Goal: Task Accomplishment & Management: Manage account settings

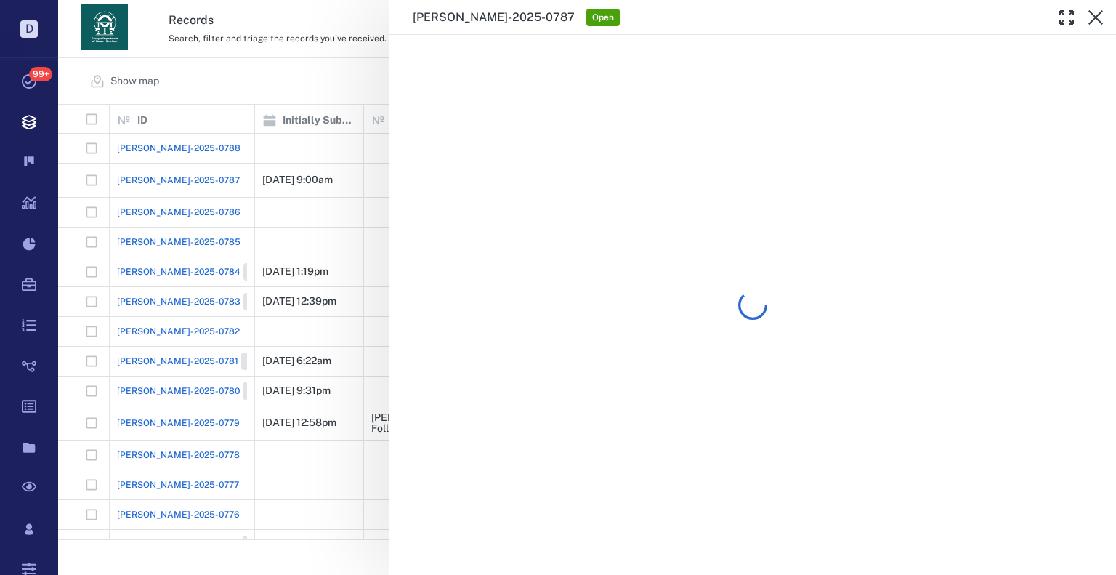
scroll to position [424, 1048]
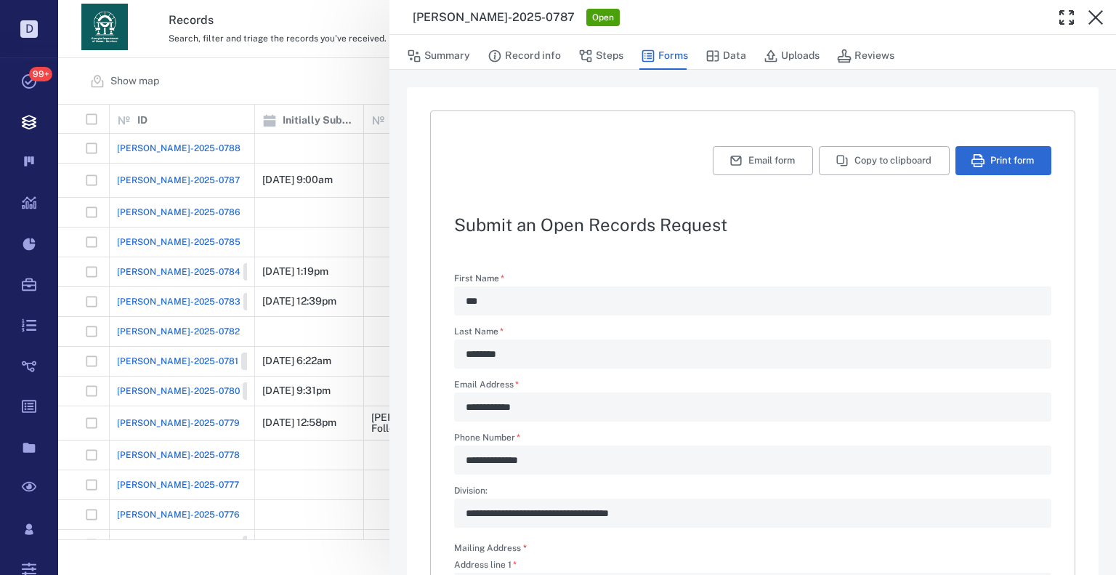
click at [279, 33] on div "**********" at bounding box center [587, 287] width 1058 height 575
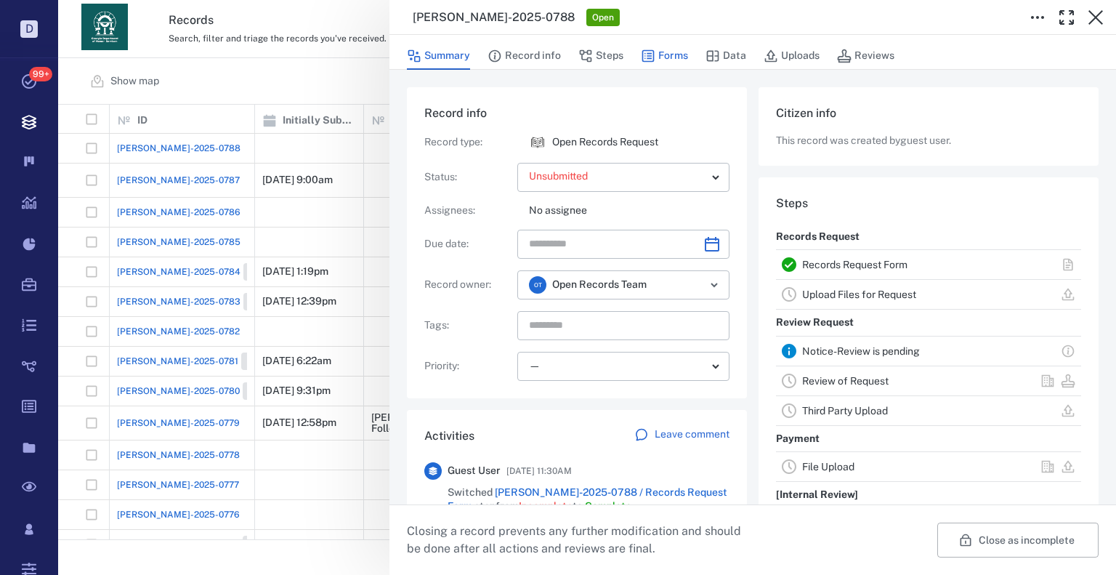
click at [680, 57] on button "Forms" at bounding box center [664, 56] width 47 height 28
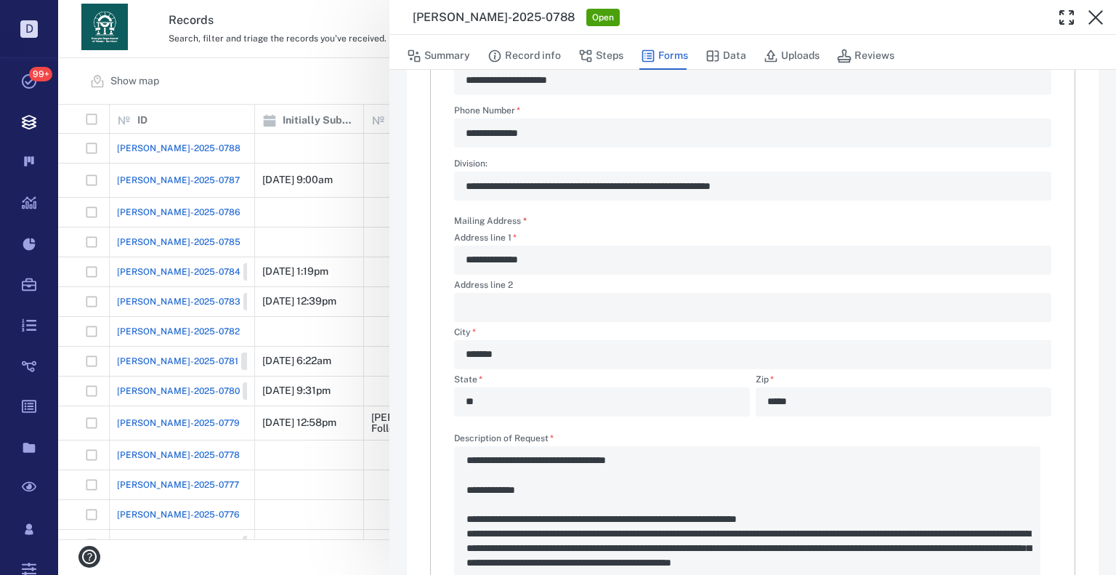
scroll to position [41, 0]
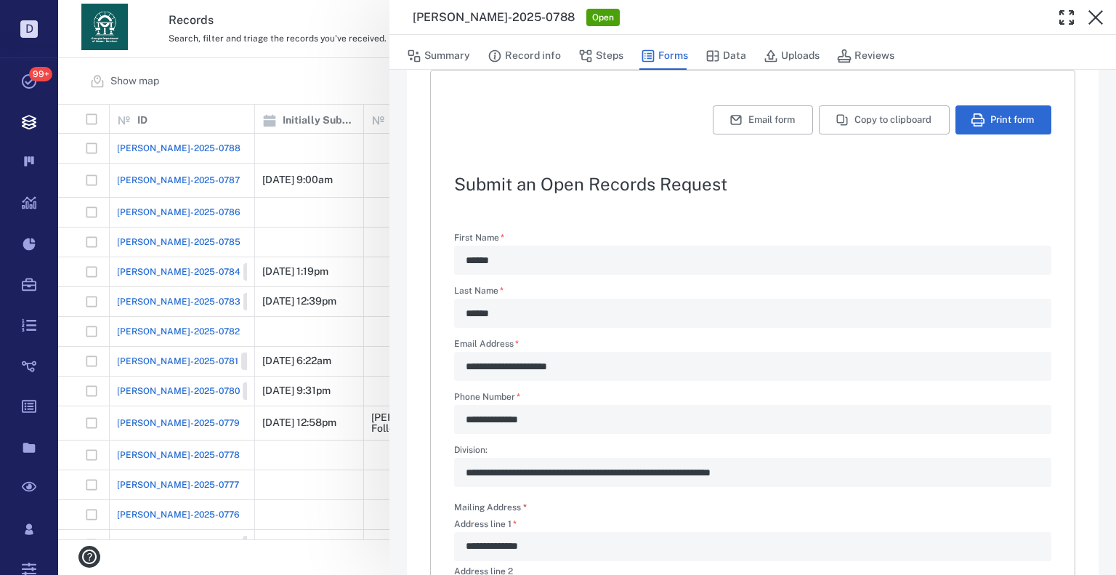
drag, startPoint x: 542, startPoint y: 66, endPoint x: 668, endPoint y: 60, distance: 125.8
click at [542, 66] on button "Record info" at bounding box center [524, 56] width 73 height 28
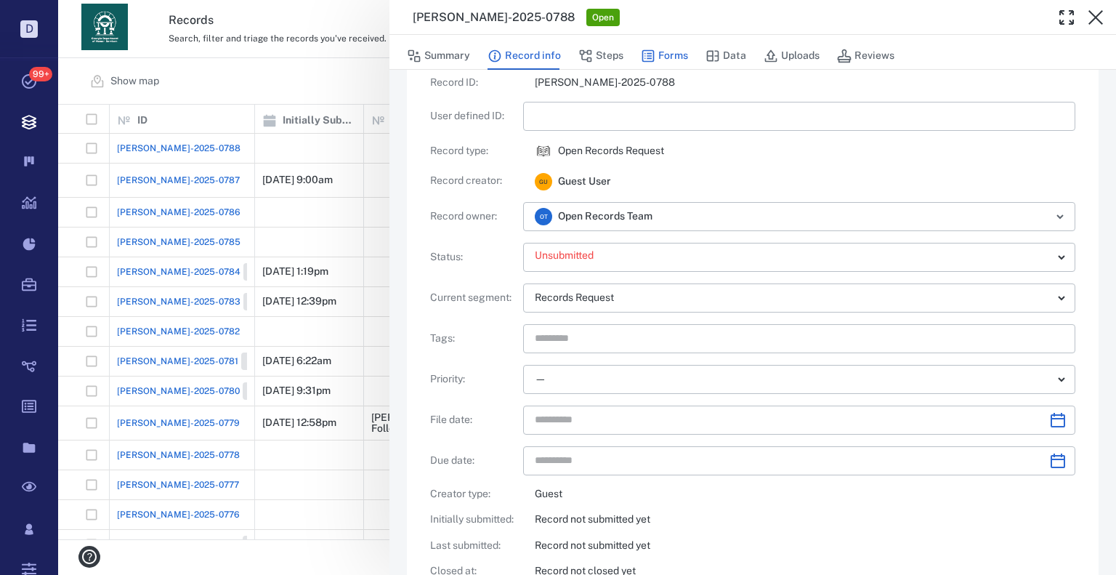
click at [668, 60] on button "Forms" at bounding box center [664, 56] width 47 height 28
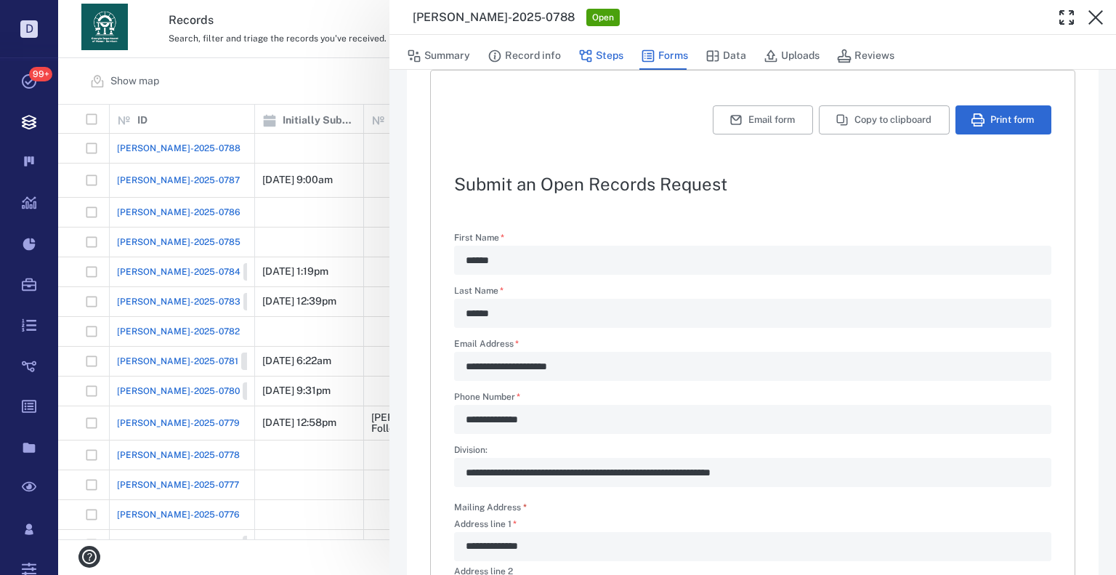
click at [609, 62] on button "Steps" at bounding box center [600, 56] width 45 height 28
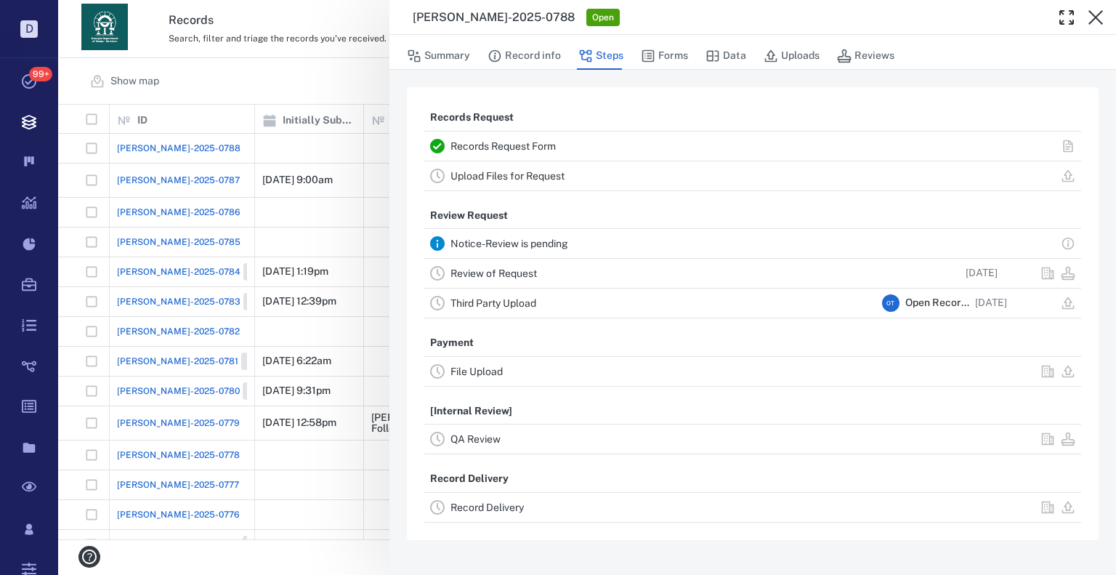
click at [684, 78] on div "Records Request Records Request Form Upload Files for Request Review Request No…" at bounding box center [752, 322] width 727 height 505
click at [668, 57] on button "Forms" at bounding box center [664, 56] width 47 height 28
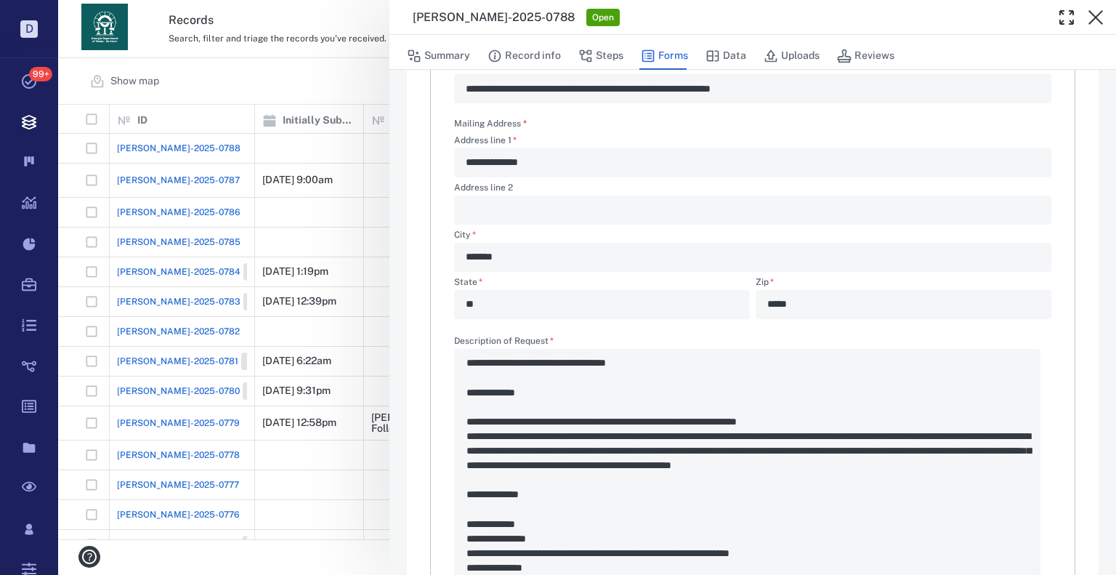
scroll to position [581, 0]
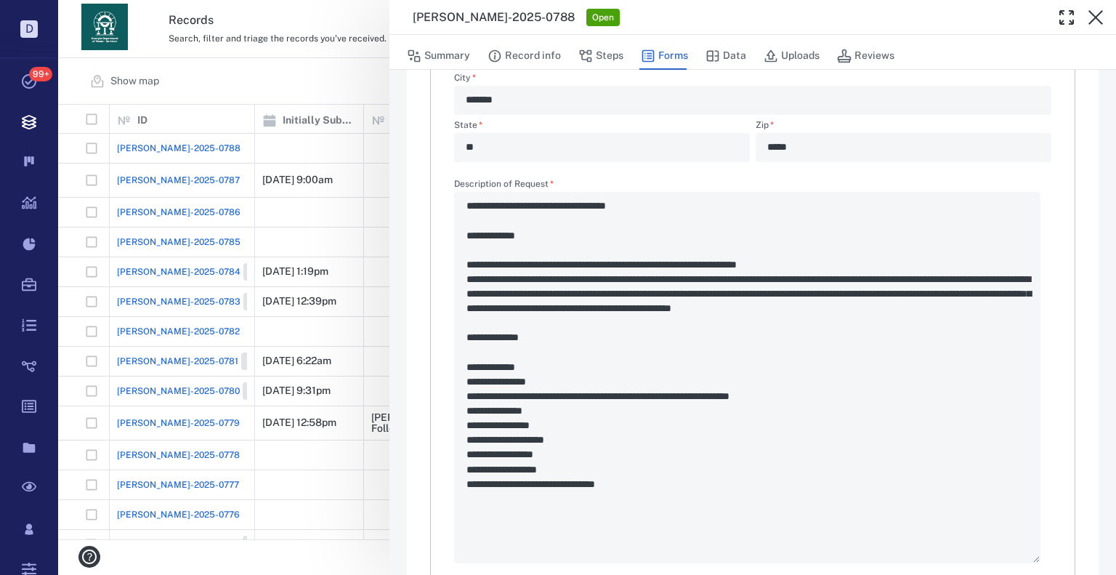
drag, startPoint x: 818, startPoint y: 408, endPoint x: 557, endPoint y: 418, distance: 261.7
click at [557, 419] on div "**********" at bounding box center [752, 371] width 597 height 384
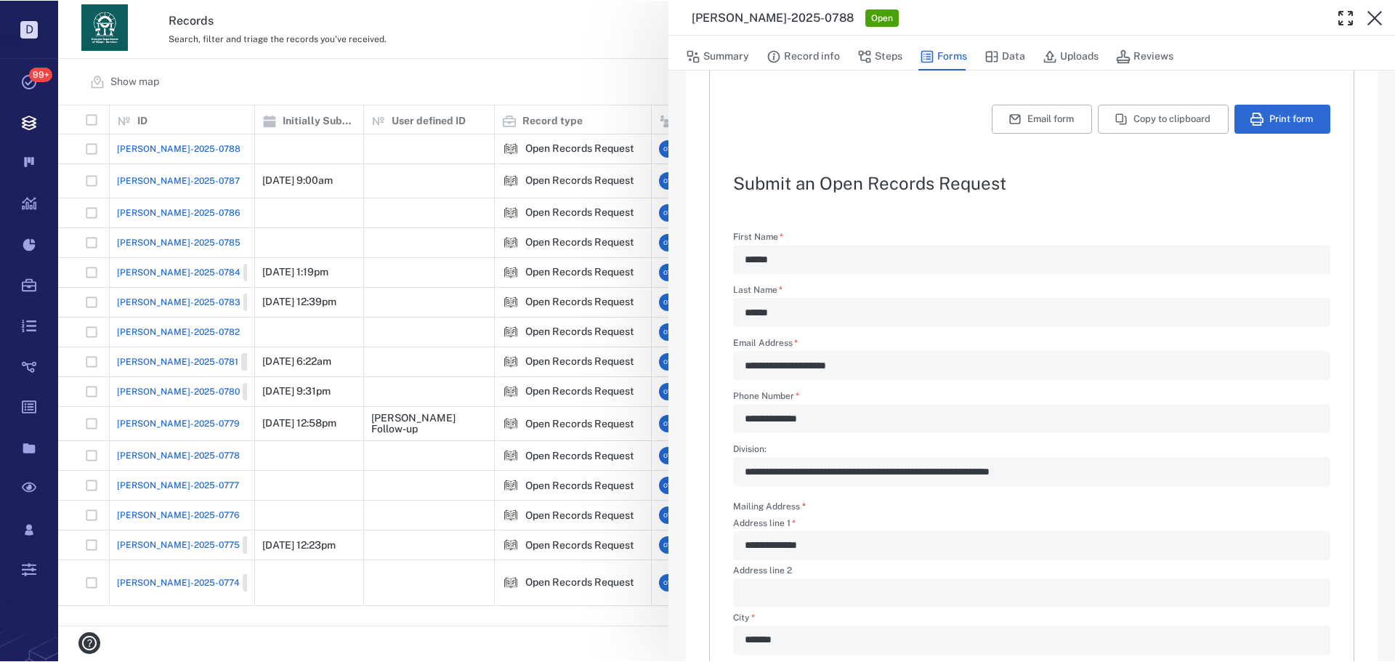
scroll to position [12, 12]
type textarea "*"
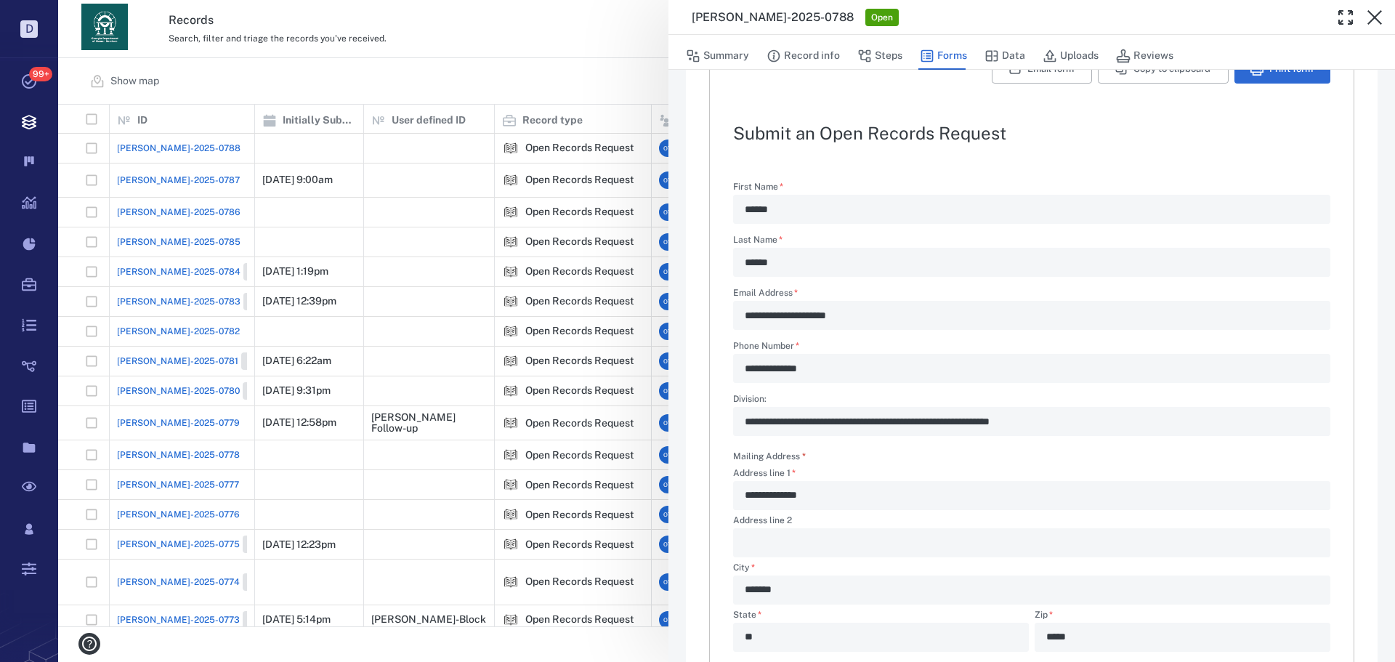
scroll to position [115, 0]
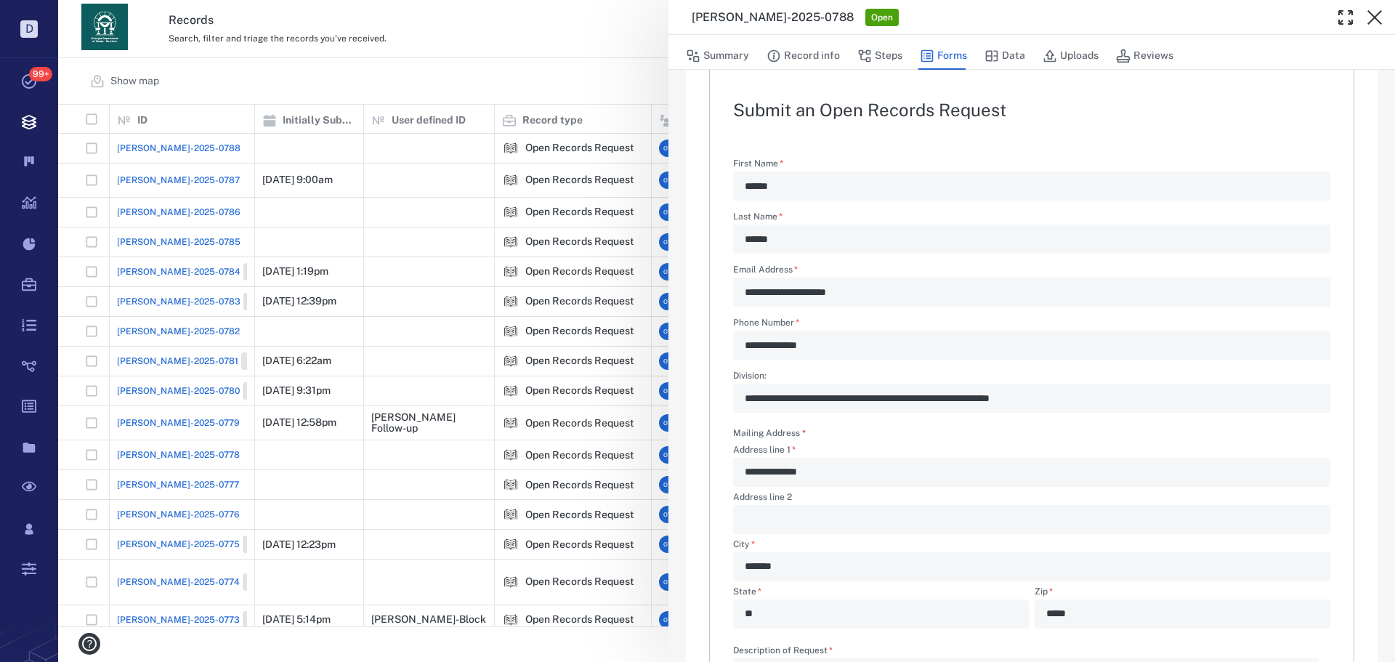
click at [743, 411] on div "**********" at bounding box center [1031, 398] width 597 height 29
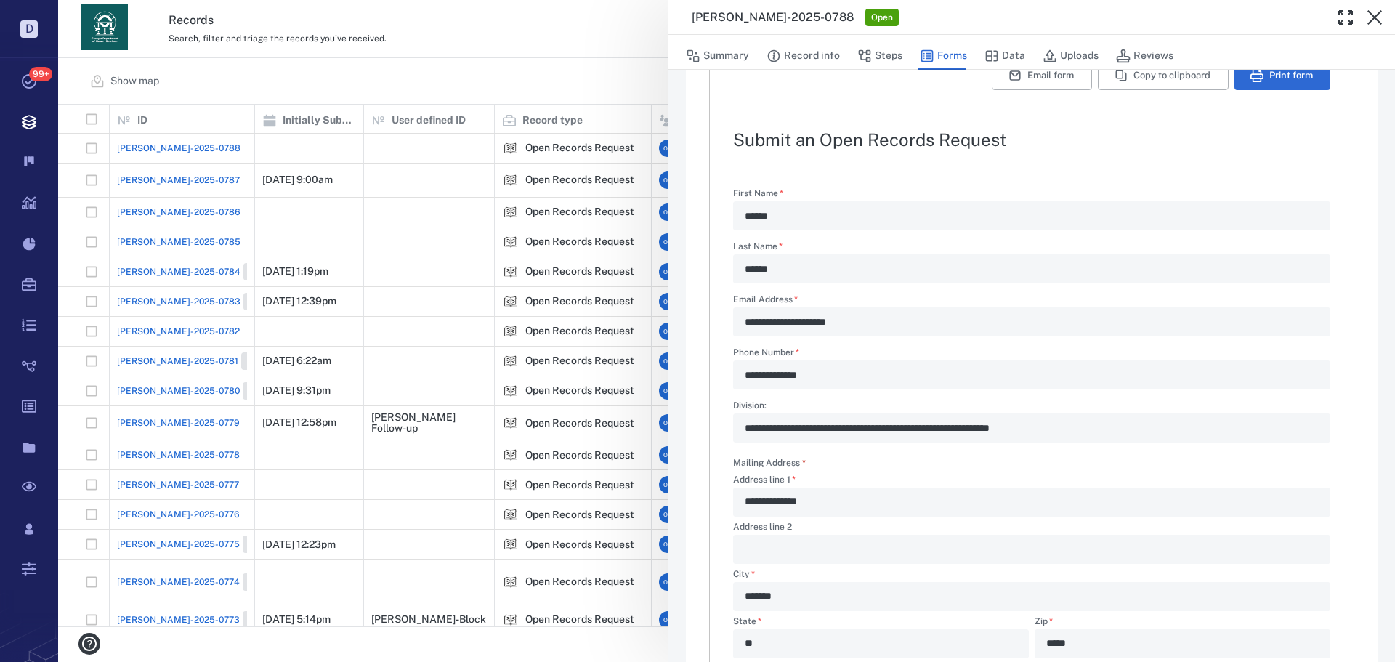
scroll to position [0, 0]
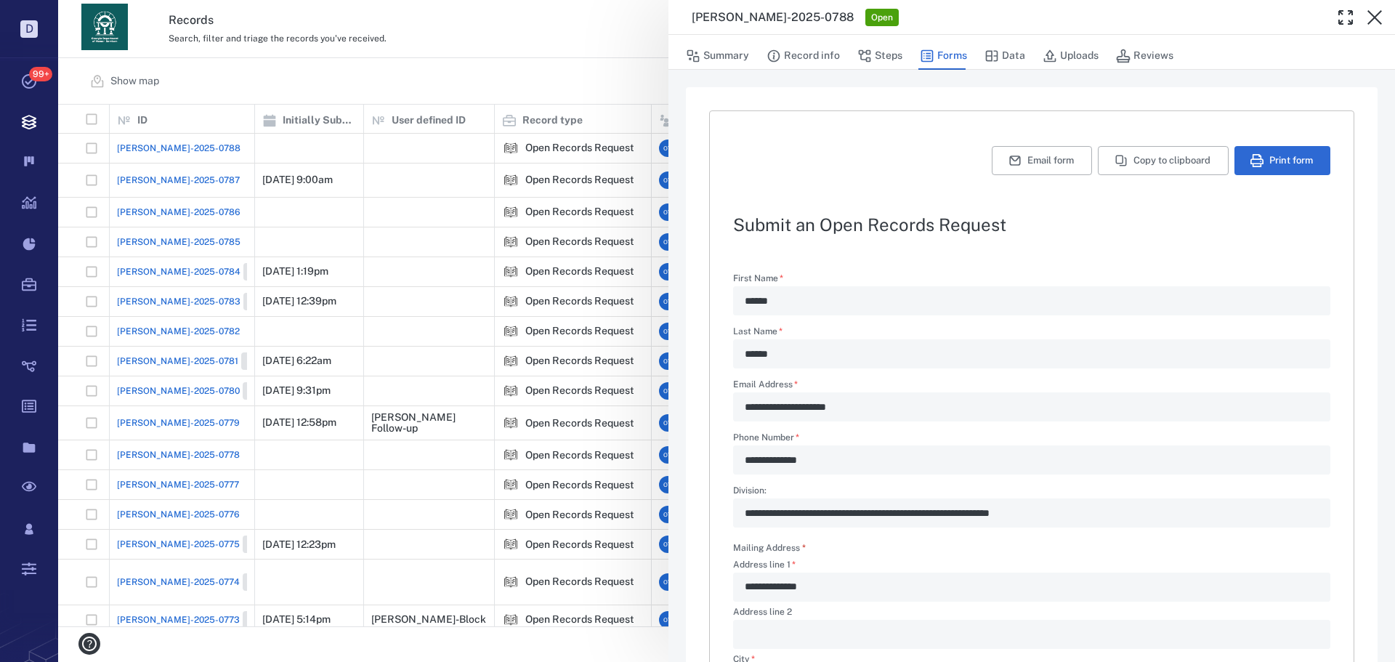
drag, startPoint x: 663, startPoint y: 86, endPoint x: 611, endPoint y: 77, distance: 52.4
click at [660, 86] on div "**********" at bounding box center [726, 331] width 1337 height 662
click at [598, 73] on div "**********" at bounding box center [726, 331] width 1337 height 662
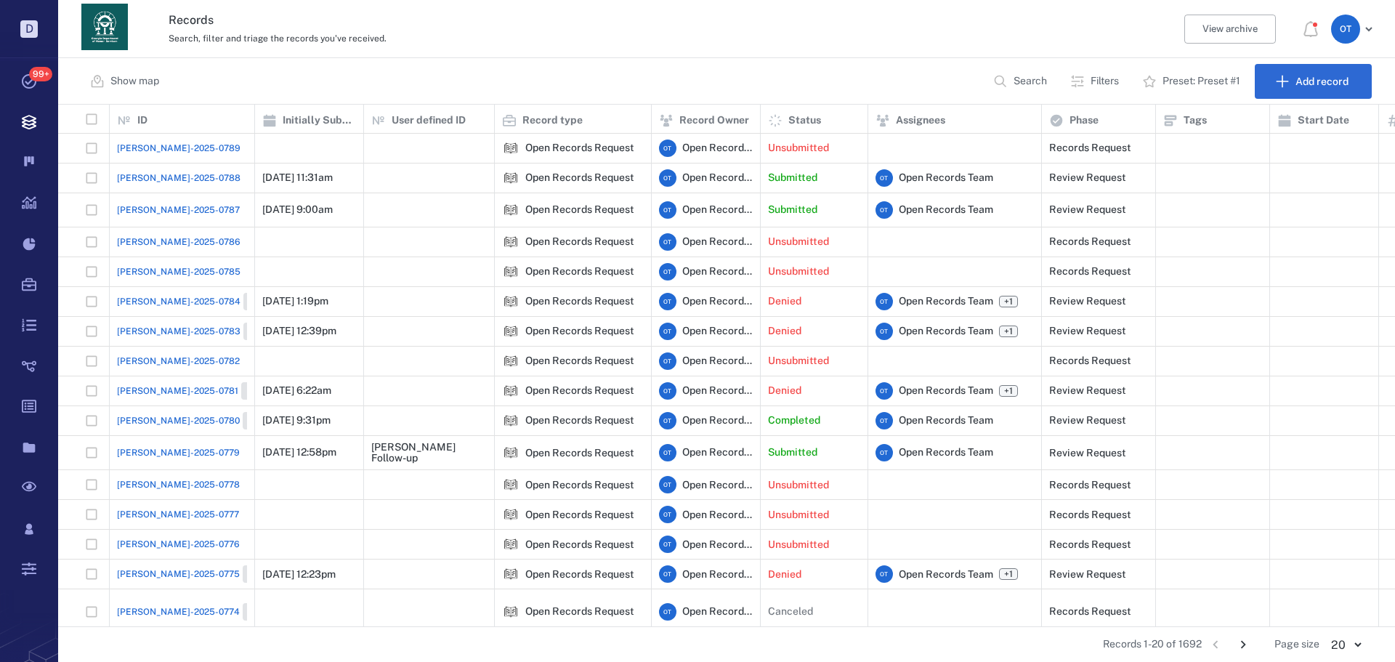
click at [171, 174] on span "[PERSON_NAME]-2025-0788" at bounding box center [179, 177] width 124 height 13
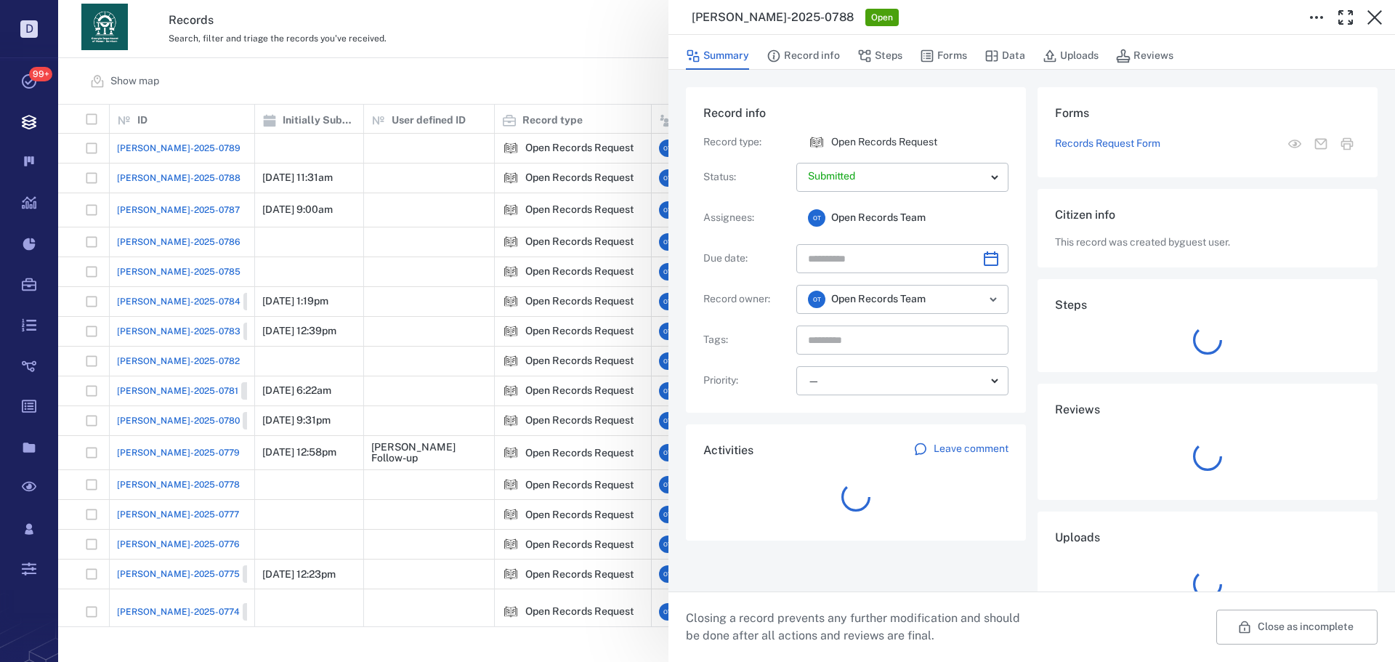
click at [284, 81] on div "ORR-2025-0788 Open Summary Record info Steps Forms Data Uploads Reviews Record …" at bounding box center [726, 331] width 1337 height 662
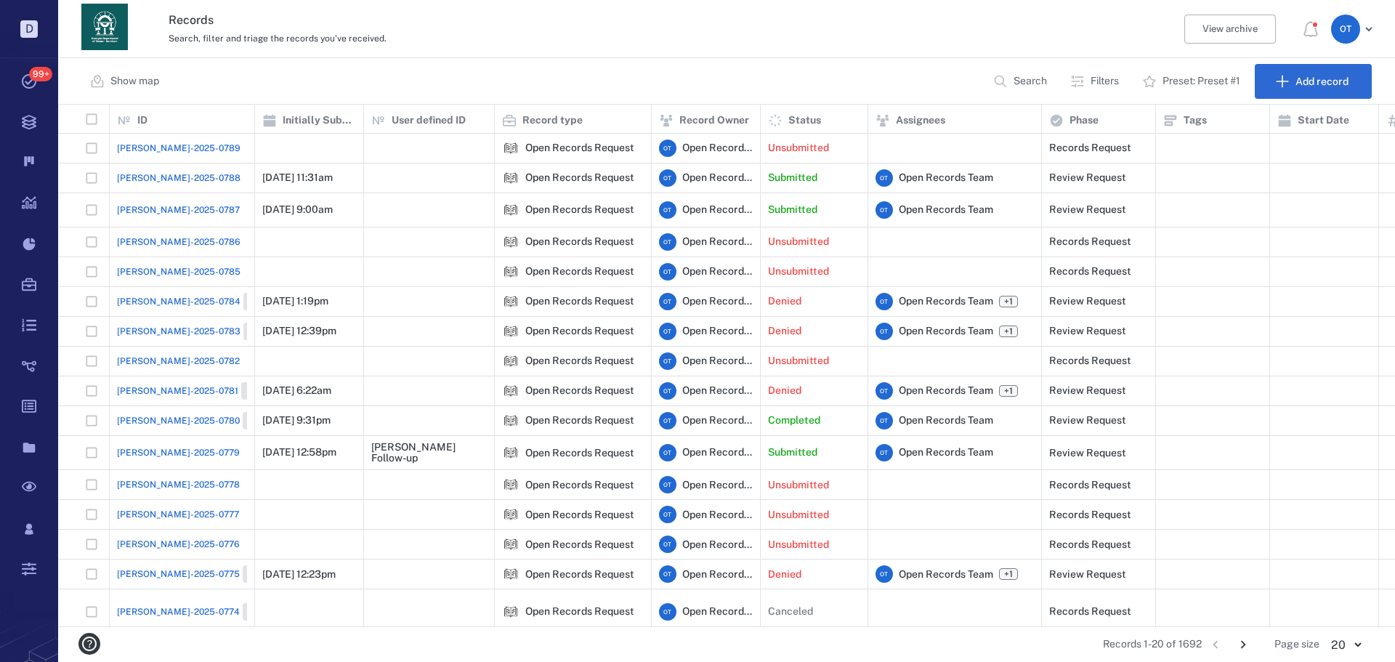
click at [169, 204] on span "[PERSON_NAME]-2025-0787" at bounding box center [178, 209] width 123 height 13
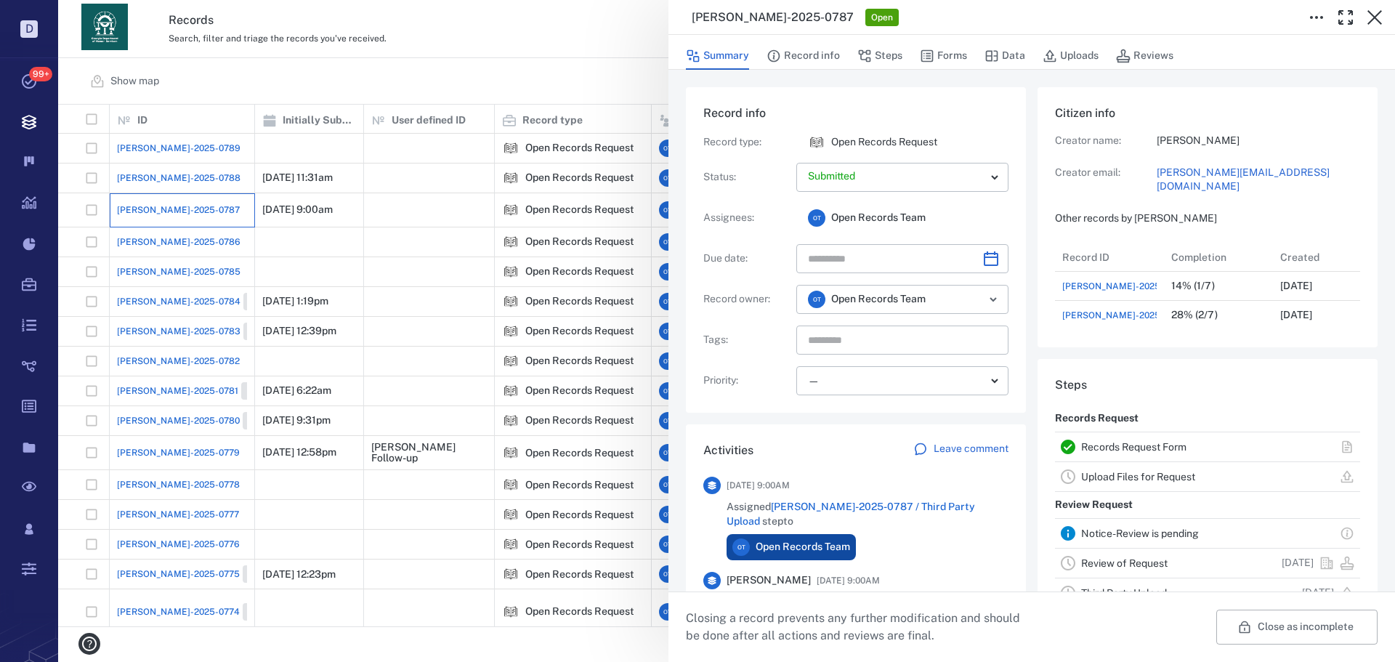
scroll to position [87, 288]
click at [791, 62] on button "Record info" at bounding box center [803, 56] width 73 height 28
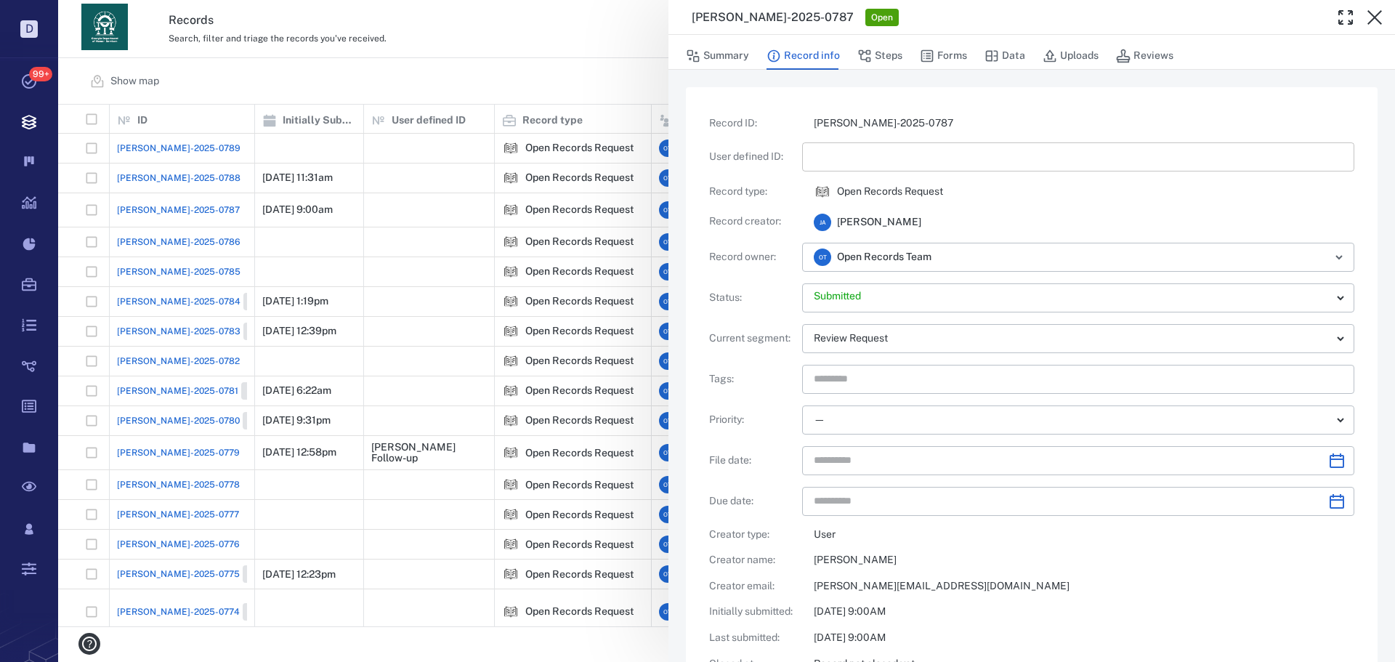
click at [833, 163] on input "text" at bounding box center [1078, 156] width 529 height 29
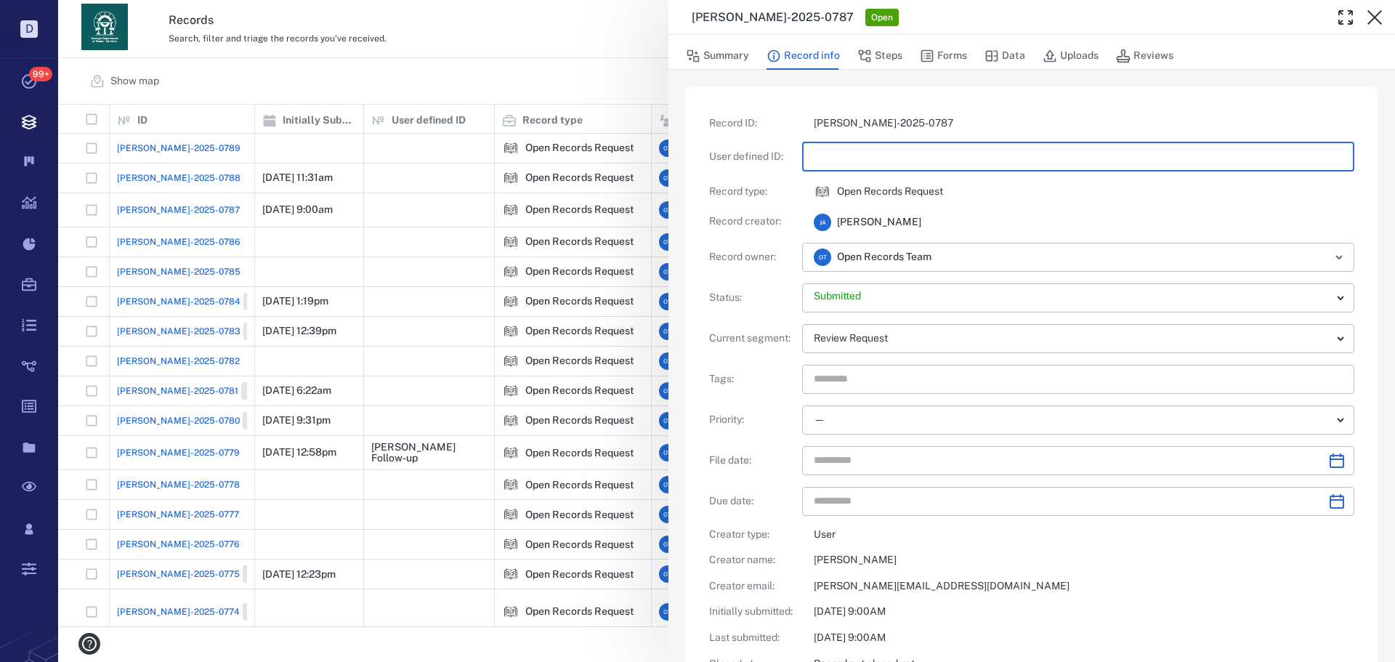
click at [833, 158] on input "text" at bounding box center [1078, 156] width 529 height 29
type input "**********"
click at [511, 43] on div "**********" at bounding box center [726, 331] width 1337 height 662
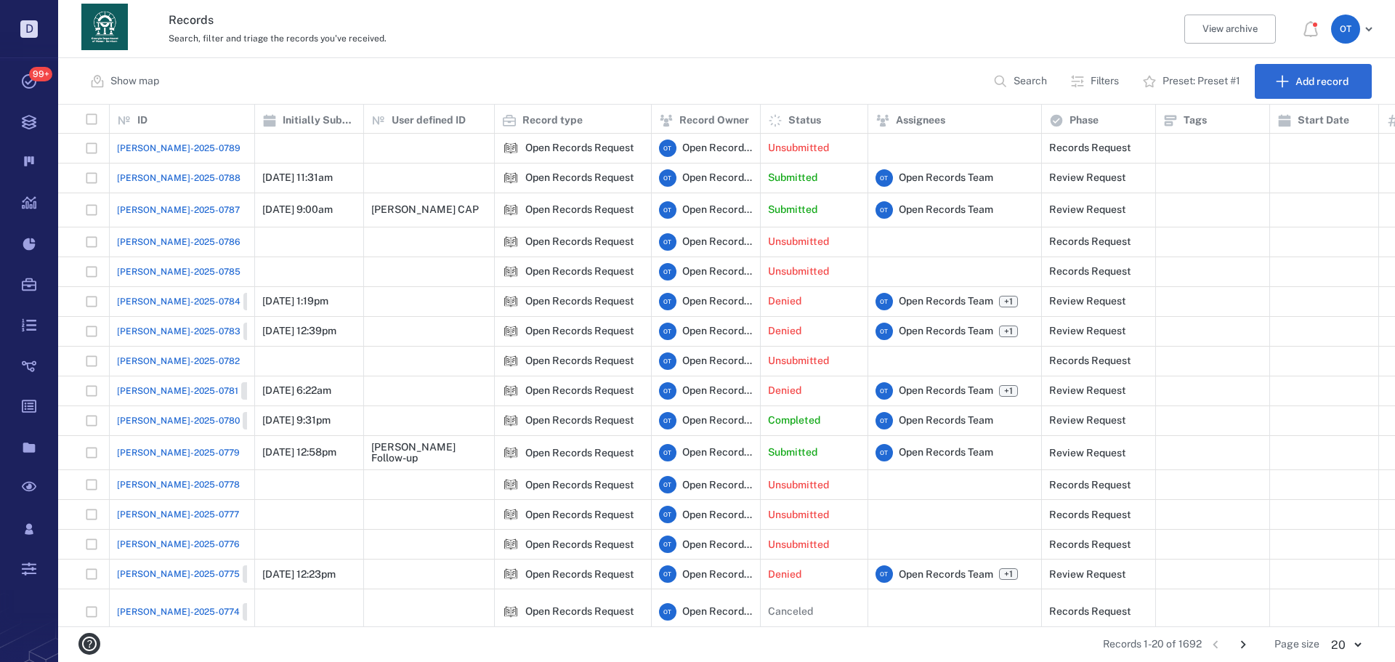
click at [167, 152] on span "[PERSON_NAME]-2025-0789" at bounding box center [179, 148] width 124 height 13
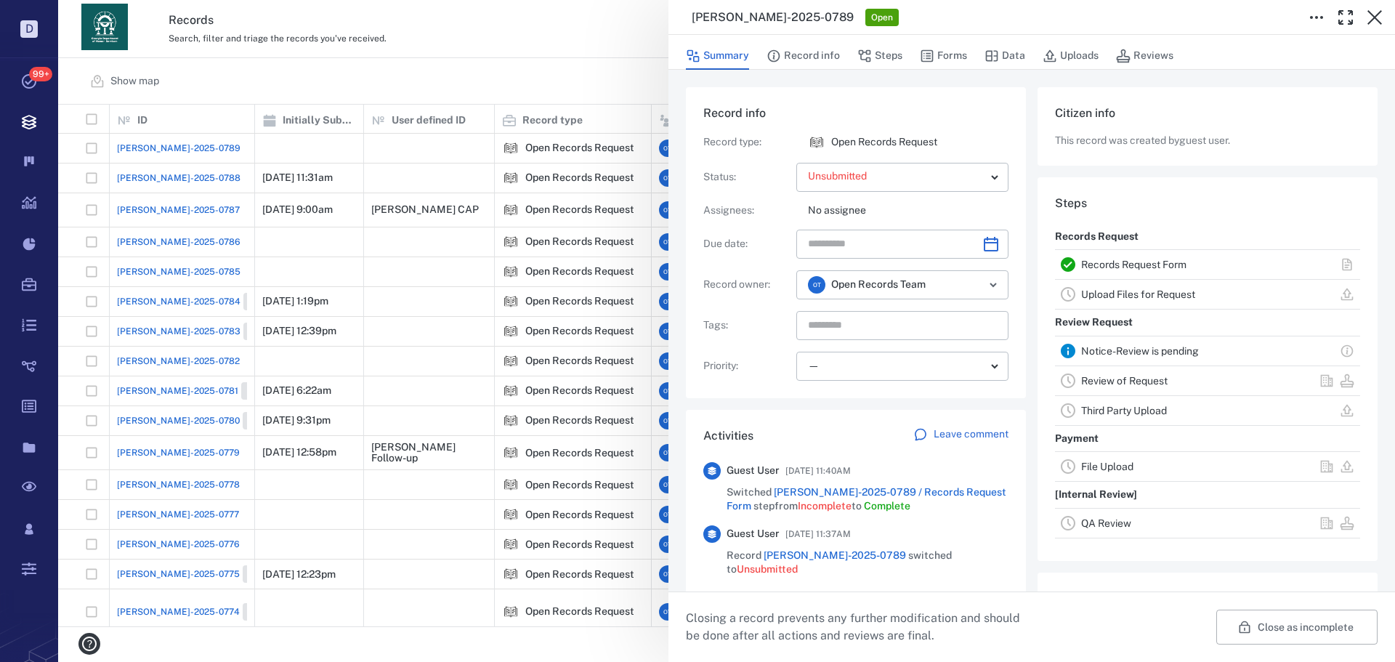
click at [930, 54] on icon "button" at bounding box center [927, 56] width 15 height 15
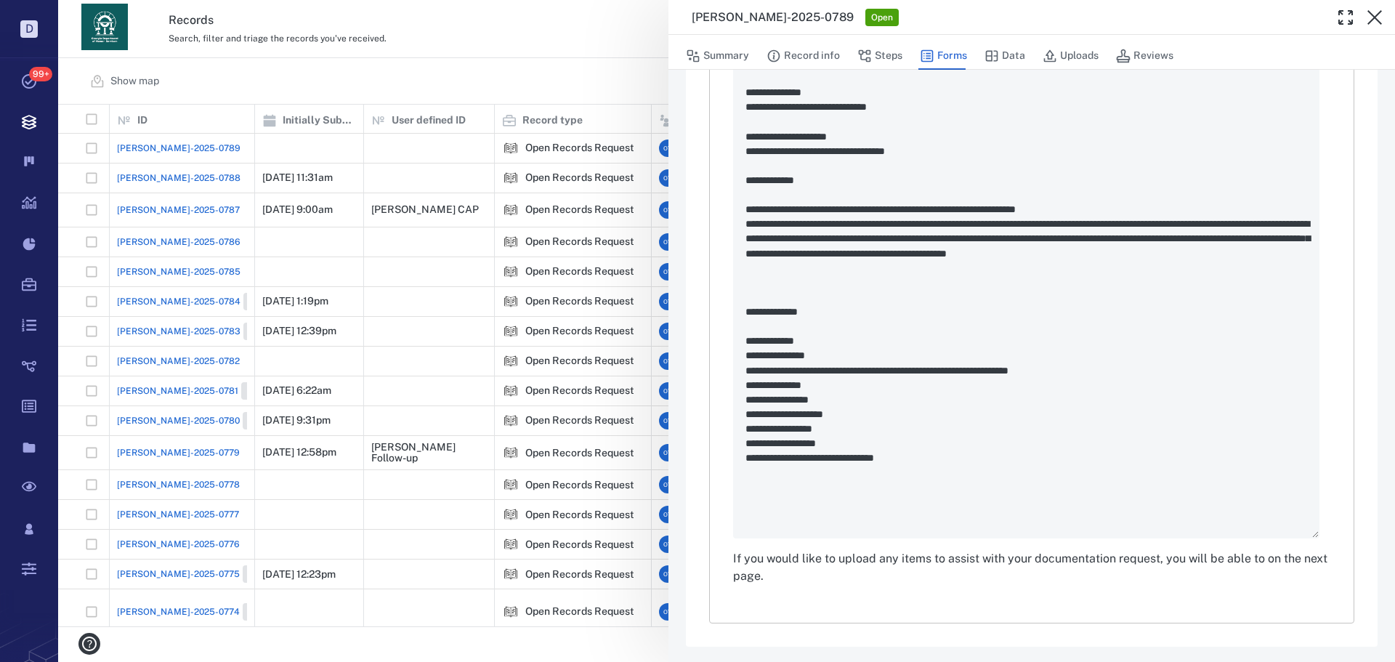
scroll to position [916, 0]
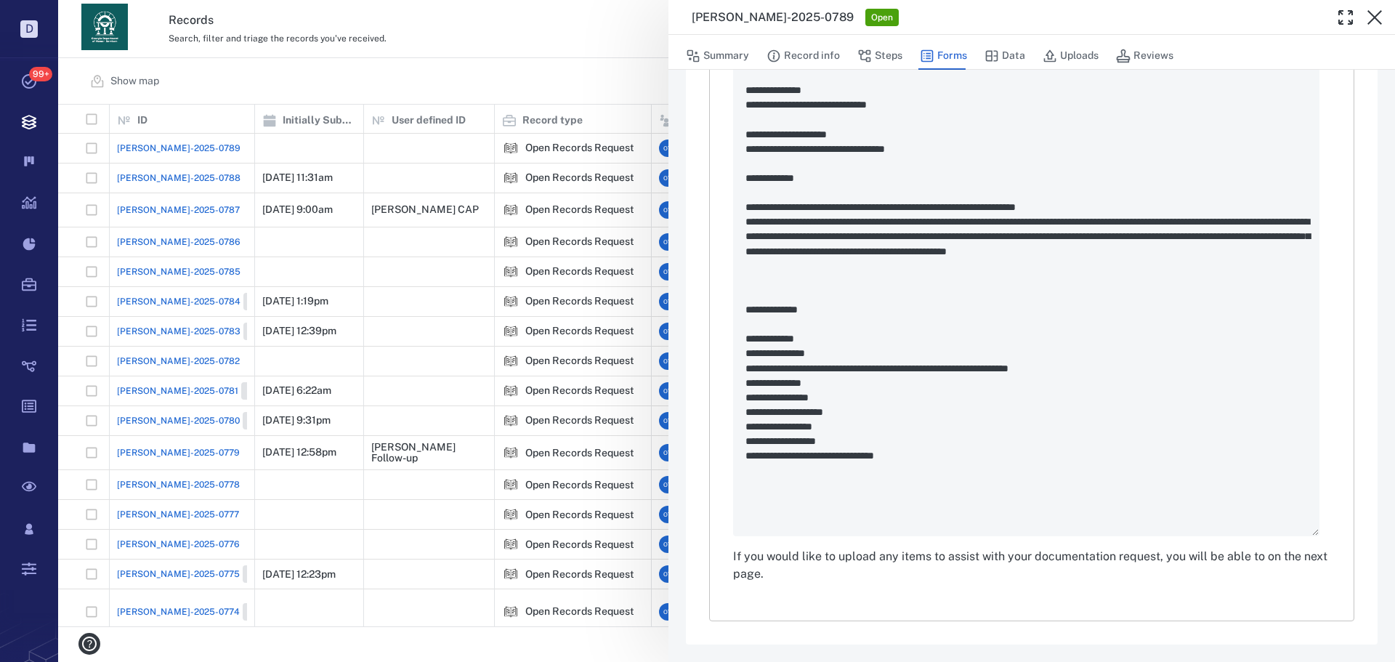
drag, startPoint x: 520, startPoint y: 72, endPoint x: 363, endPoint y: 162, distance: 181.0
click at [519, 72] on div "**********" at bounding box center [726, 331] width 1337 height 662
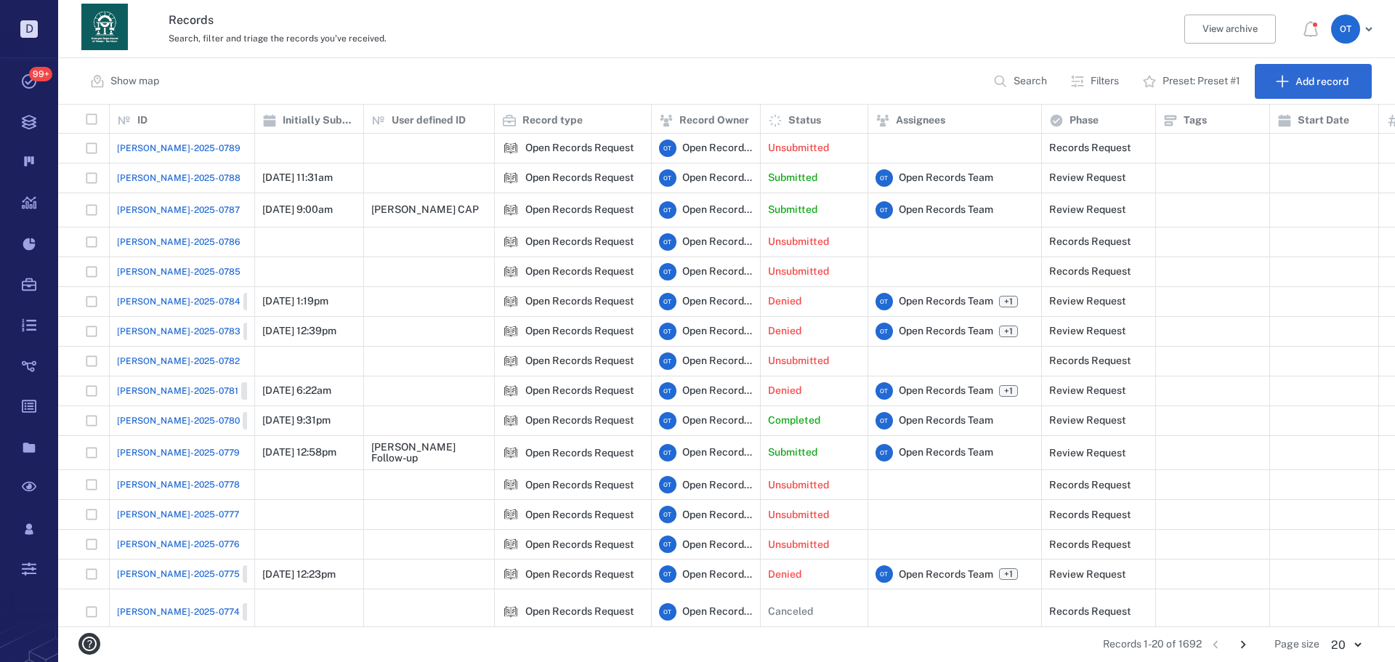
click at [177, 173] on span "[PERSON_NAME]-2025-0788" at bounding box center [179, 177] width 124 height 13
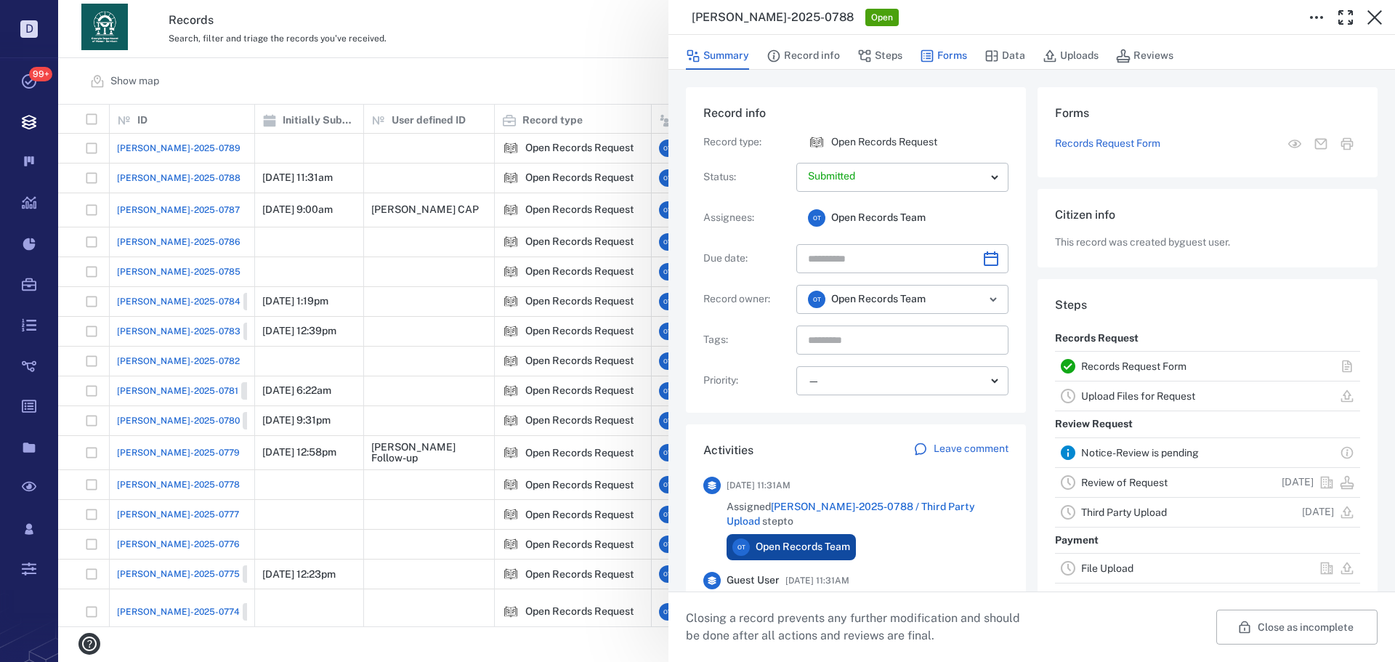
click at [927, 62] on icon "button" at bounding box center [927, 56] width 12 height 12
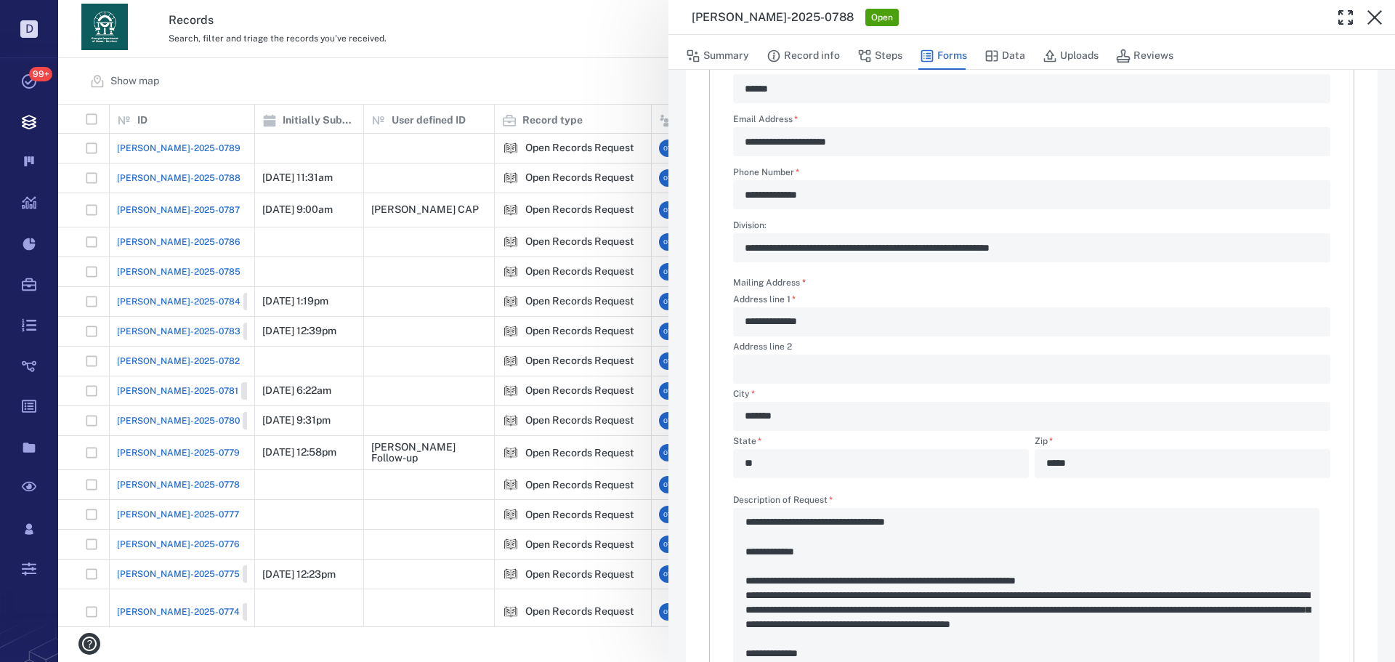
scroll to position [28, 0]
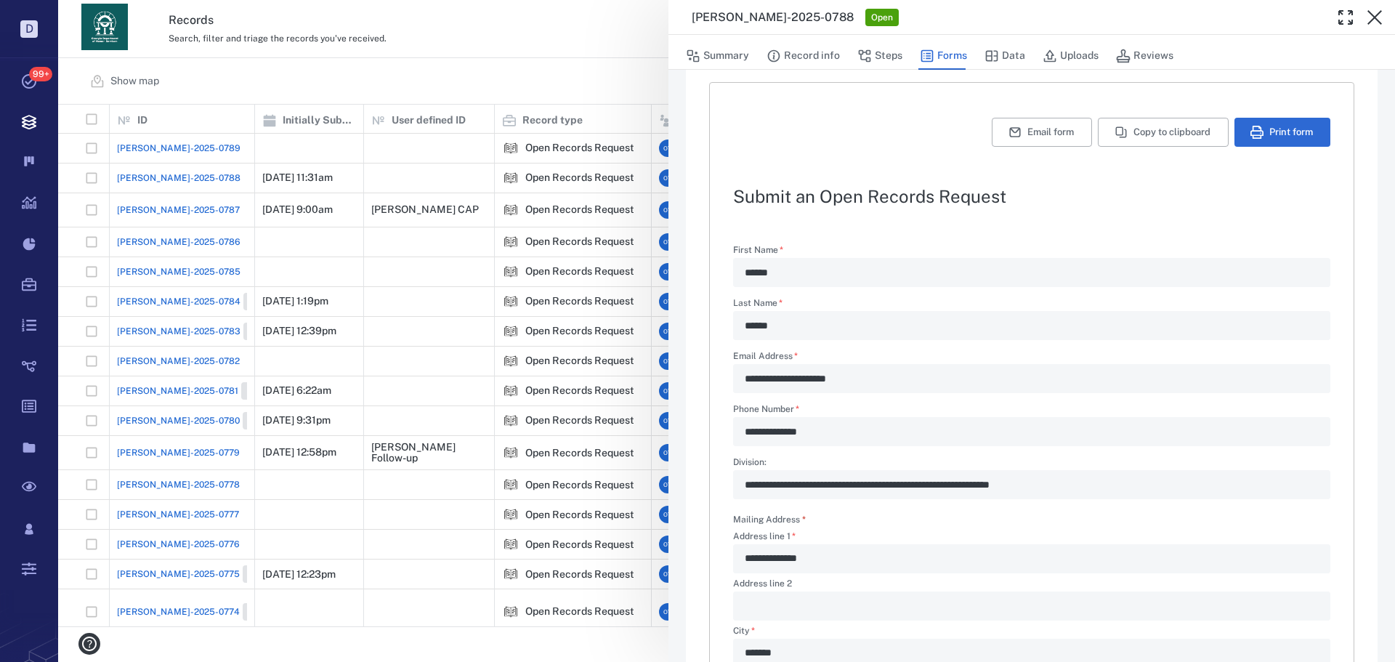
click at [539, 65] on div "**********" at bounding box center [726, 331] width 1337 height 662
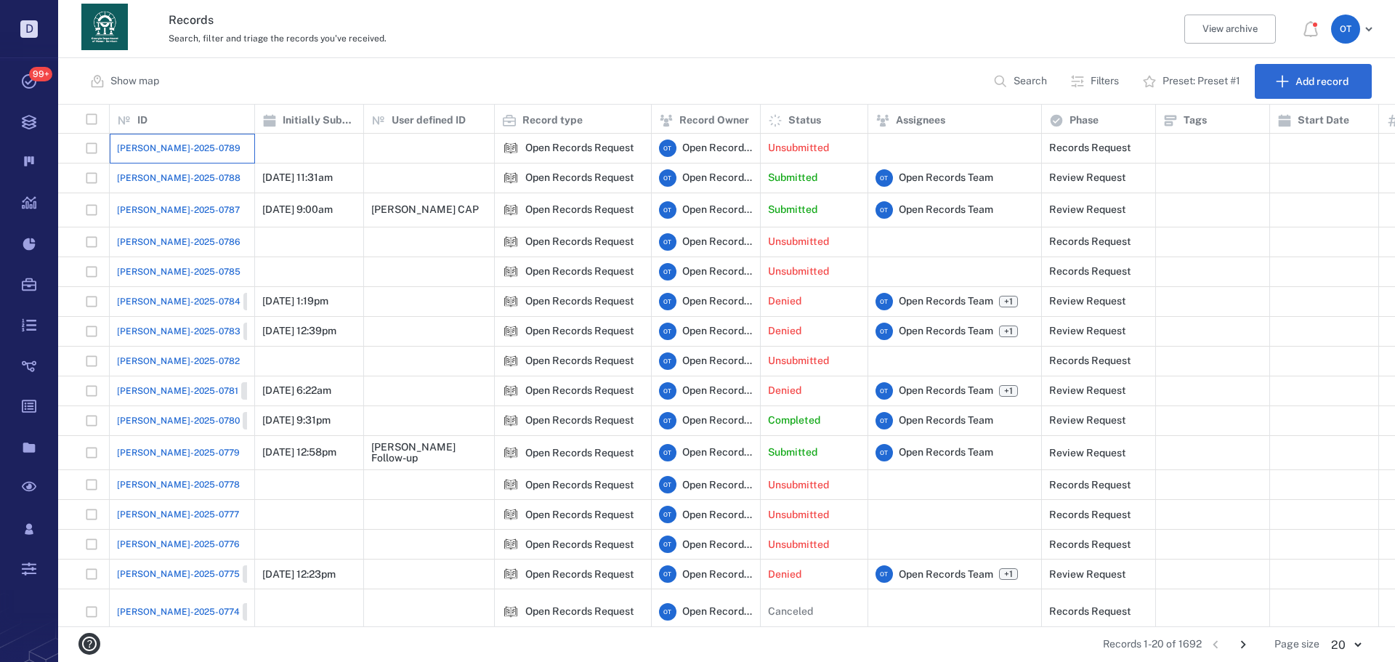
click at [145, 140] on div "[PERSON_NAME]-2025-0789" at bounding box center [182, 148] width 130 height 29
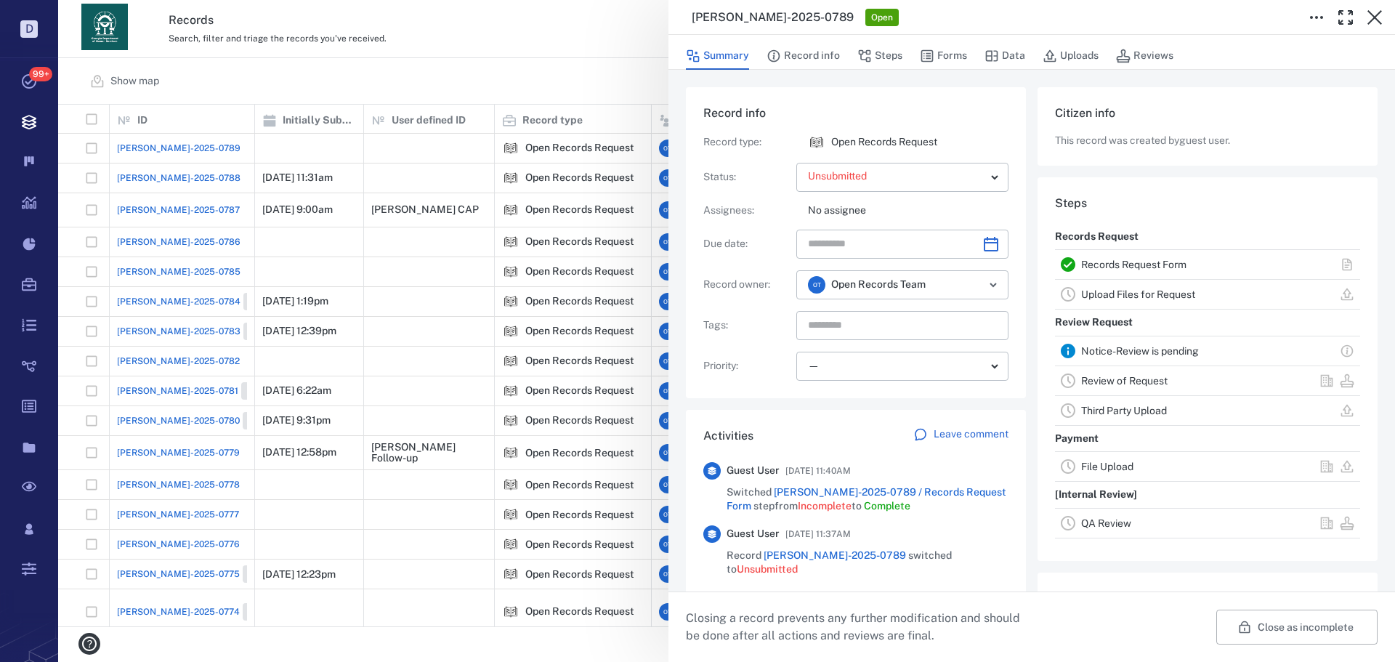
click at [915, 49] on div "Summary Record info Steps Forms Data Uploads Reviews" at bounding box center [1032, 55] width 692 height 29
click at [938, 61] on button "Forms" at bounding box center [943, 56] width 47 height 28
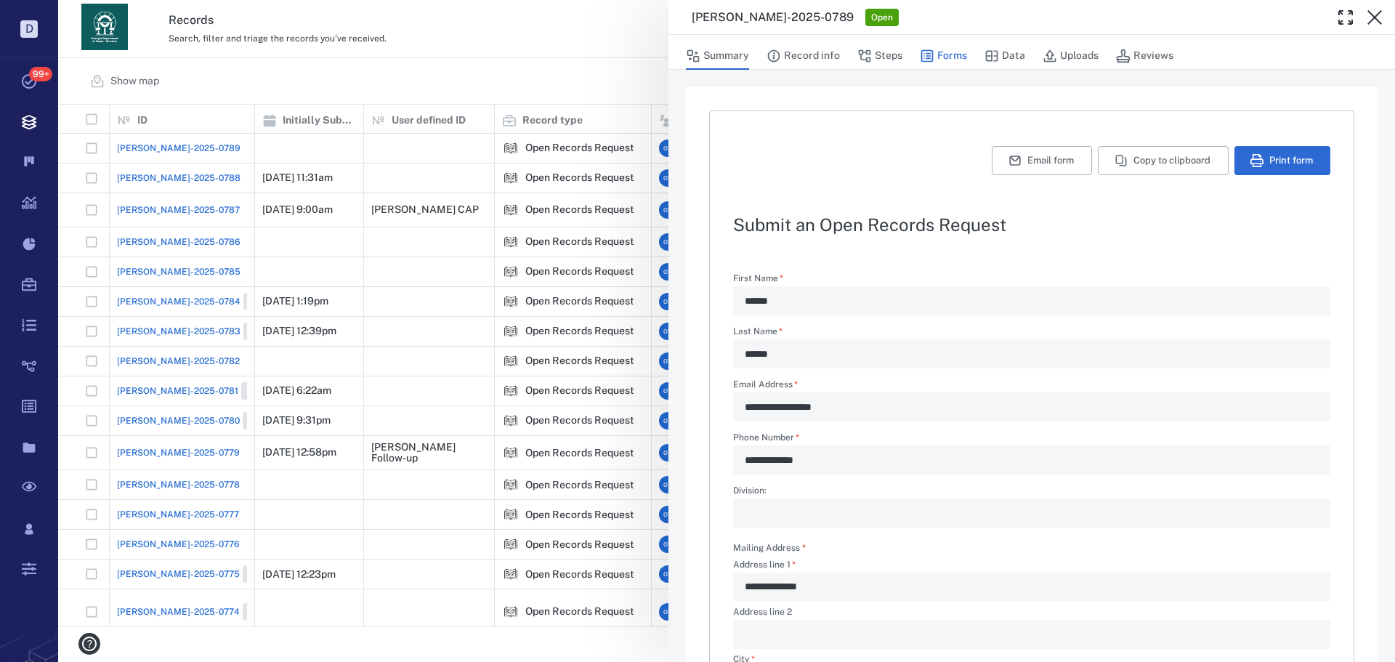
type textarea "*"
click at [818, 47] on button "Record info" at bounding box center [803, 56] width 73 height 28
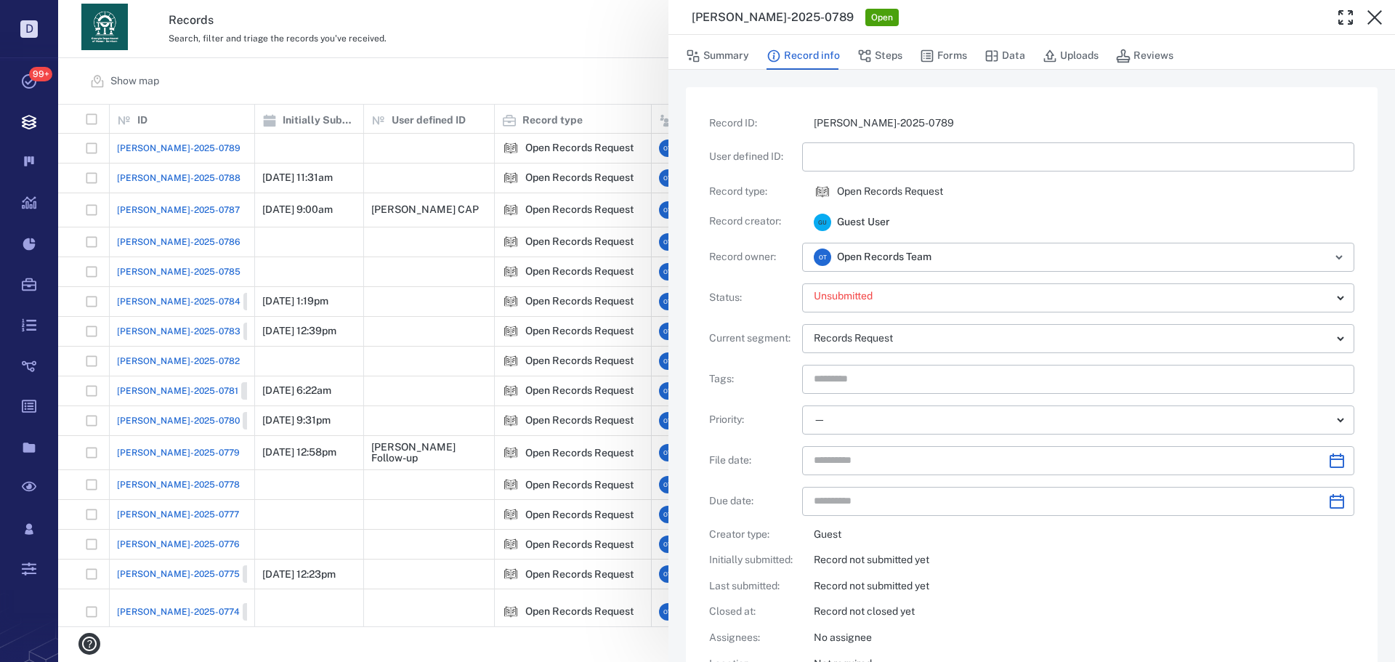
drag, startPoint x: 586, startPoint y: 78, endPoint x: 140, endPoint y: 4, distance: 453.0
click at [584, 77] on div "**********" at bounding box center [726, 331] width 1337 height 662
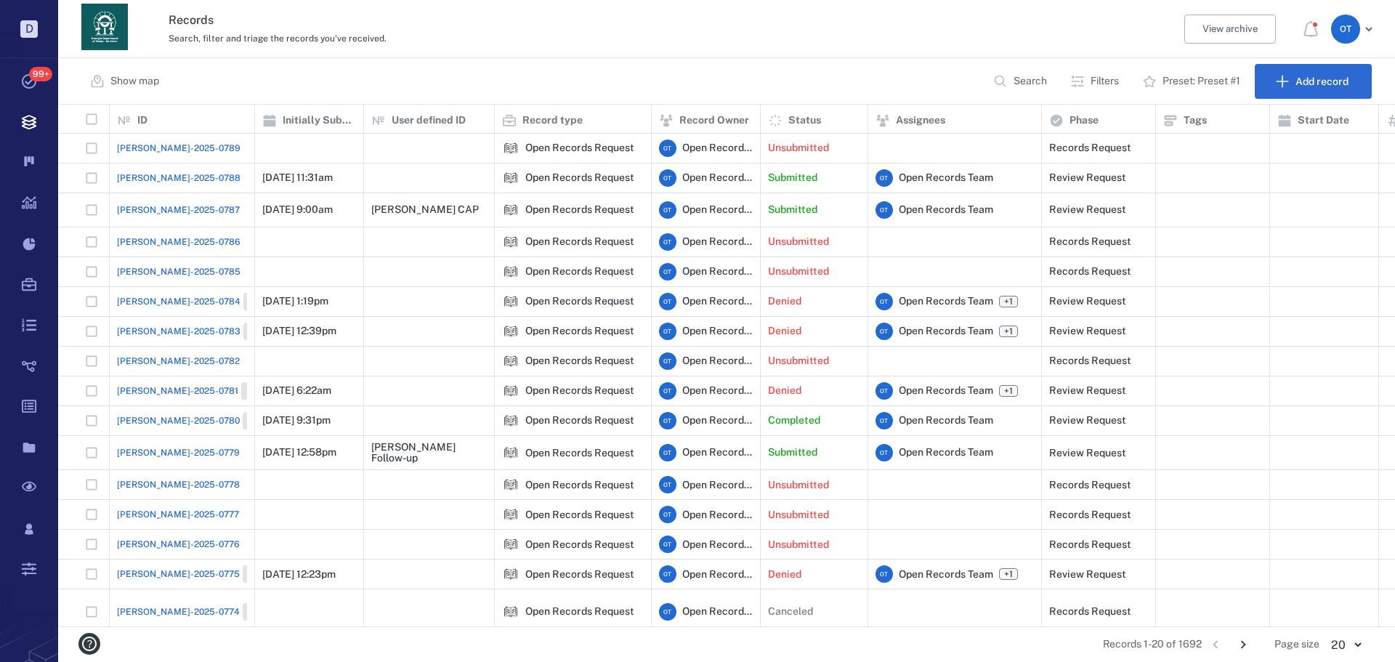
click at [153, 180] on span "[PERSON_NAME]-2025-0788" at bounding box center [179, 177] width 124 height 13
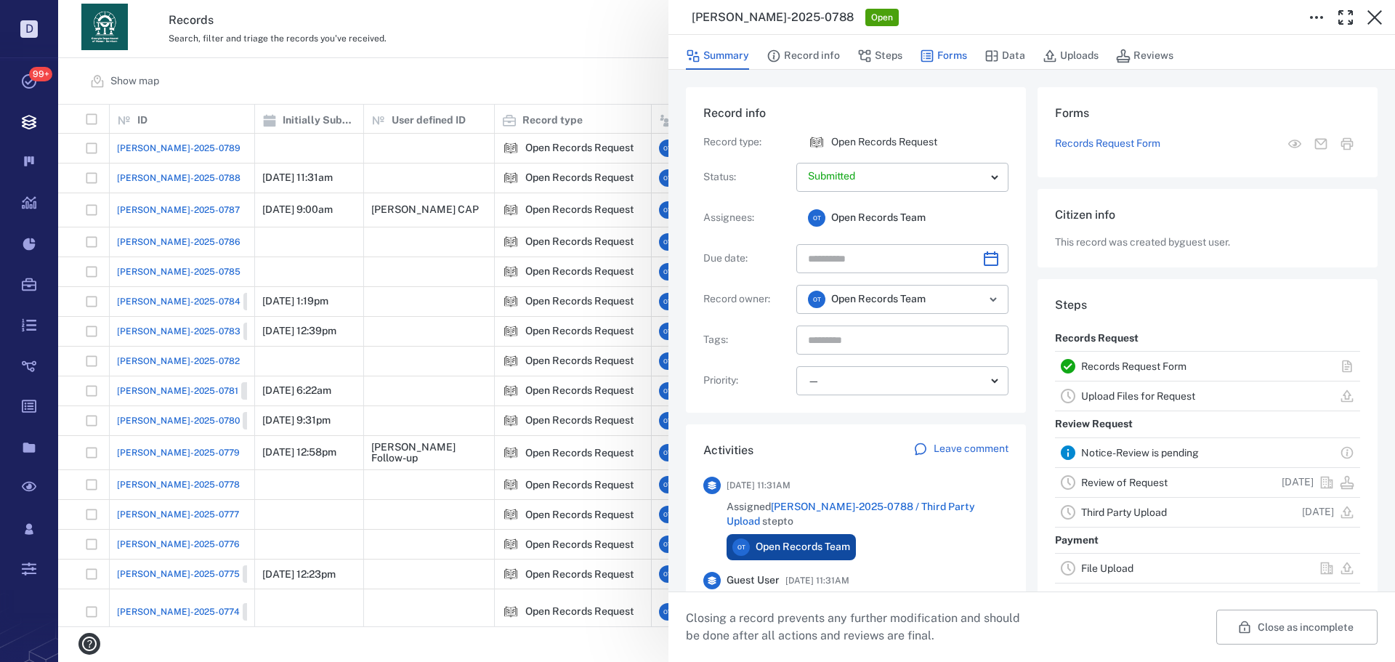
click at [929, 56] on icon "button" at bounding box center [927, 56] width 12 height 12
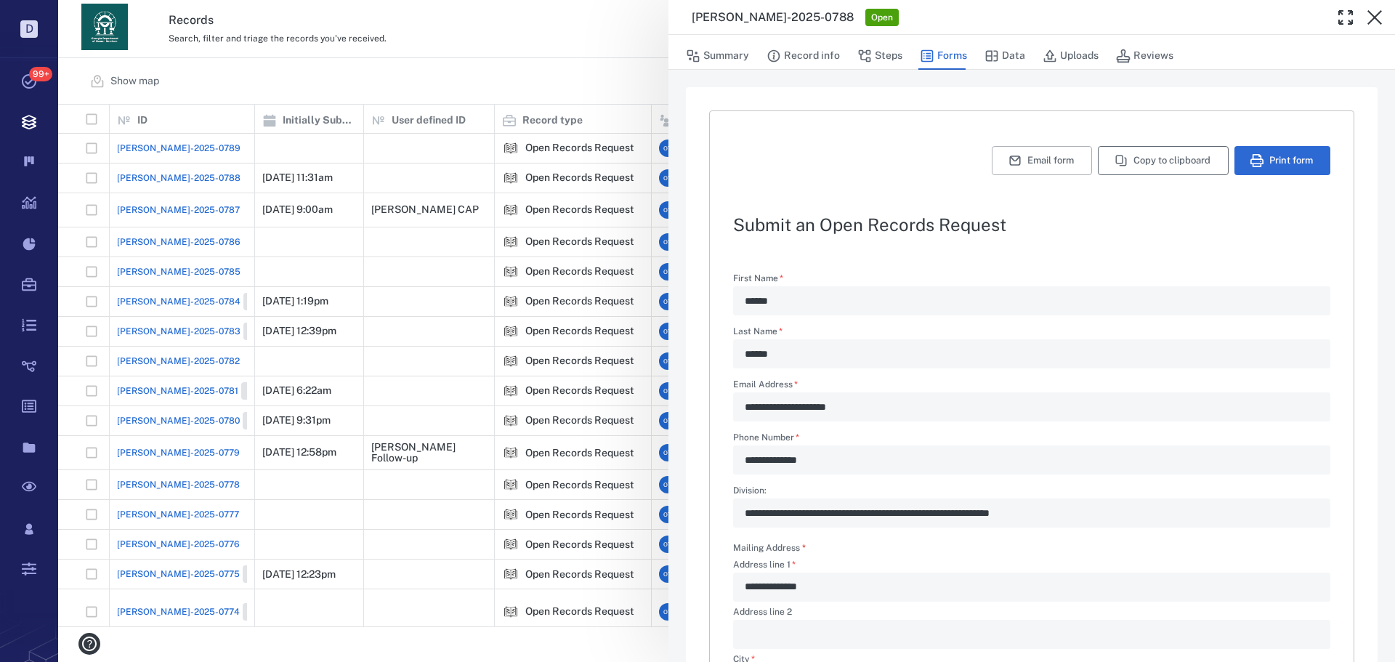
click at [1155, 163] on button "Copy to clipboard" at bounding box center [1163, 160] width 131 height 29
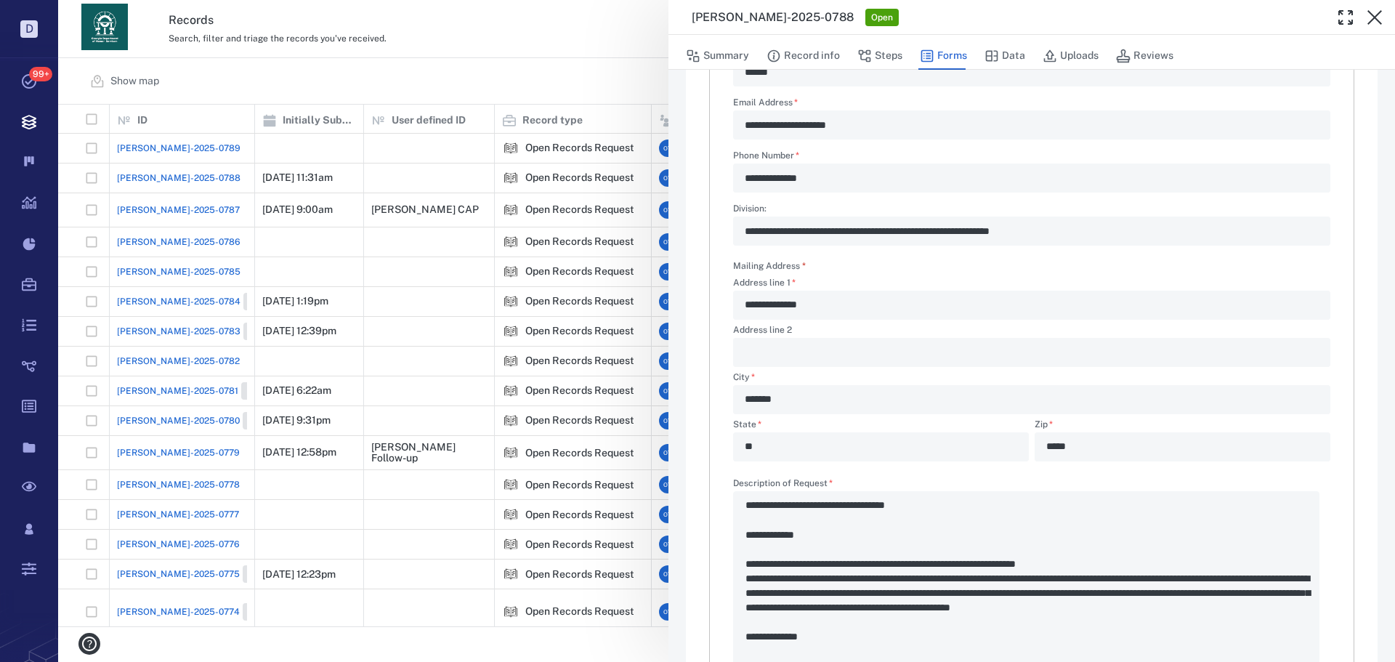
scroll to position [281, 0]
click at [480, 129] on div "**********" at bounding box center [726, 331] width 1337 height 662
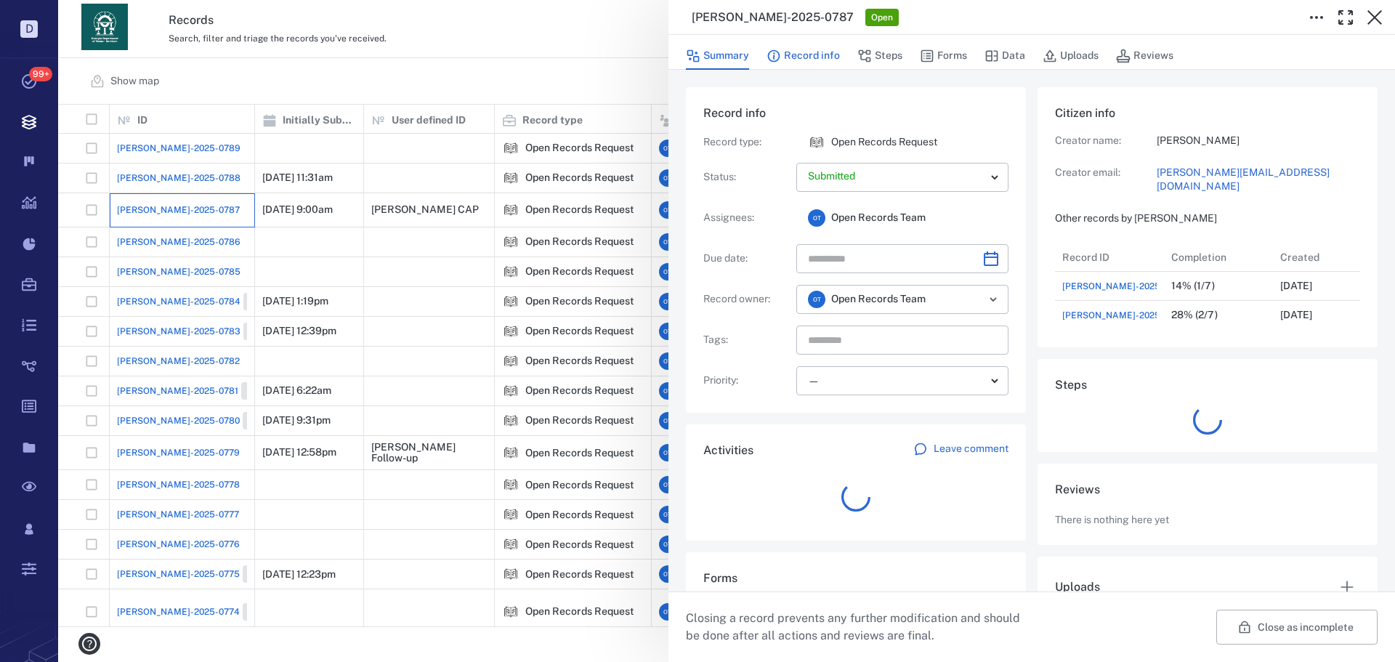
scroll to position [87, 288]
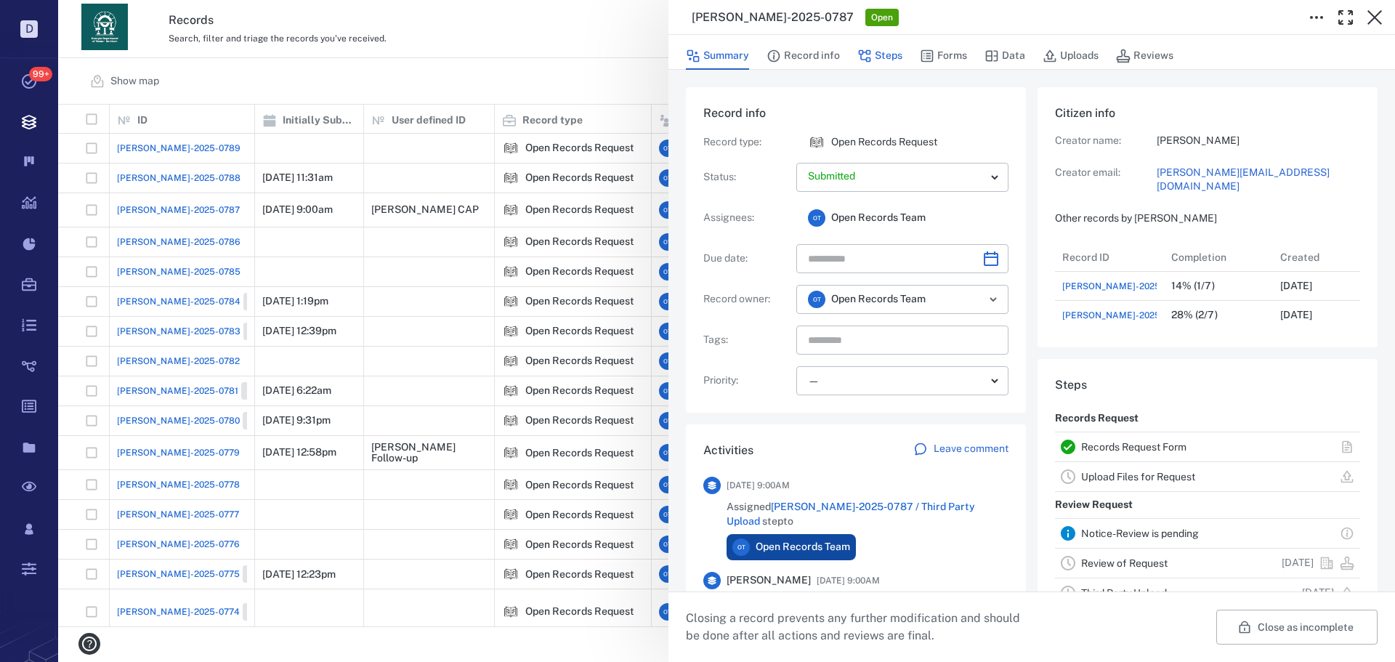
click at [888, 60] on button "Steps" at bounding box center [879, 56] width 45 height 28
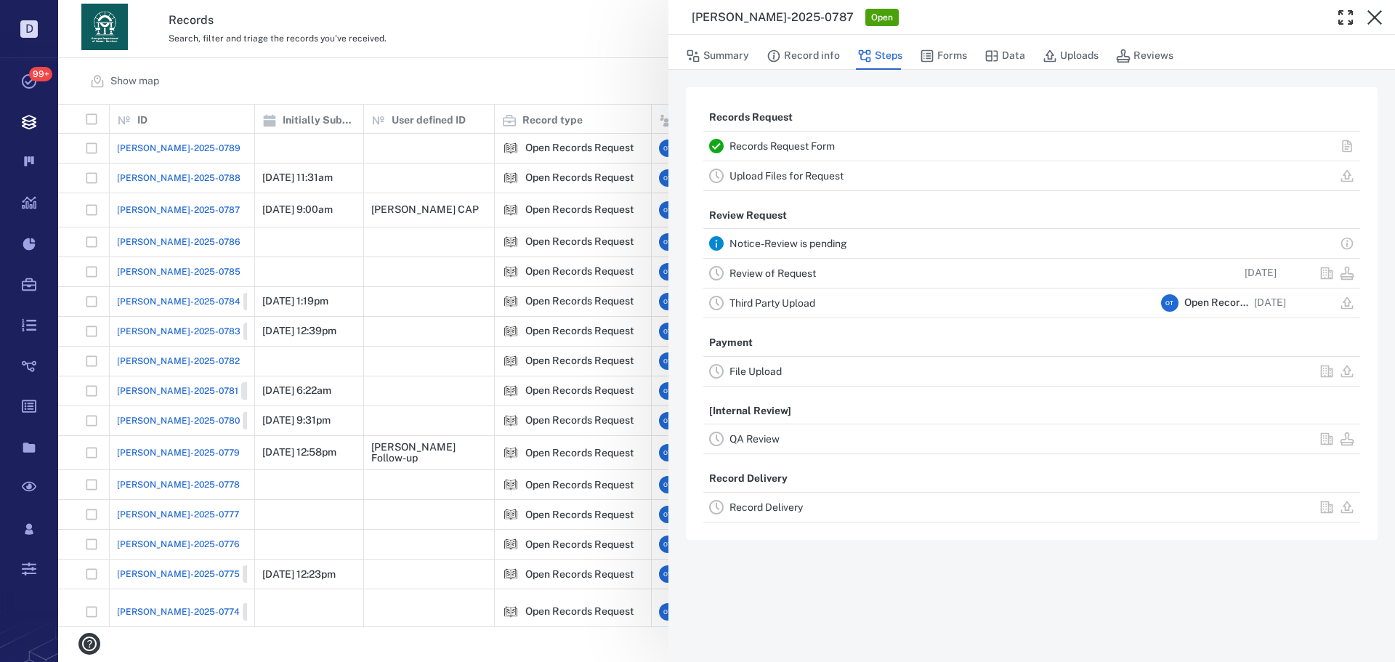
click at [800, 514] on div "Record Delivery" at bounding box center [943, 506] width 426 height 17
click at [799, 514] on div "Record Delivery" at bounding box center [943, 506] width 426 height 17
click at [797, 513] on div "Record Delivery" at bounding box center [943, 506] width 426 height 17
click at [794, 509] on link "Record Delivery" at bounding box center [766, 507] width 73 height 12
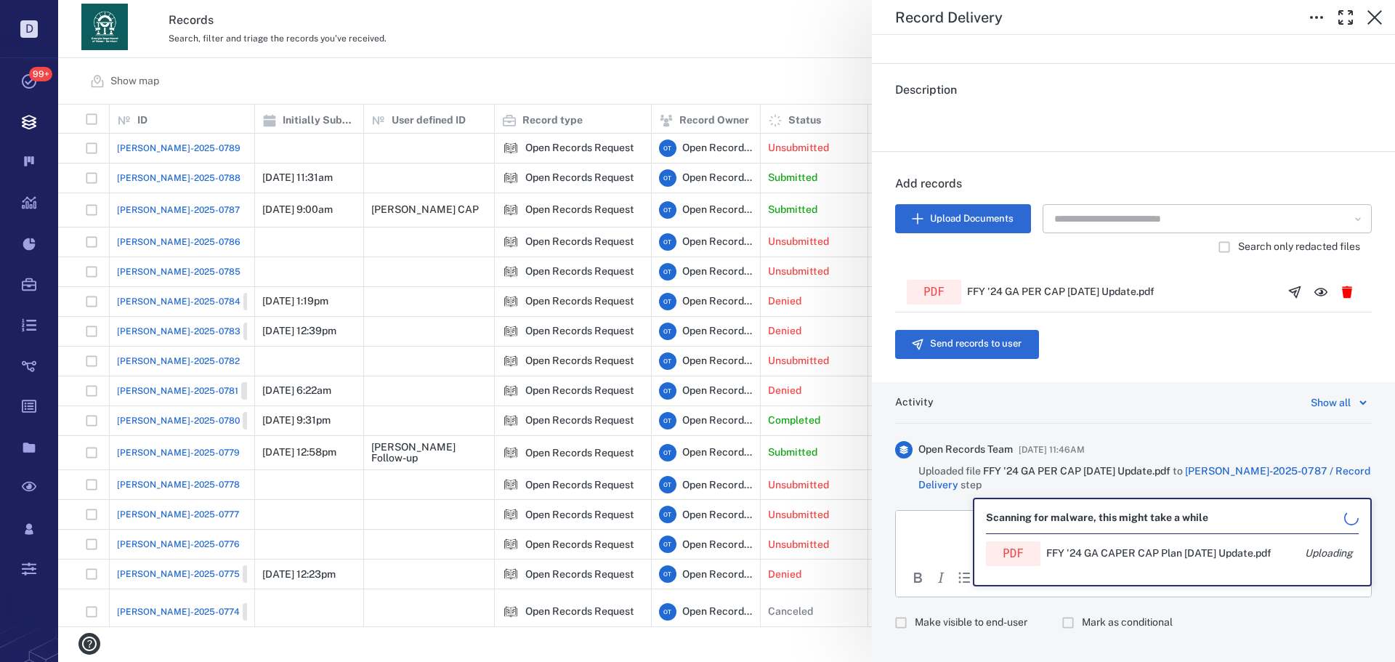
scroll to position [255, 0]
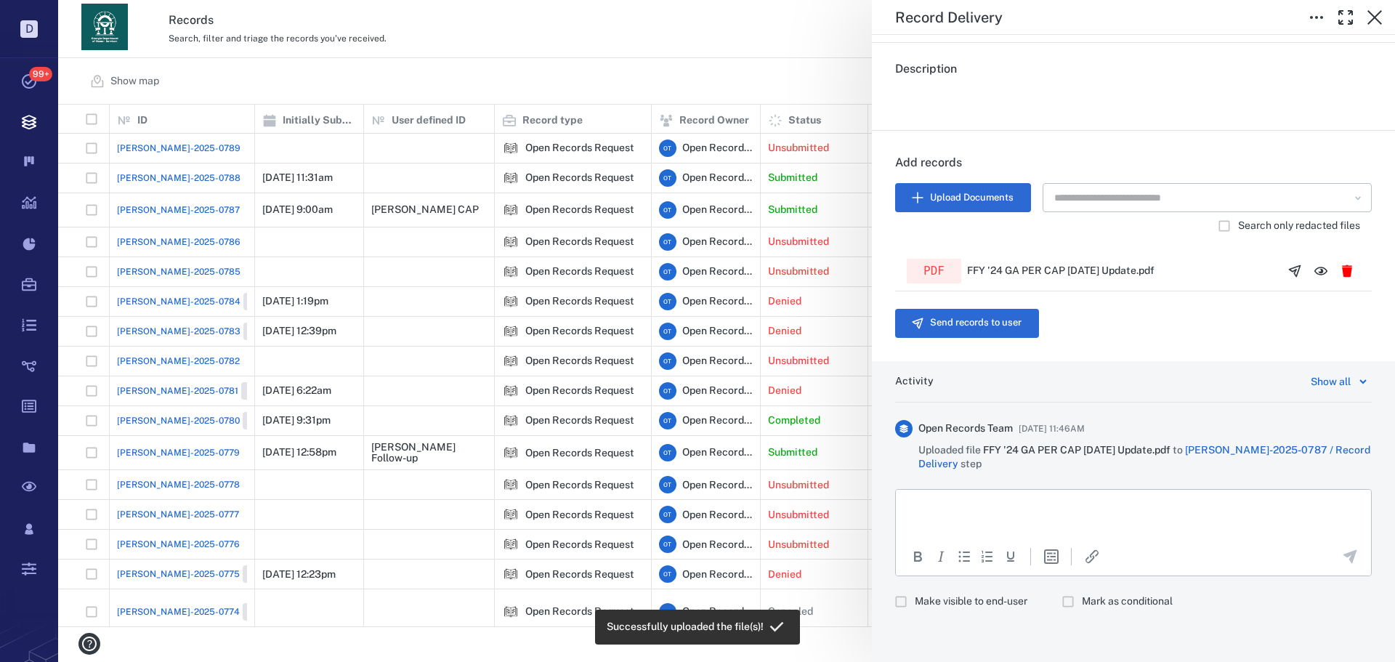
drag, startPoint x: 1830, startPoint y: 1085, endPoint x: 934, endPoint y: 501, distance: 1069.5
click at [934, 501] on p "Rich Text Area. Press ALT-0 for help." at bounding box center [1133, 507] width 450 height 13
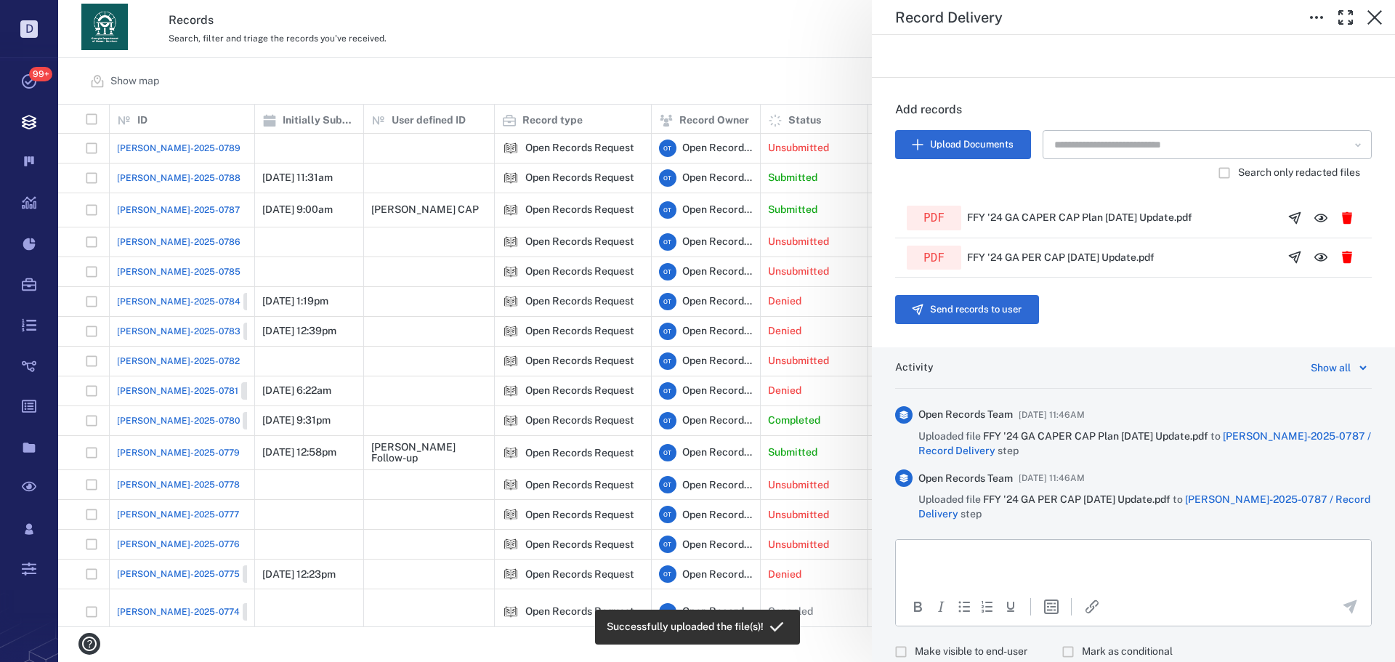
scroll to position [358, 0]
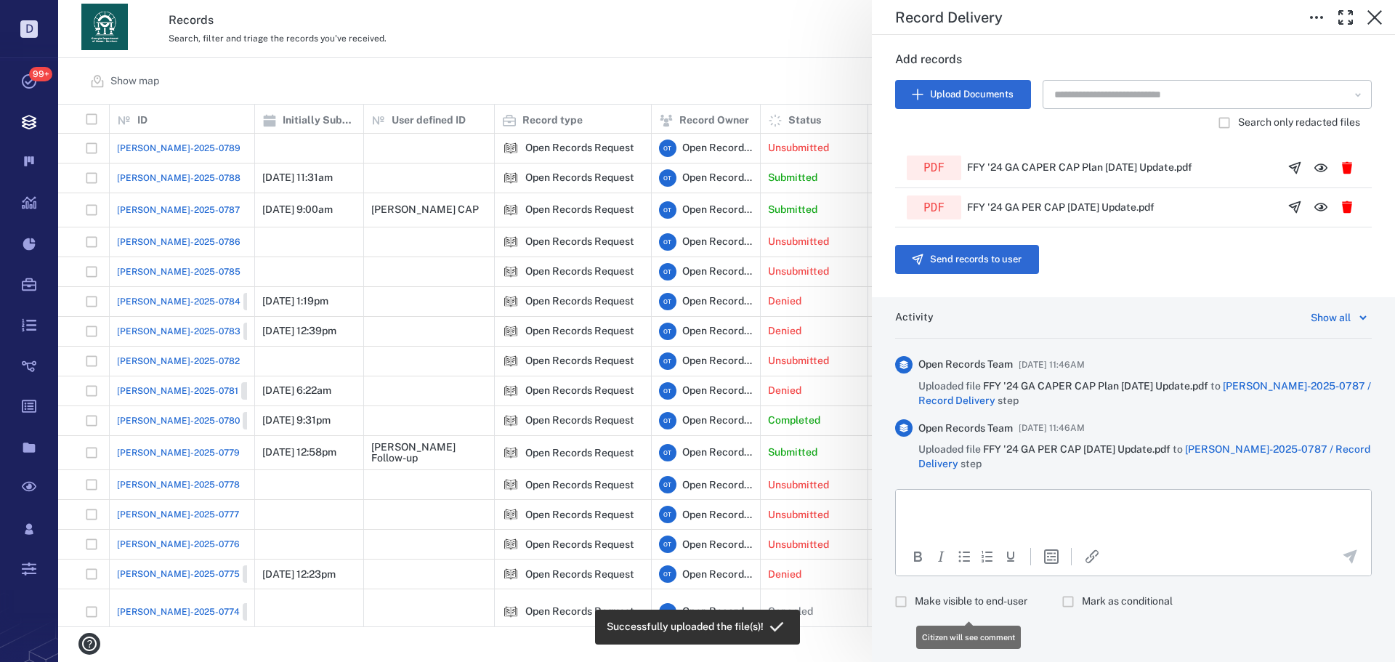
click at [943, 605] on span "Make visible to end-user" at bounding box center [971, 601] width 113 height 15
click at [979, 525] on html at bounding box center [1133, 507] width 475 height 36
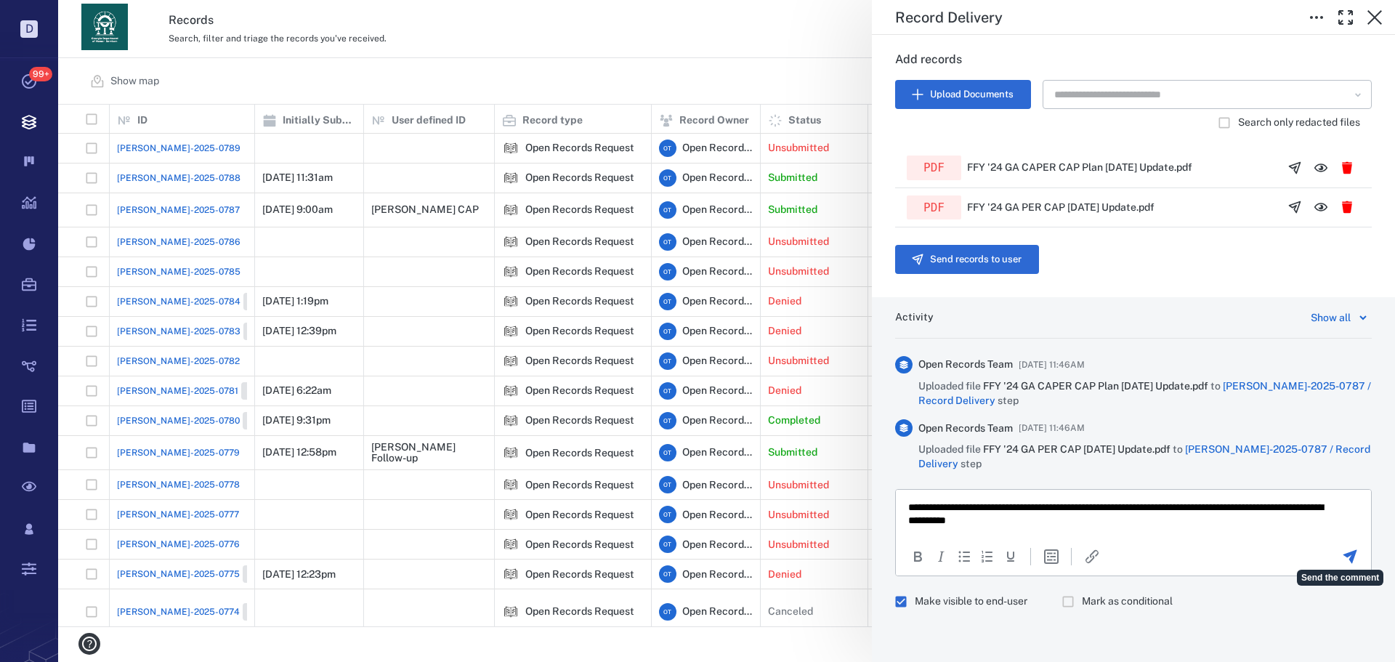
drag, startPoint x: 1335, startPoint y: 557, endPoint x: 419, endPoint y: 35, distance: 1055.4
click at [1341, 557] on icon "Send the comment" at bounding box center [1349, 556] width 17 height 17
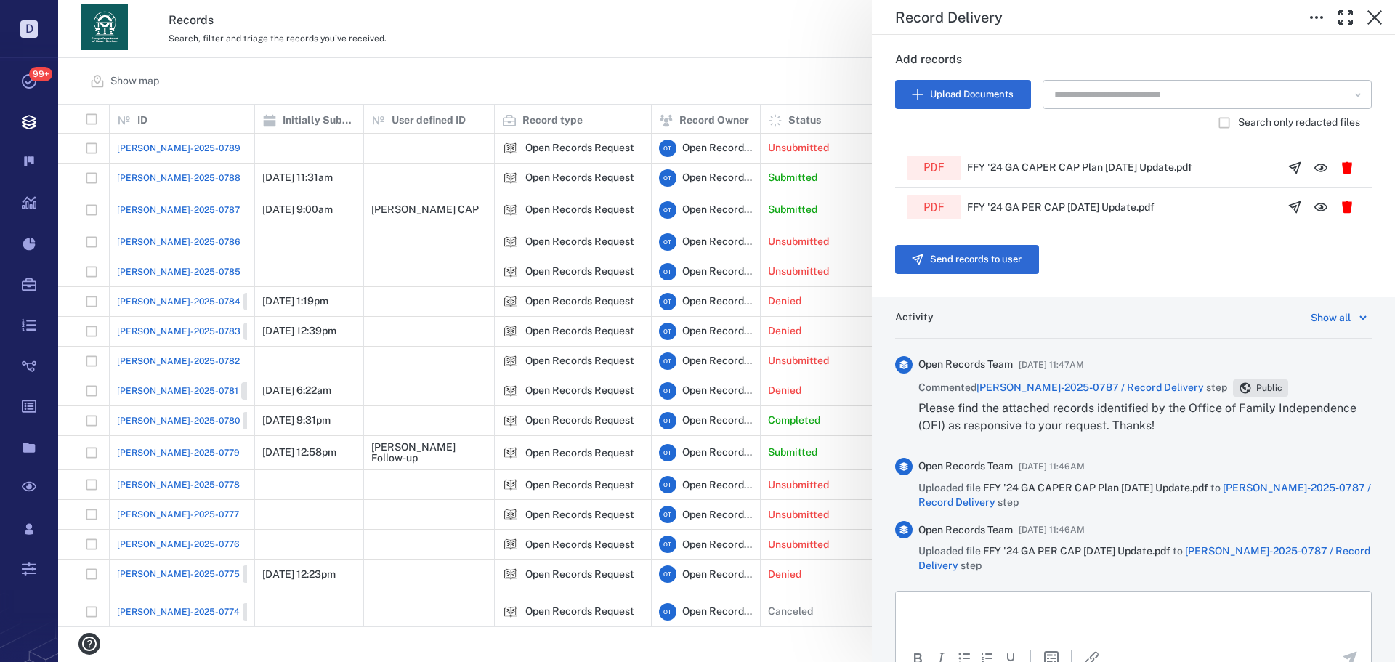
click at [971, 243] on div "Upload Documents ​ Search only redacted files pdf FFY '24 GA CAPER CAP Plan May…" at bounding box center [1133, 162] width 477 height 165
click at [974, 258] on button "Send records to user" at bounding box center [967, 259] width 144 height 29
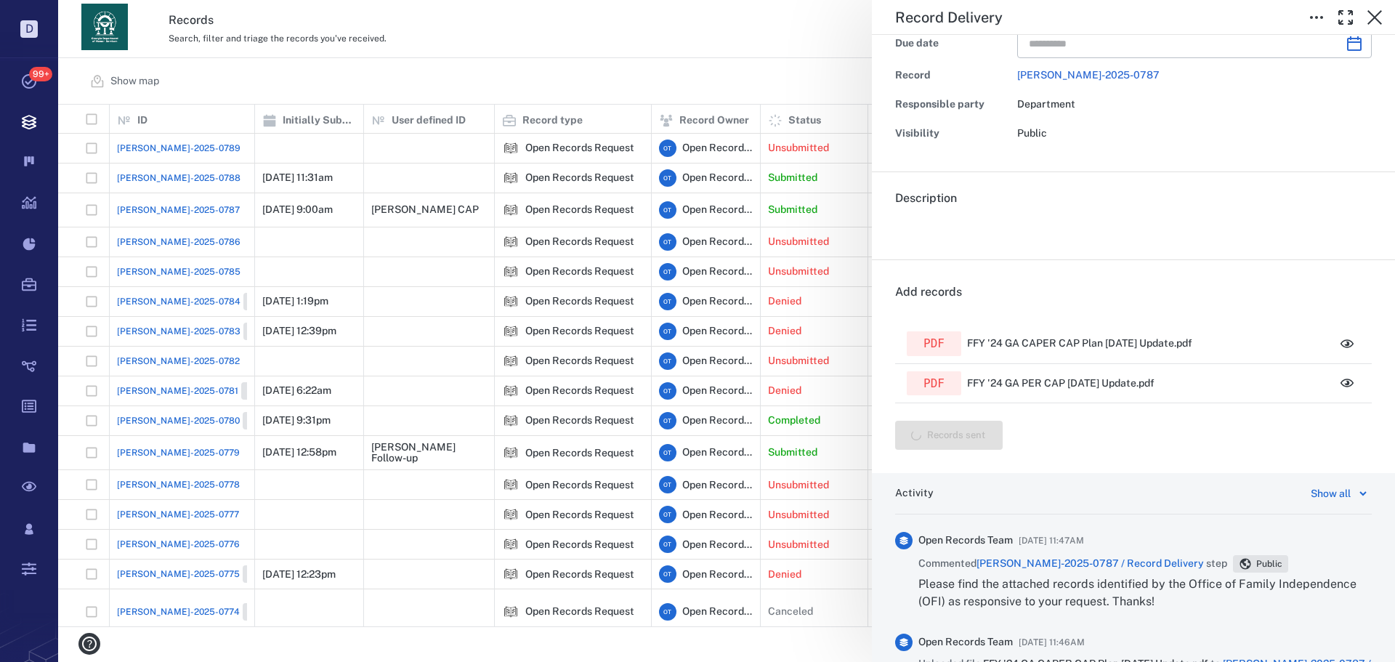
scroll to position [0, 0]
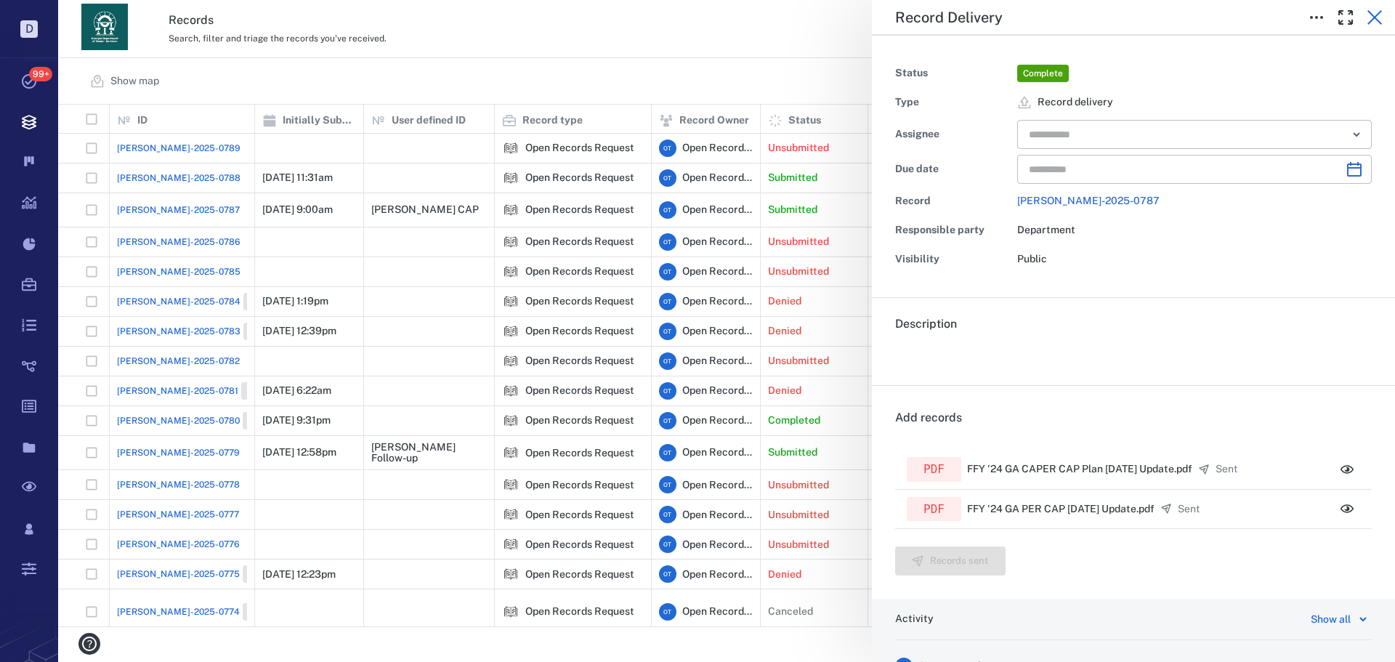
click at [1365, 22] on button "button" at bounding box center [1374, 17] width 29 height 29
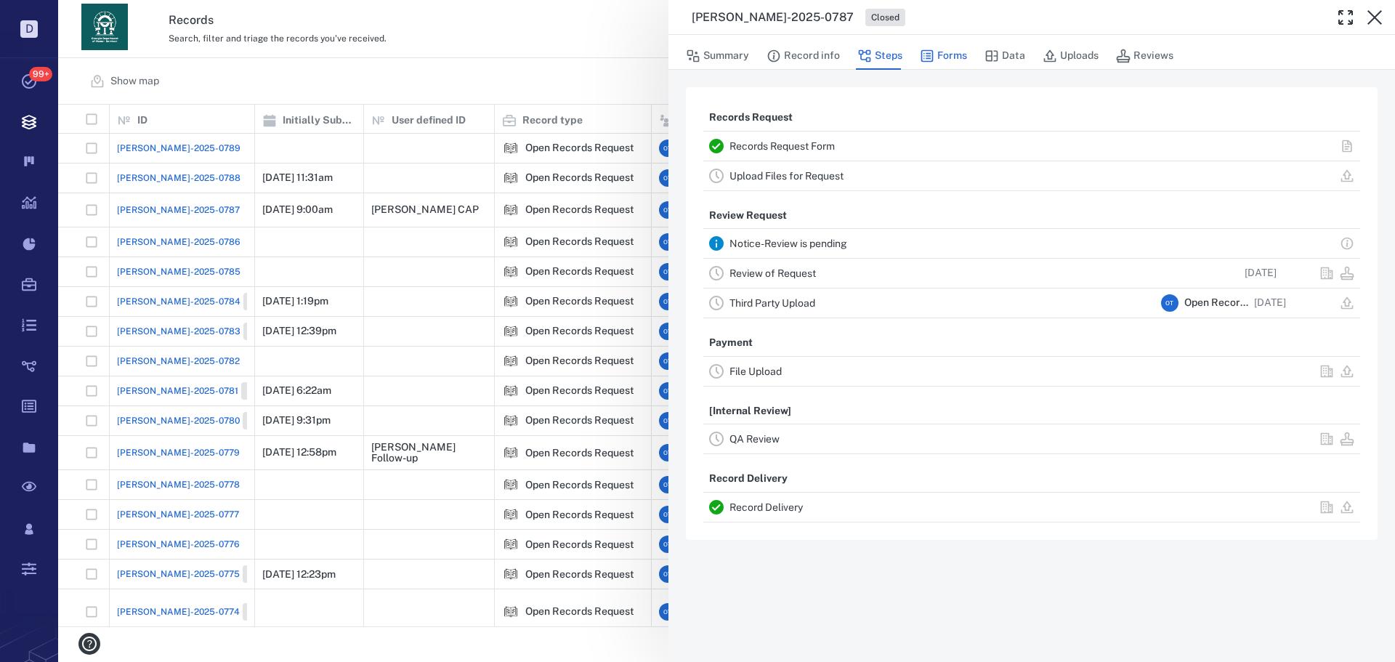
click at [953, 49] on button "Forms" at bounding box center [943, 56] width 47 height 28
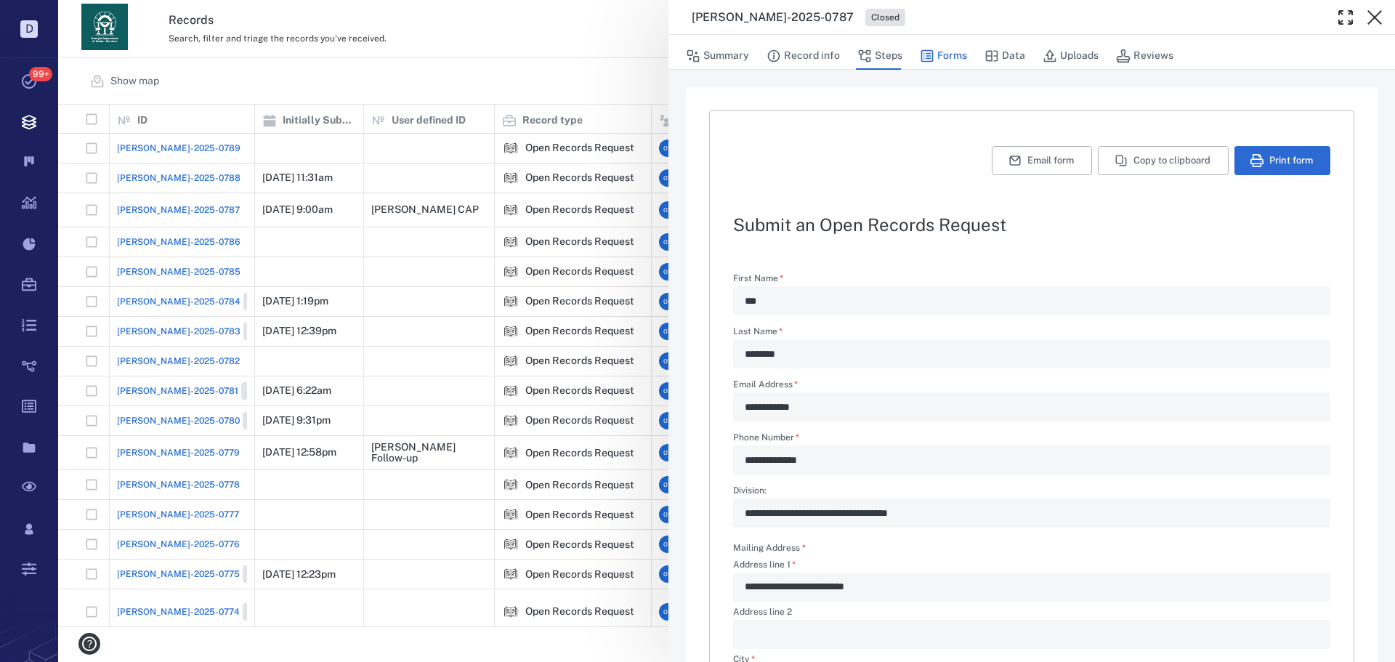
type textarea "*"
click at [572, 48] on div "**********" at bounding box center [726, 331] width 1337 height 662
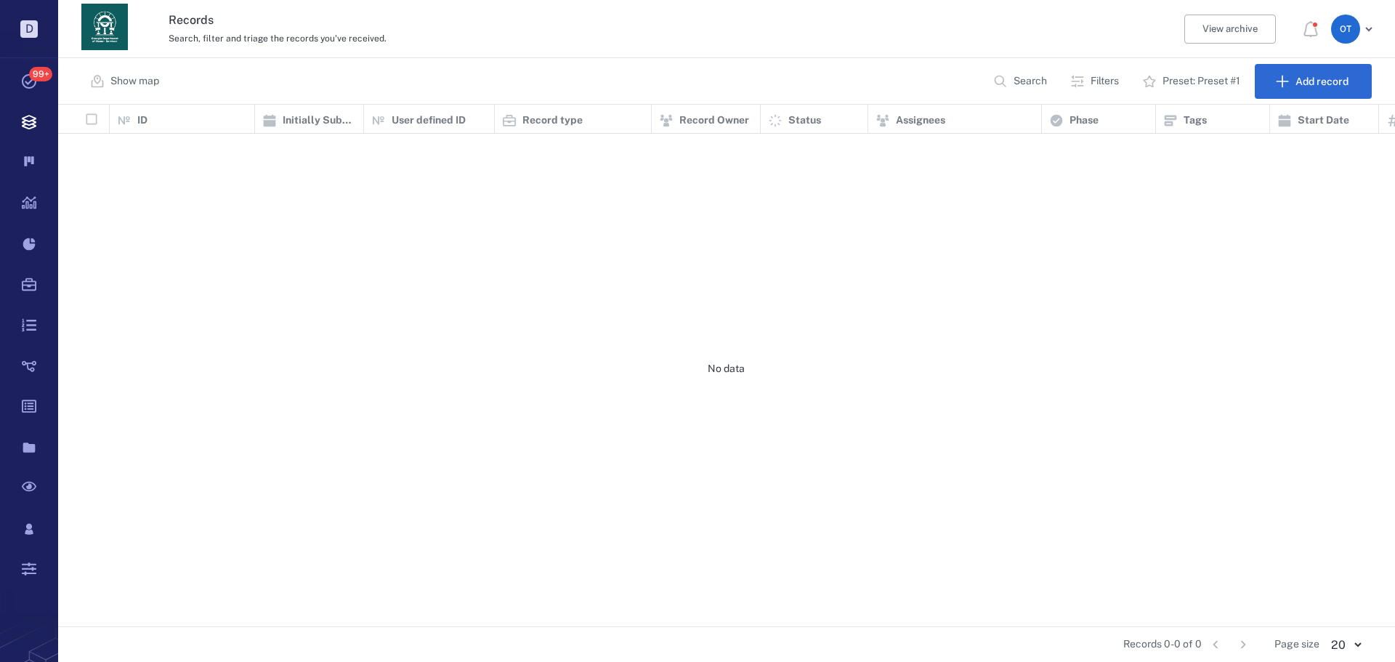
scroll to position [511, 1327]
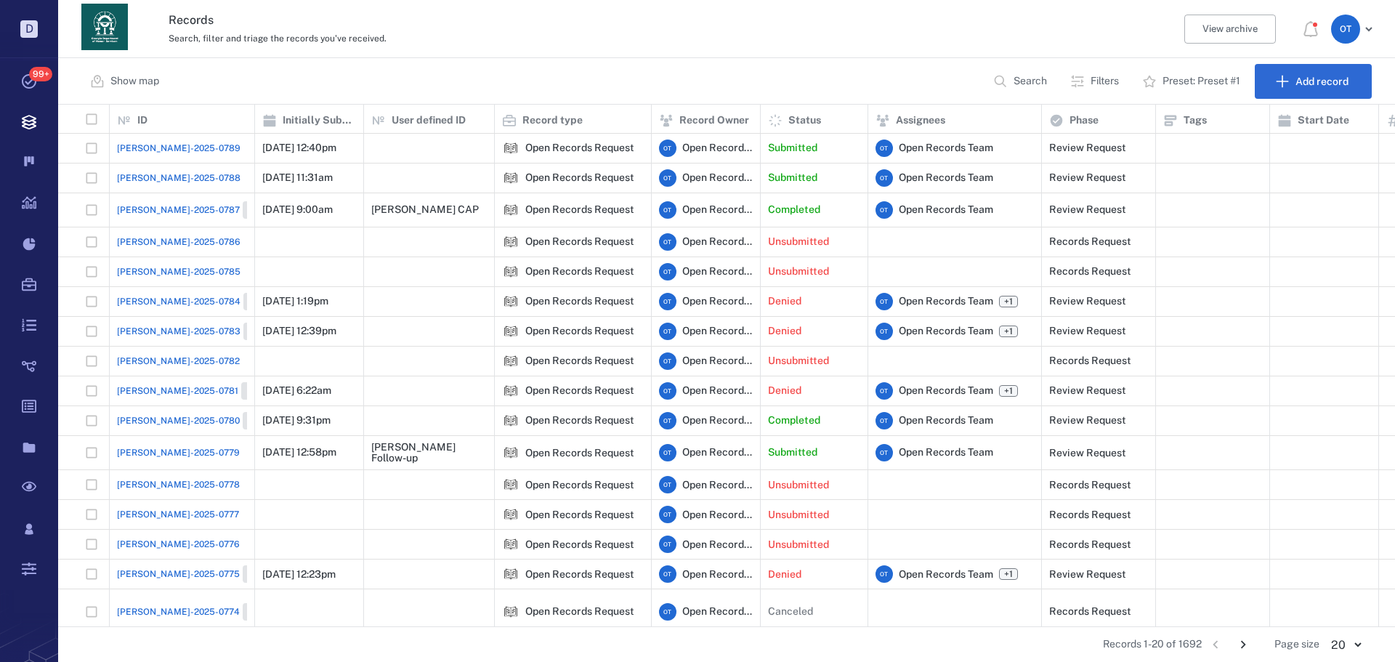
click at [145, 148] on span "[PERSON_NAME]-2025-0789" at bounding box center [179, 148] width 124 height 13
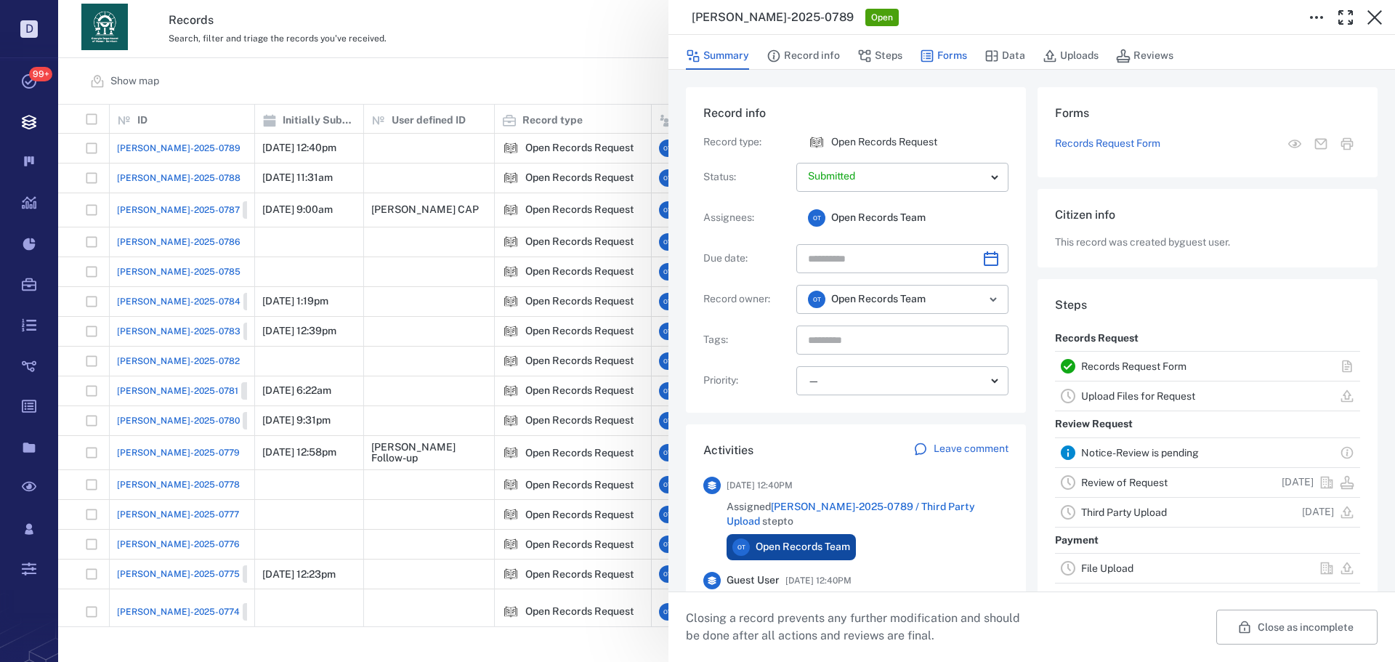
click at [939, 51] on button "Forms" at bounding box center [943, 56] width 47 height 28
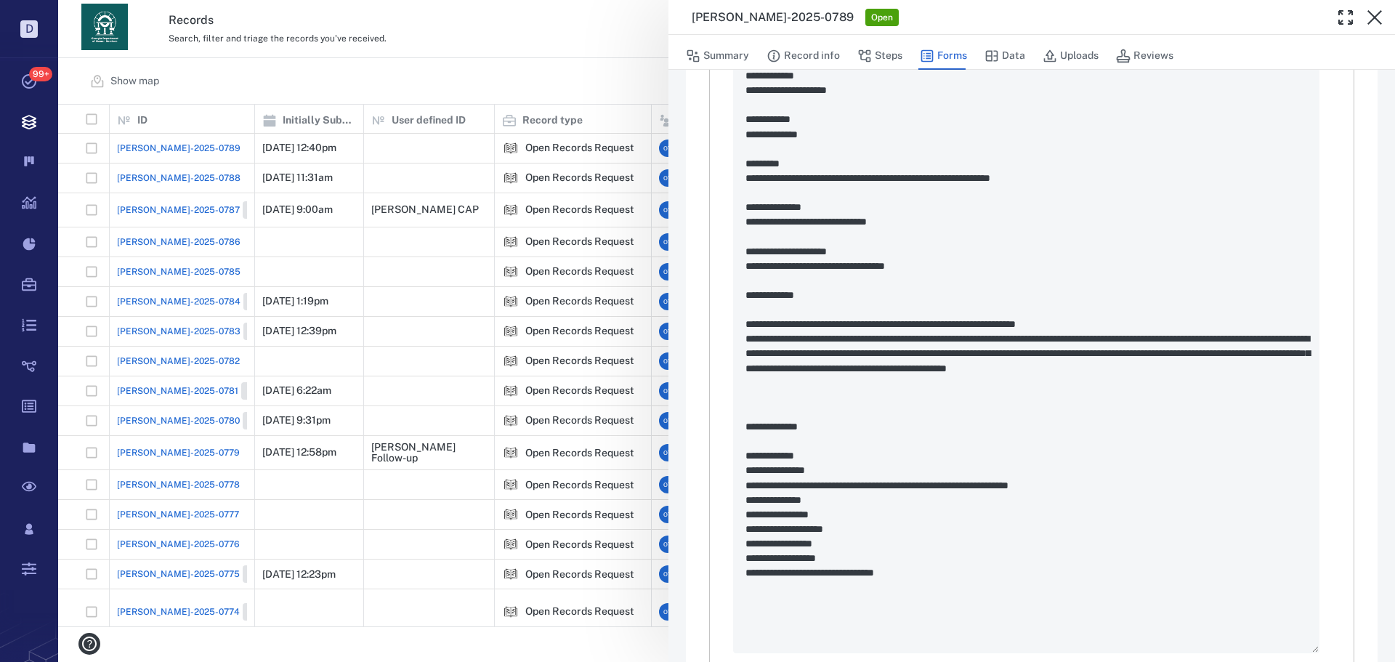
scroll to position [218, 0]
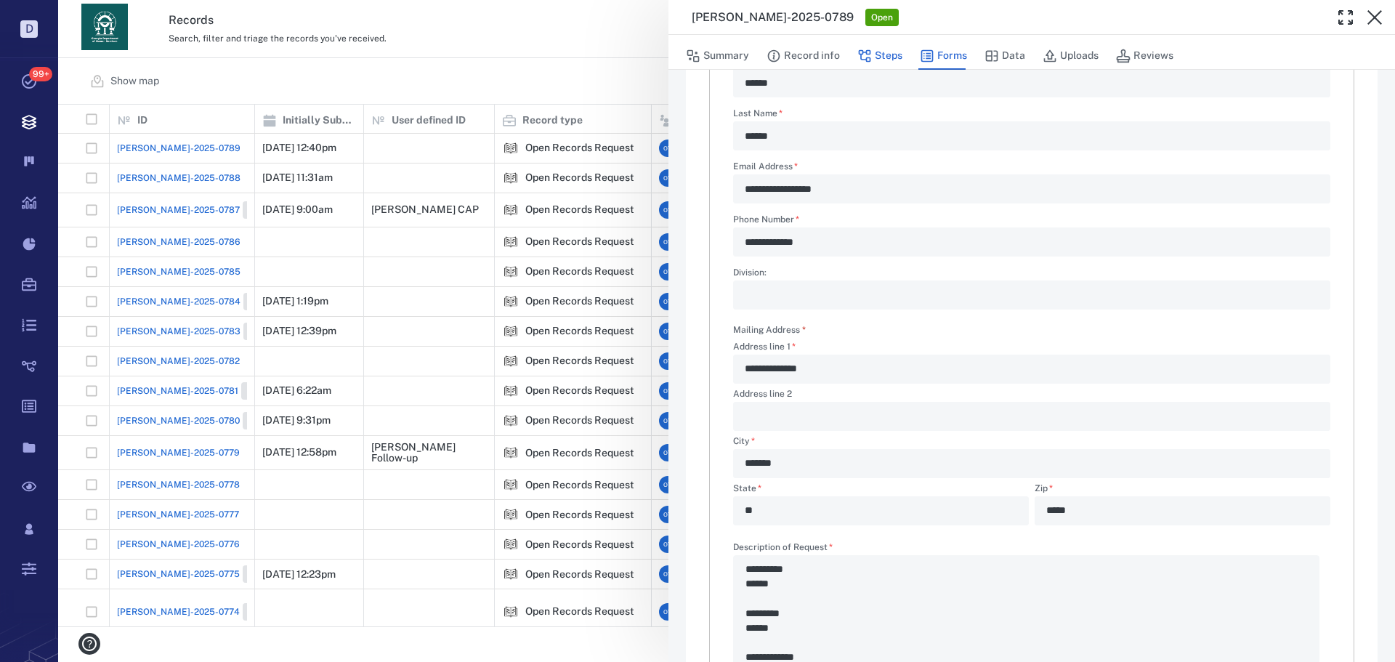
drag, startPoint x: 873, startPoint y: 64, endPoint x: 814, endPoint y: 61, distance: 58.9
click at [872, 64] on button "Steps" at bounding box center [879, 56] width 45 height 28
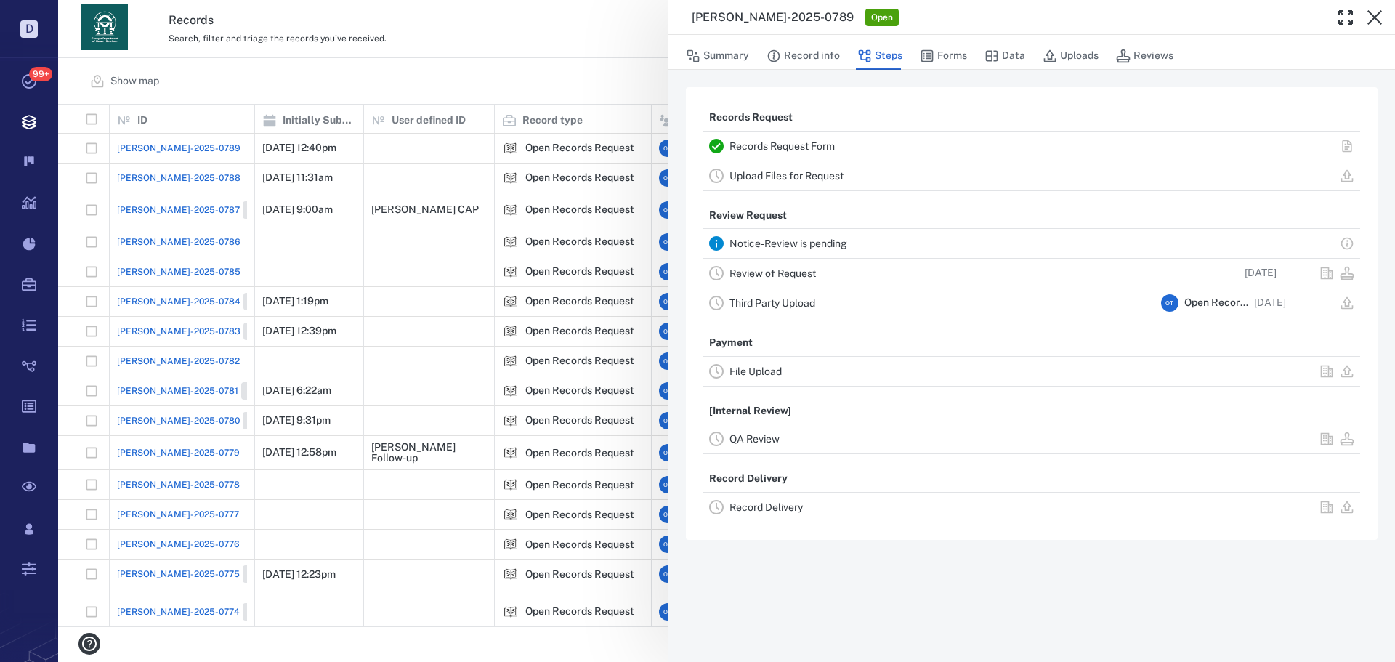
click at [812, 60] on button "Record info" at bounding box center [803, 56] width 73 height 28
click at [589, 60] on div "ORR-2025-0789 Open Summary Record info Steps Forms Data Uploads Reviews Records…" at bounding box center [726, 331] width 1337 height 662
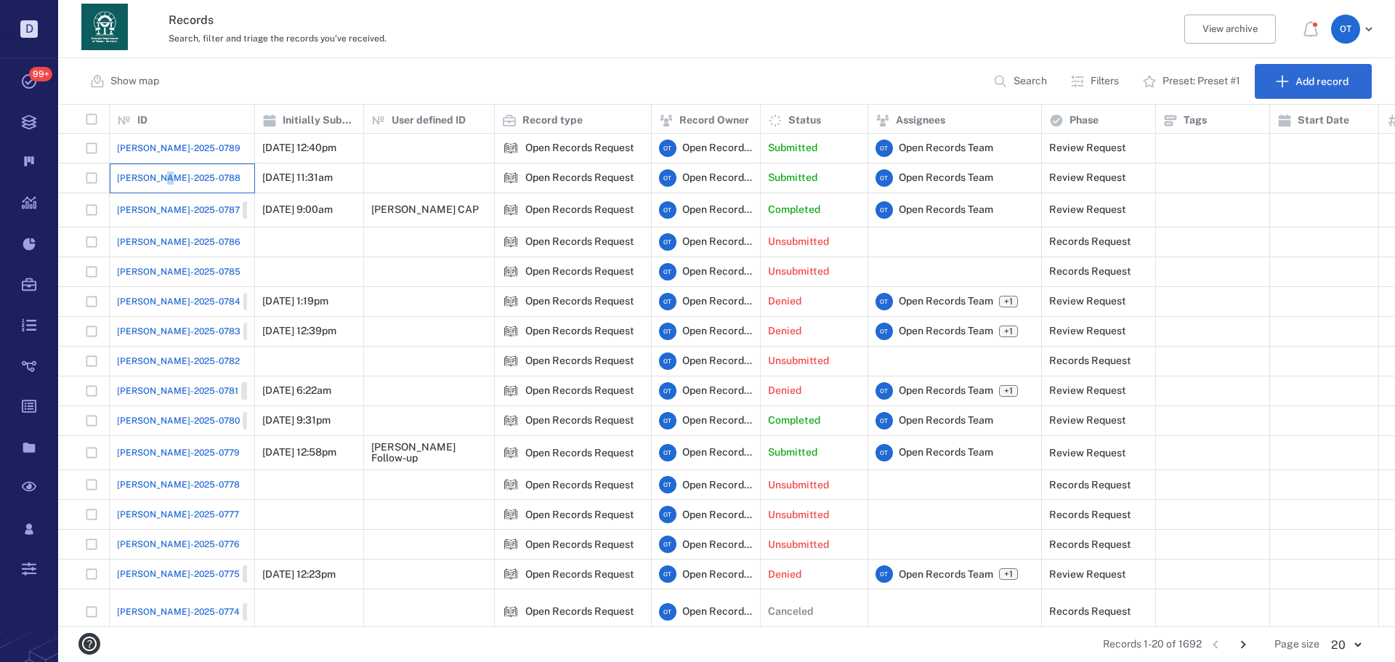
click at [167, 173] on div "[PERSON_NAME]-2025-0788" at bounding box center [182, 177] width 130 height 29
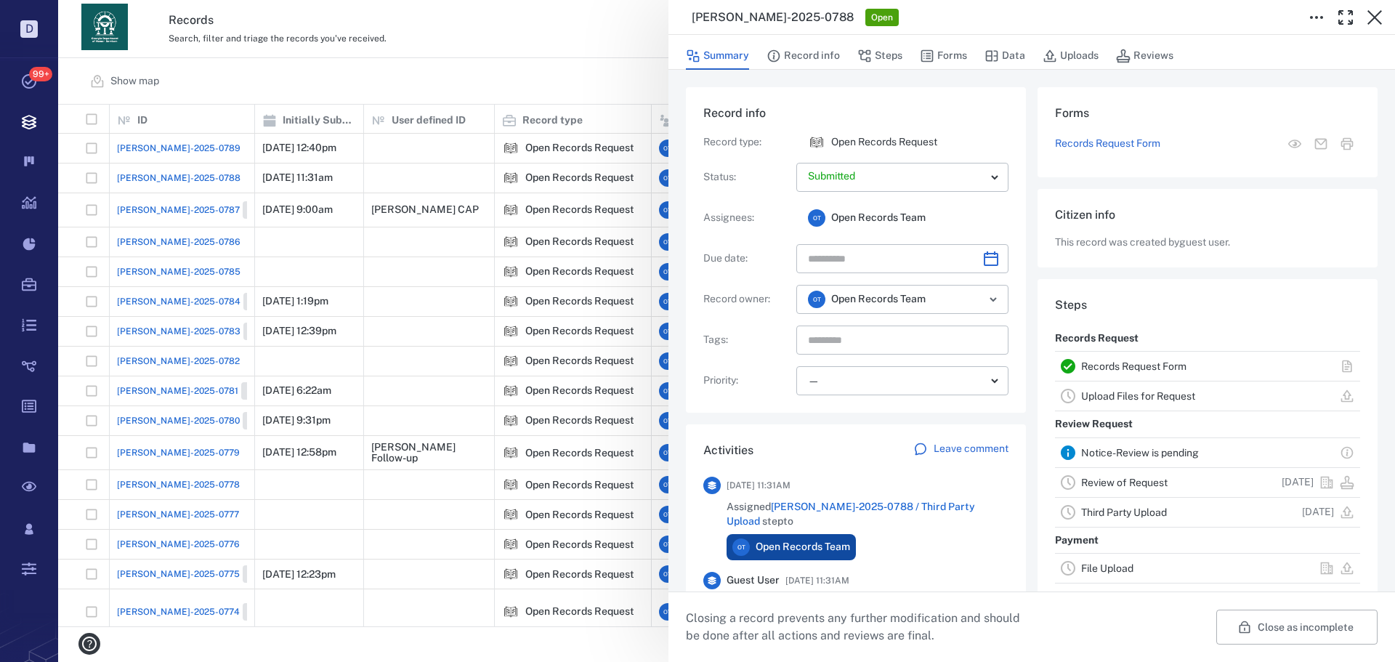
click at [854, 53] on div "Summary Record info Steps Forms Data Uploads Reviews" at bounding box center [1032, 55] width 692 height 29
click at [857, 53] on icon "button" at bounding box center [864, 56] width 15 height 15
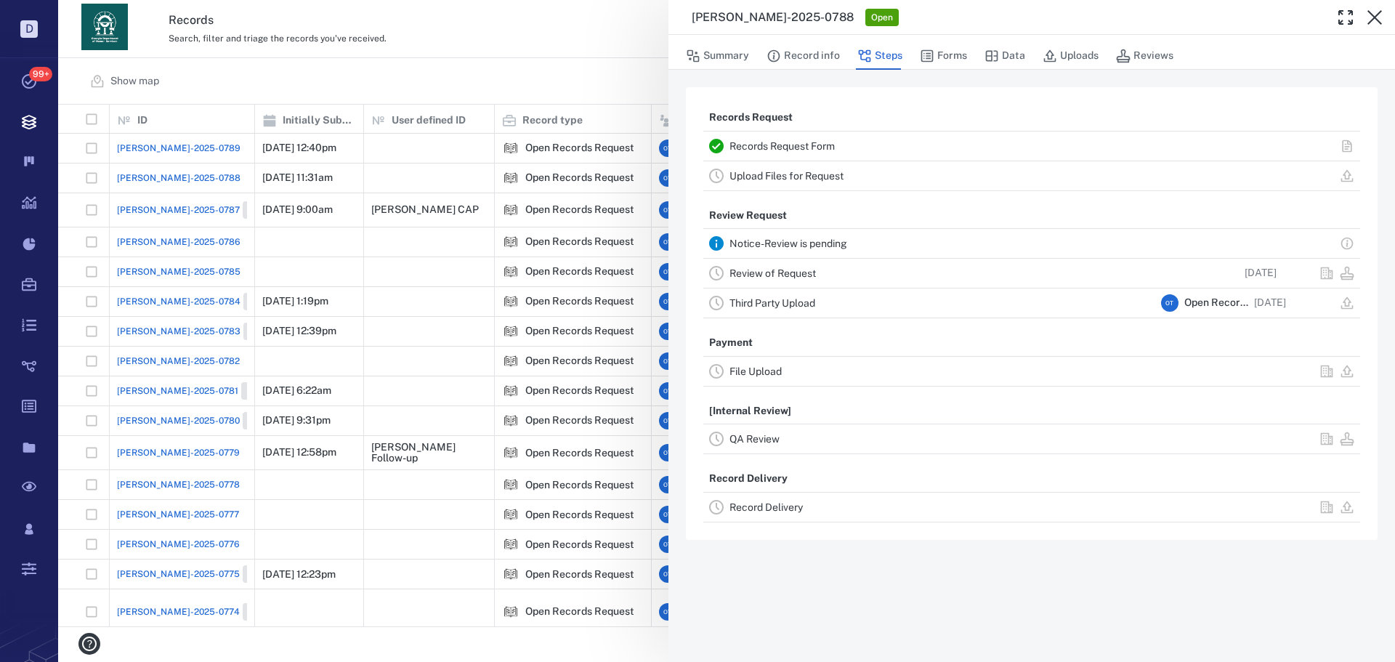
click at [777, 281] on div "Review of Request" at bounding box center [943, 272] width 426 height 17
click at [777, 280] on div "Review of Request" at bounding box center [943, 272] width 426 height 17
click at [785, 273] on link "Review of Request" at bounding box center [773, 273] width 86 height 12
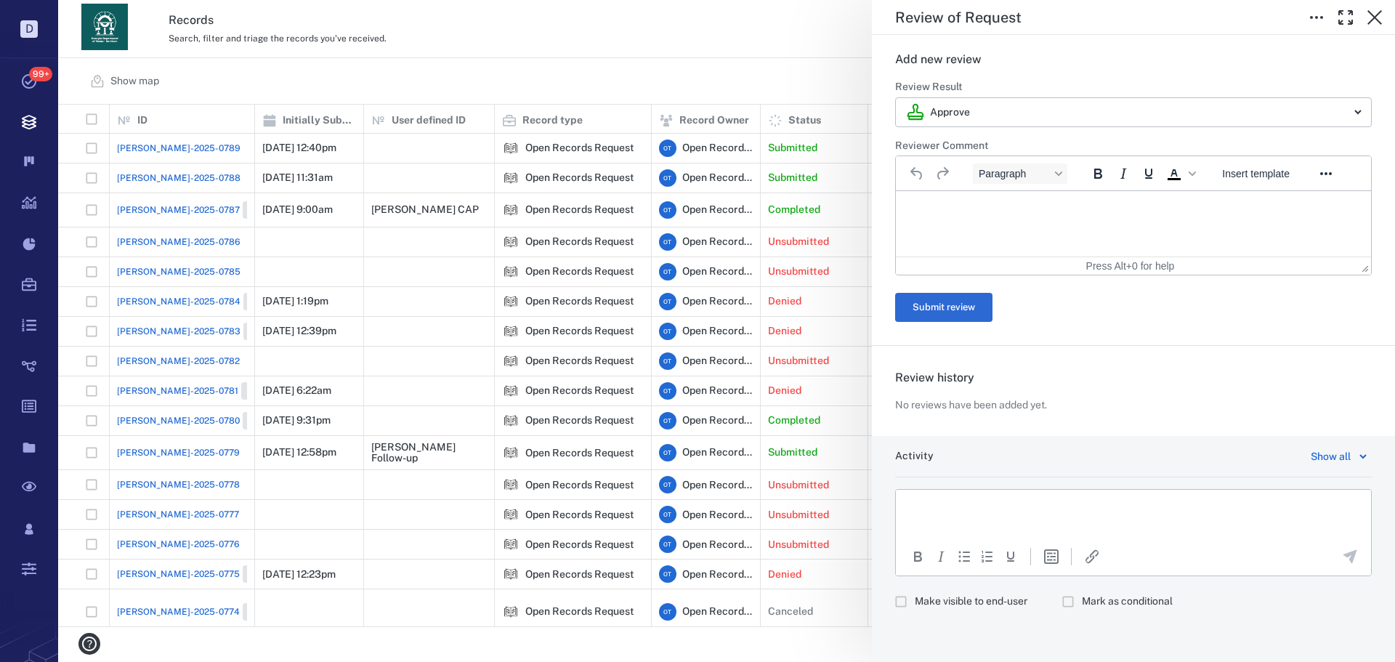
click at [1240, 162] on div "Insert template" at bounding box center [1256, 173] width 97 height 28
click at [1246, 171] on span "Insert template" at bounding box center [1256, 174] width 68 height 12
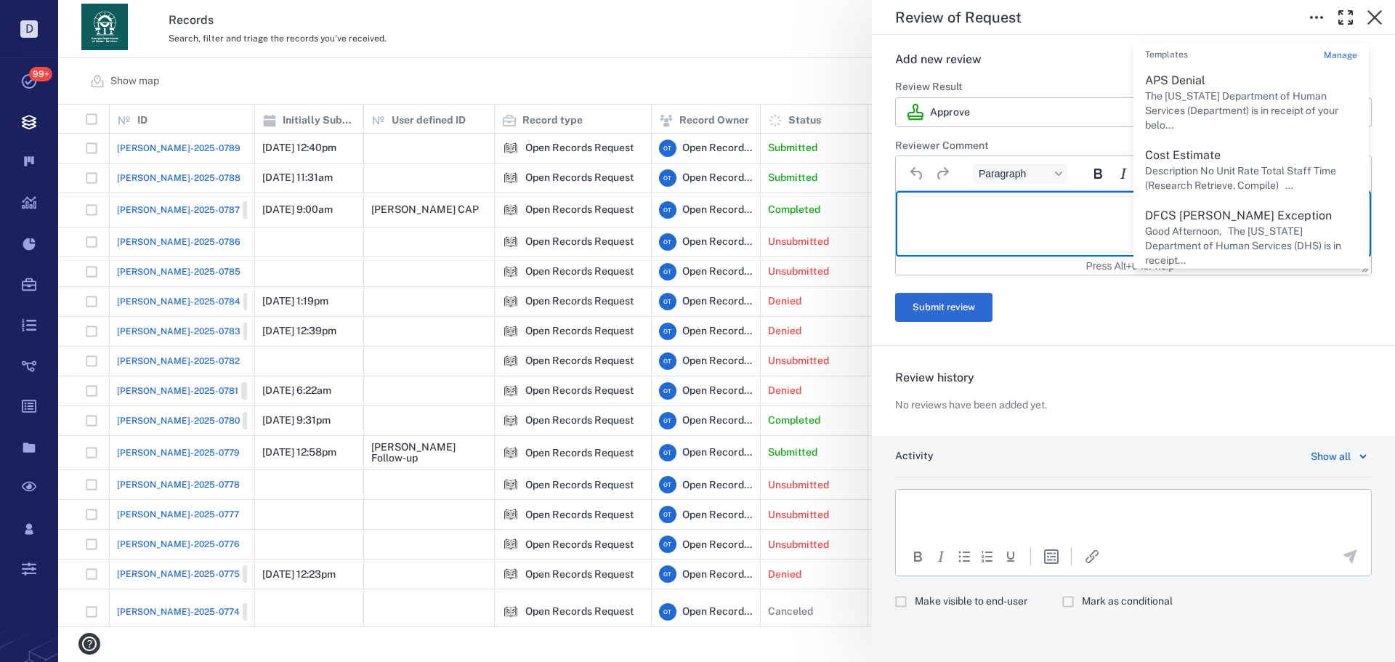
click at [999, 223] on html at bounding box center [1133, 209] width 475 height 36
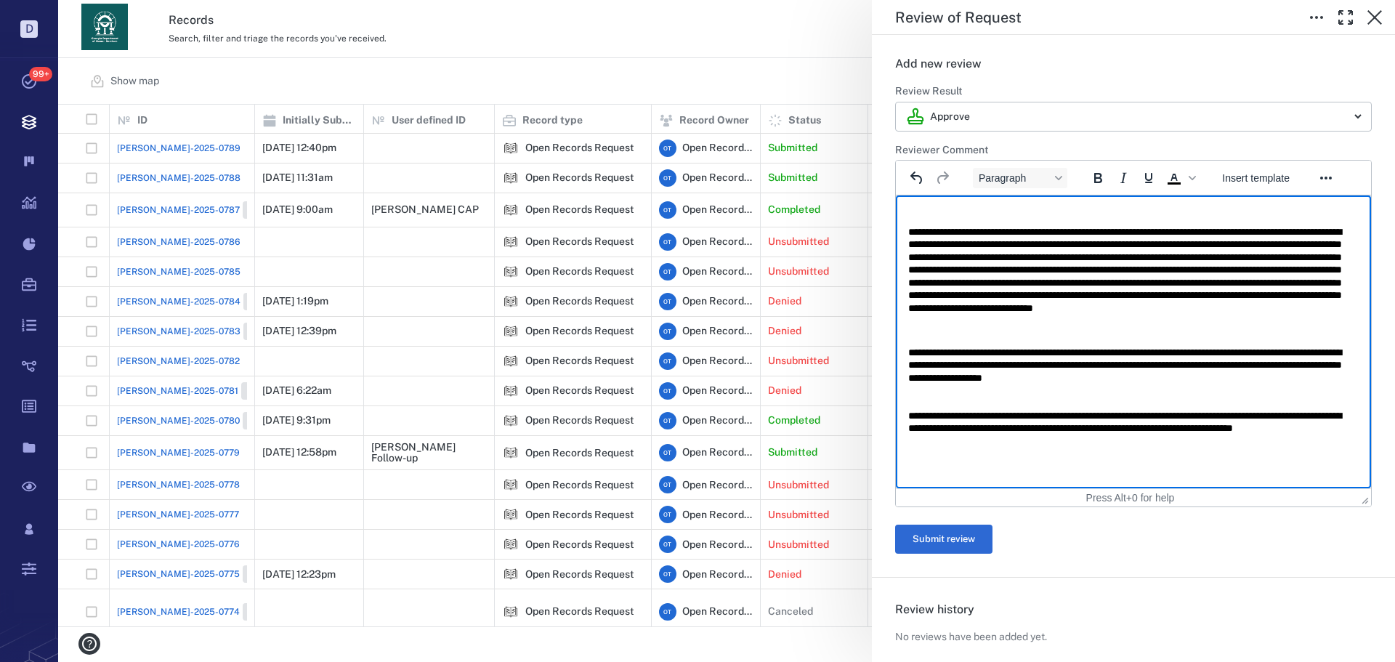
scroll to position [275, 0]
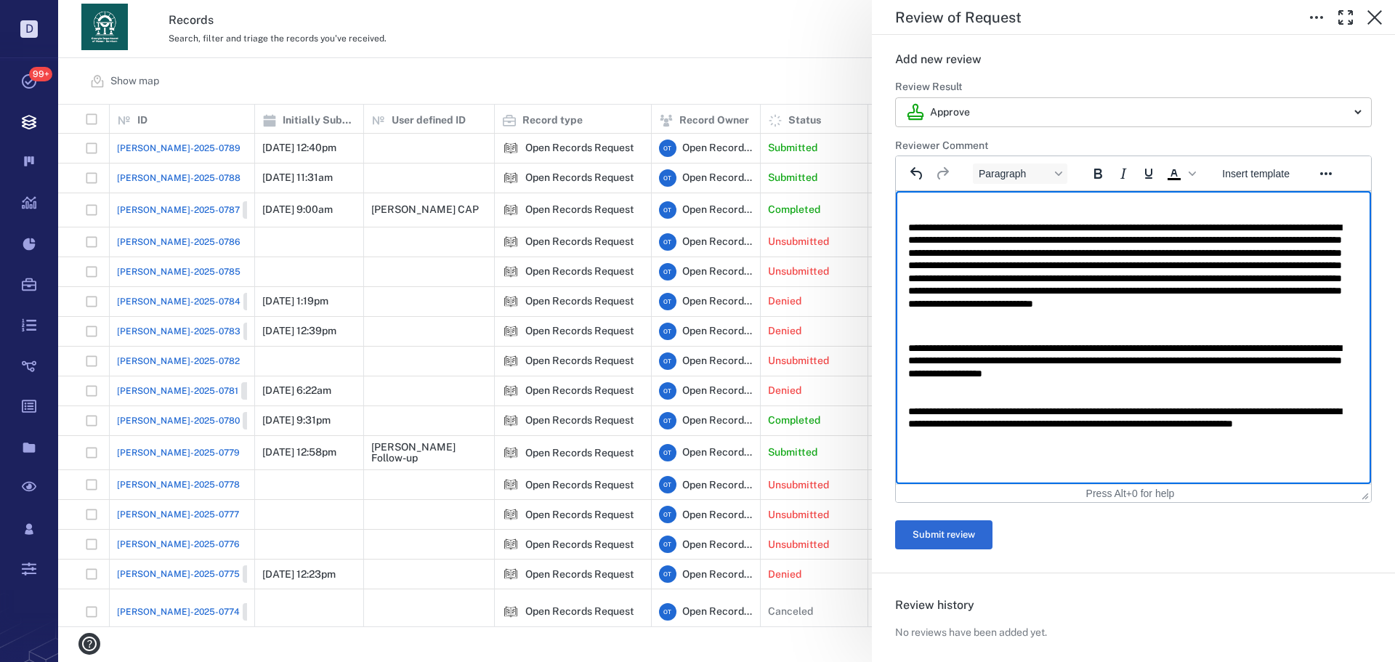
click at [1073, 120] on body "D Tasks 99+ Records Boards Dashboard Reports Record types Guide steps Rules For…" at bounding box center [697, 331] width 1395 height 662
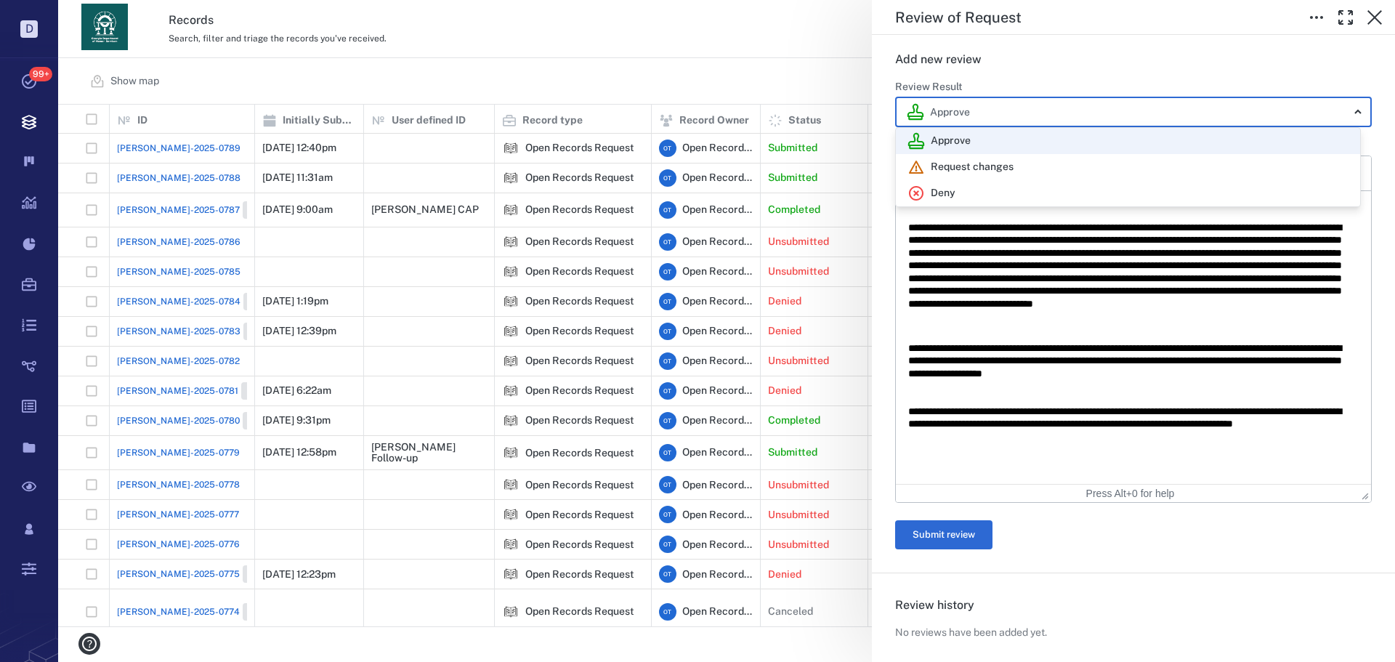
click at [1000, 197] on div "Deny" at bounding box center [1128, 193] width 441 height 17
type input "******"
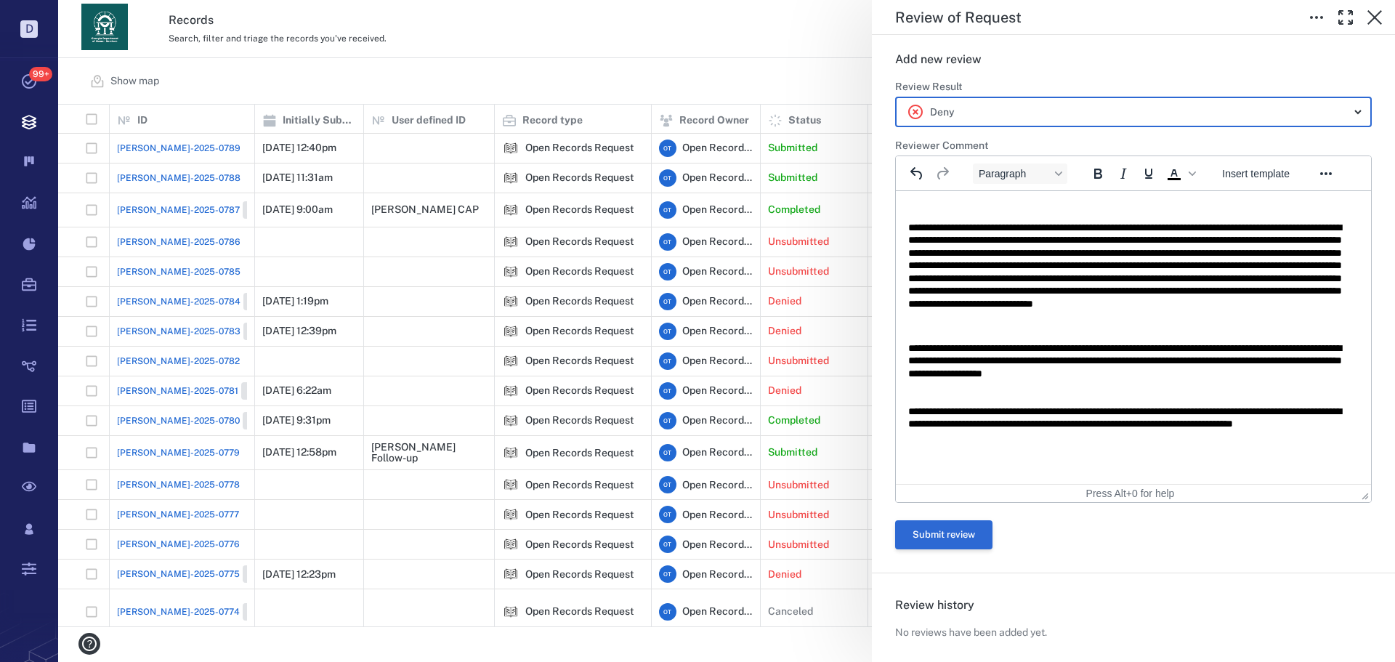
click at [964, 539] on button "Submit review" at bounding box center [943, 534] width 97 height 29
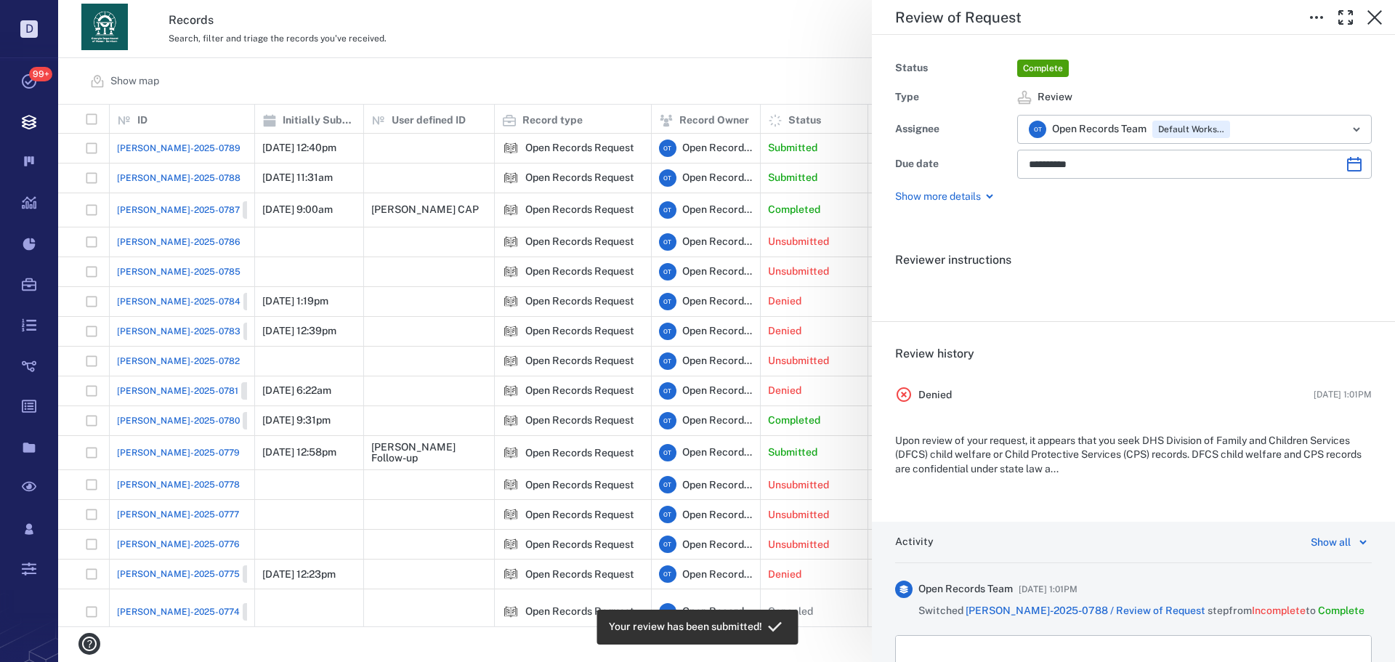
scroll to position [0, 0]
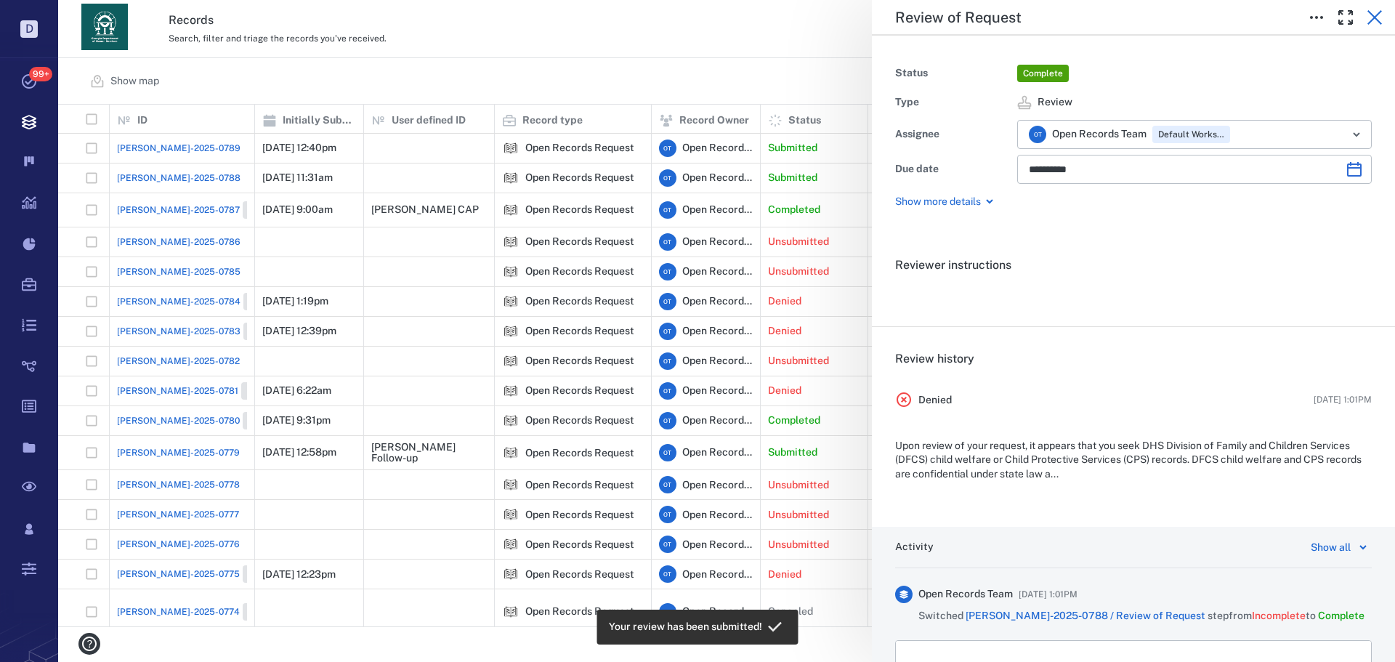
click at [1378, 18] on icon "button" at bounding box center [1374, 17] width 17 height 17
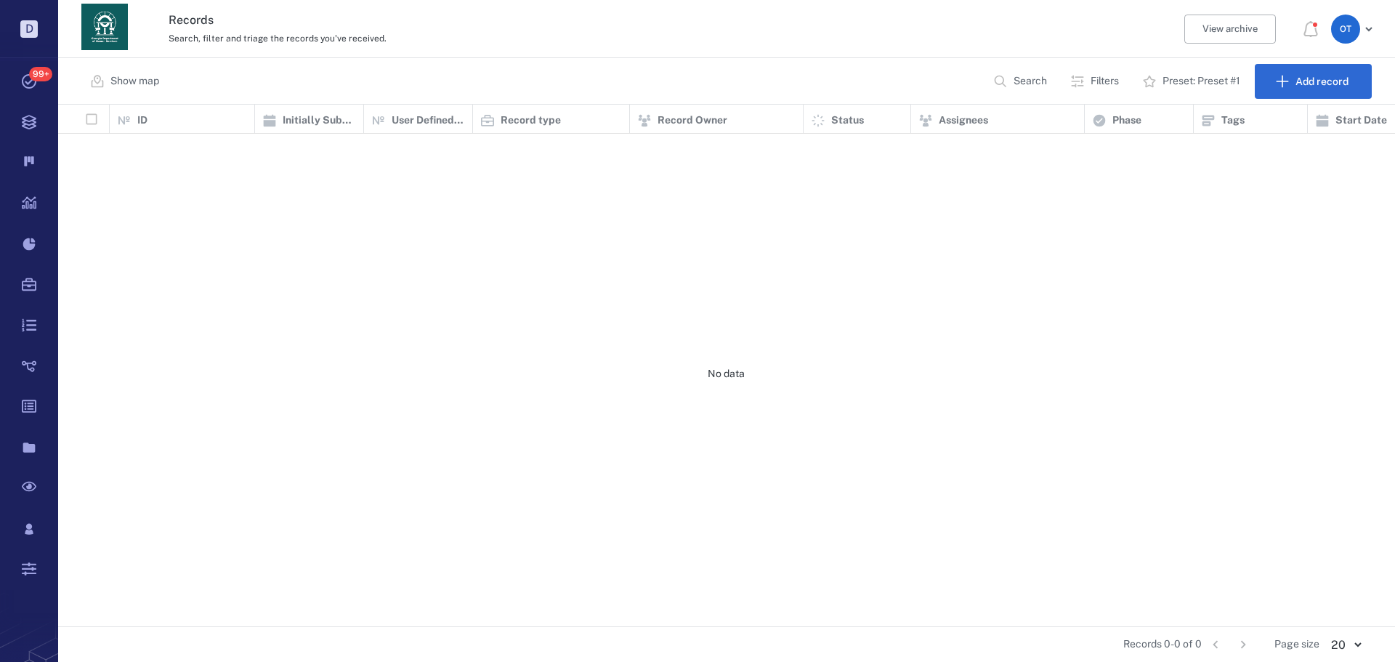
scroll to position [511, 1327]
click at [505, 92] on div "Show map Search Filters Preset: Preset #1 Add record" at bounding box center [726, 81] width 1337 height 47
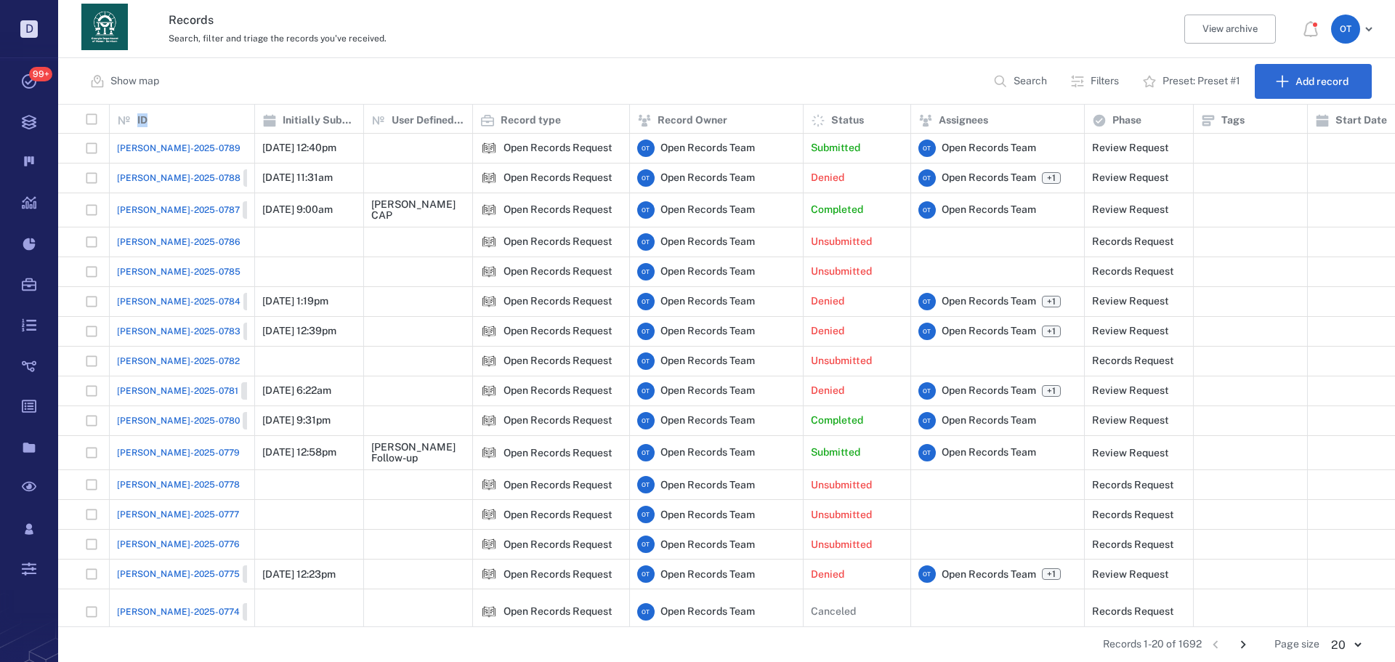
scroll to position [0, 0]
click at [155, 156] on div "[PERSON_NAME]-2025-0789" at bounding box center [182, 148] width 130 height 29
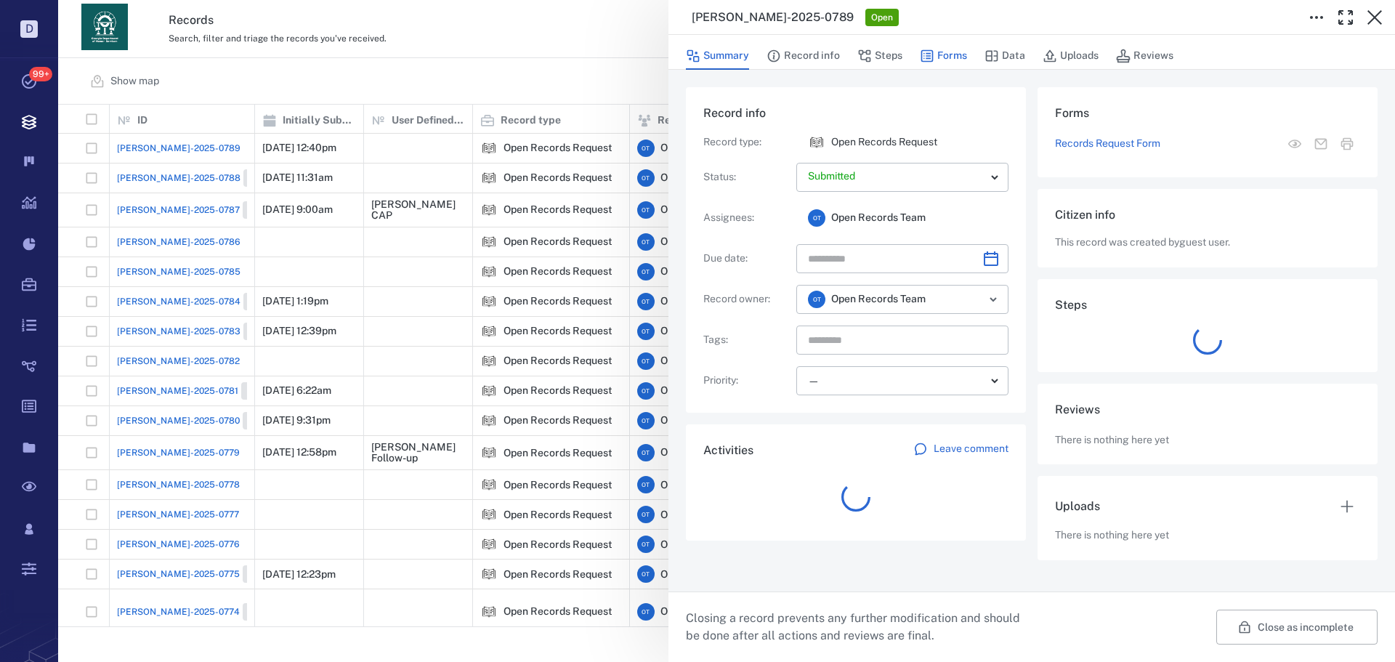
click at [962, 45] on button "Forms" at bounding box center [943, 56] width 47 height 28
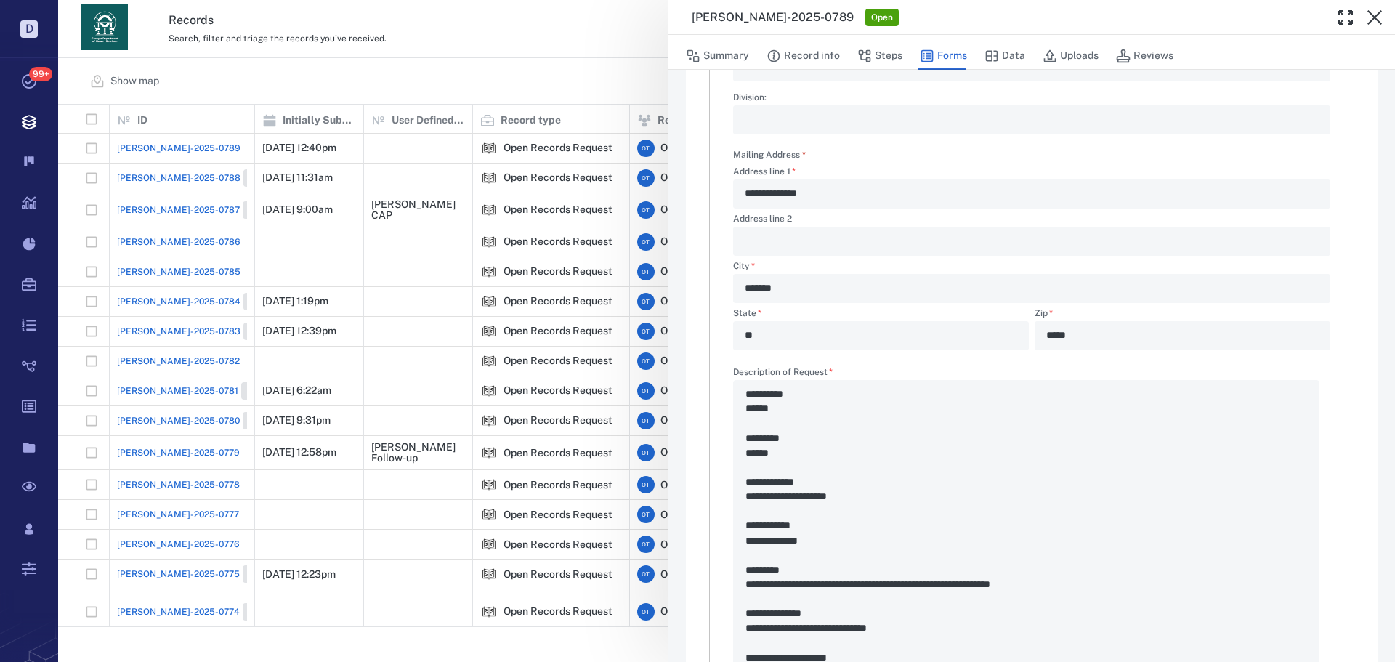
scroll to position [581, 0]
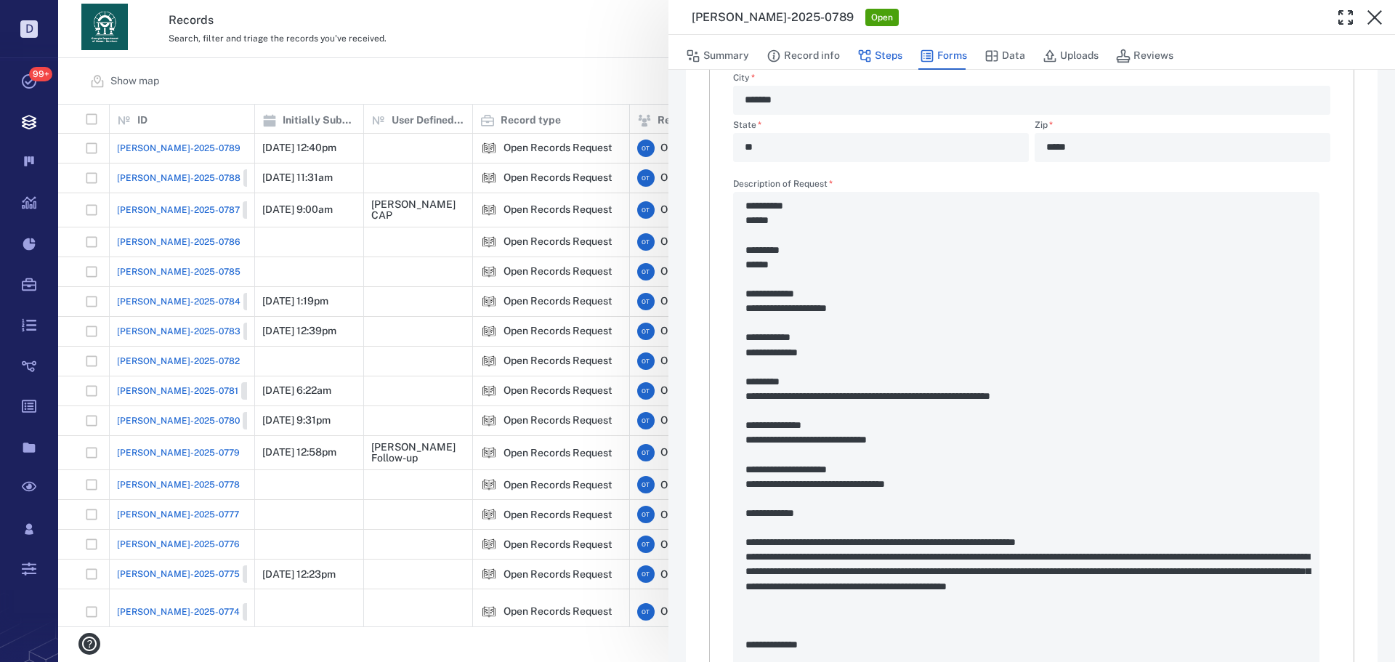
click at [889, 49] on button "Steps" at bounding box center [879, 56] width 45 height 28
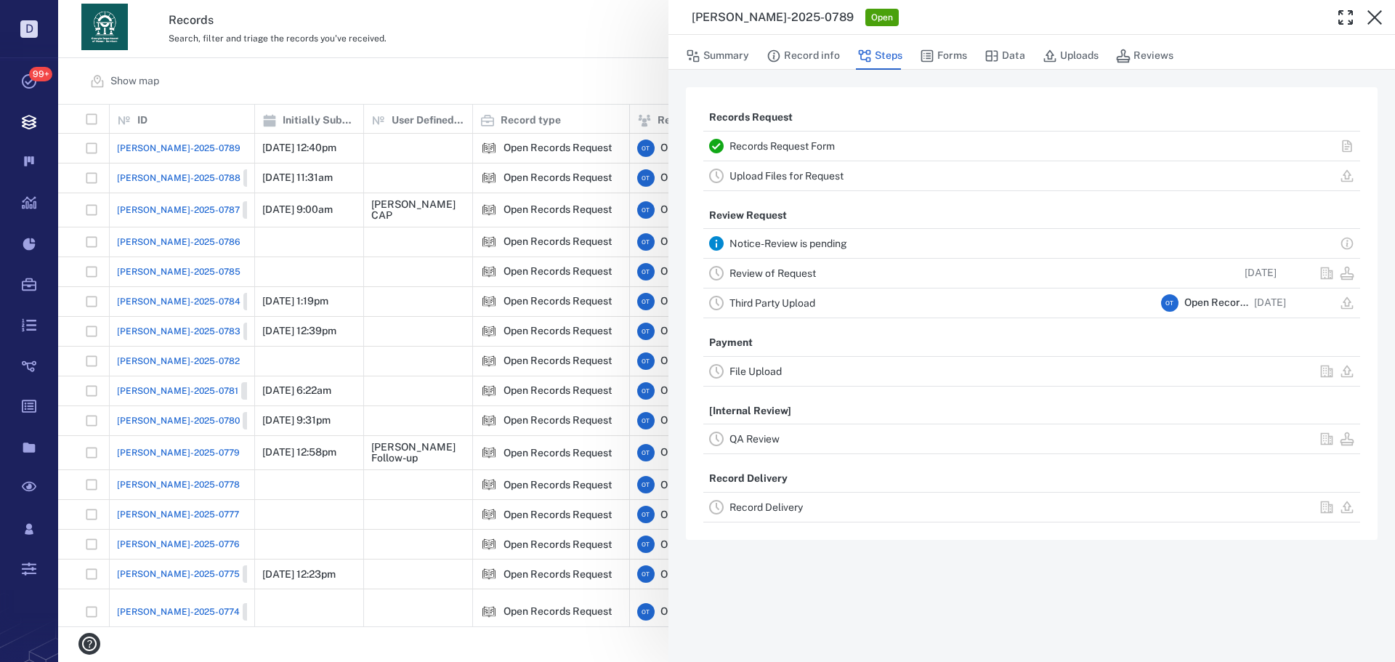
click at [759, 265] on div "Review of Request" at bounding box center [943, 272] width 426 height 17
click at [804, 267] on div "Review of Request" at bounding box center [943, 272] width 426 height 17
click at [804, 272] on link "Review of Request" at bounding box center [773, 273] width 86 height 12
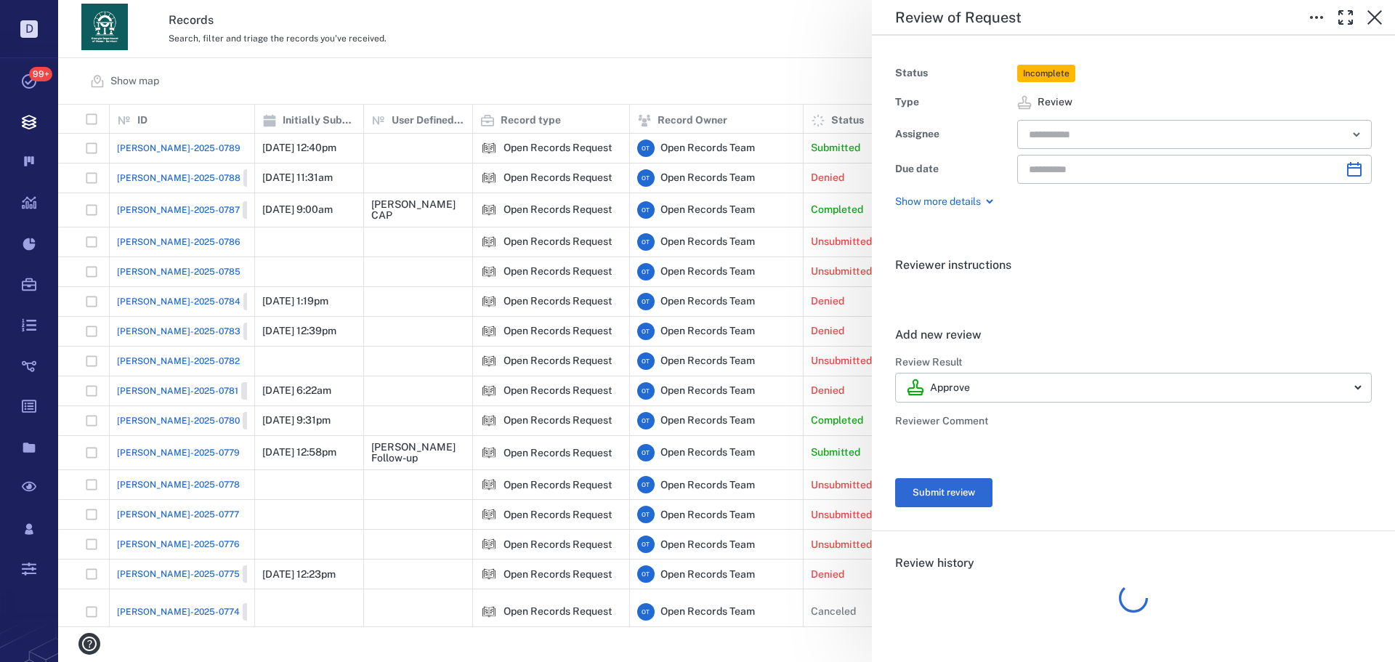
type input "**********"
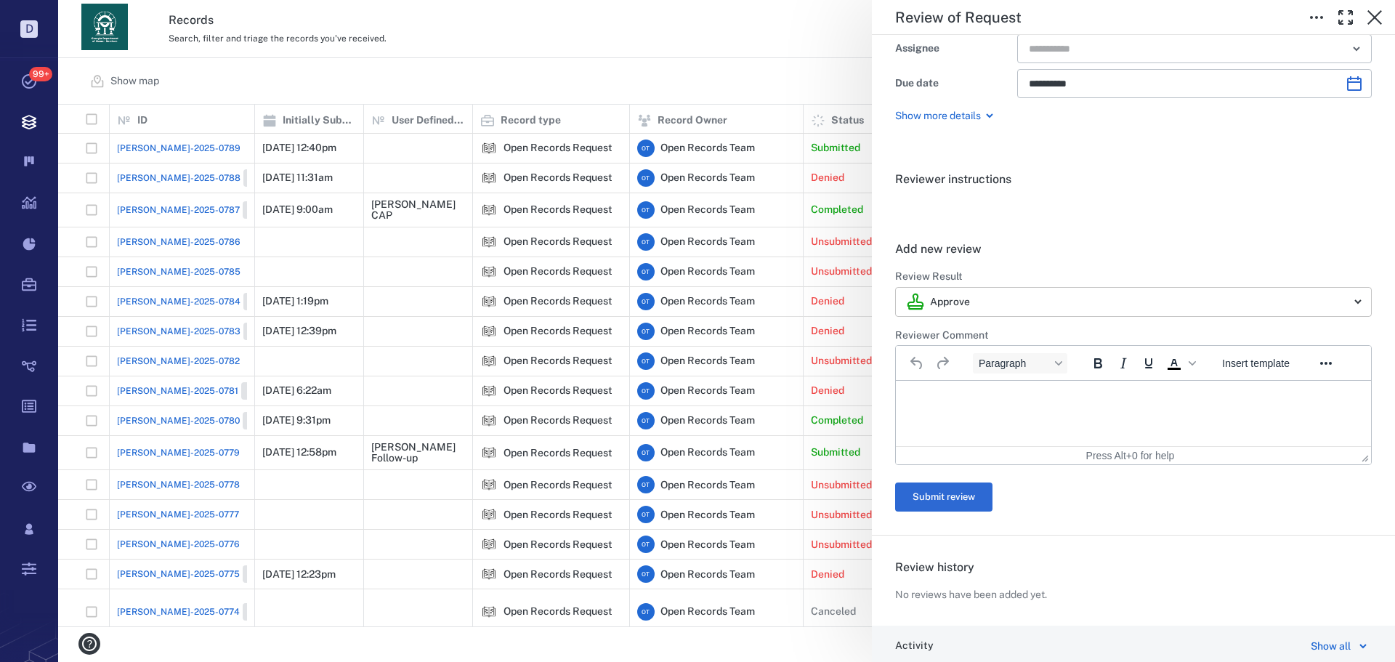
scroll to position [122, 0]
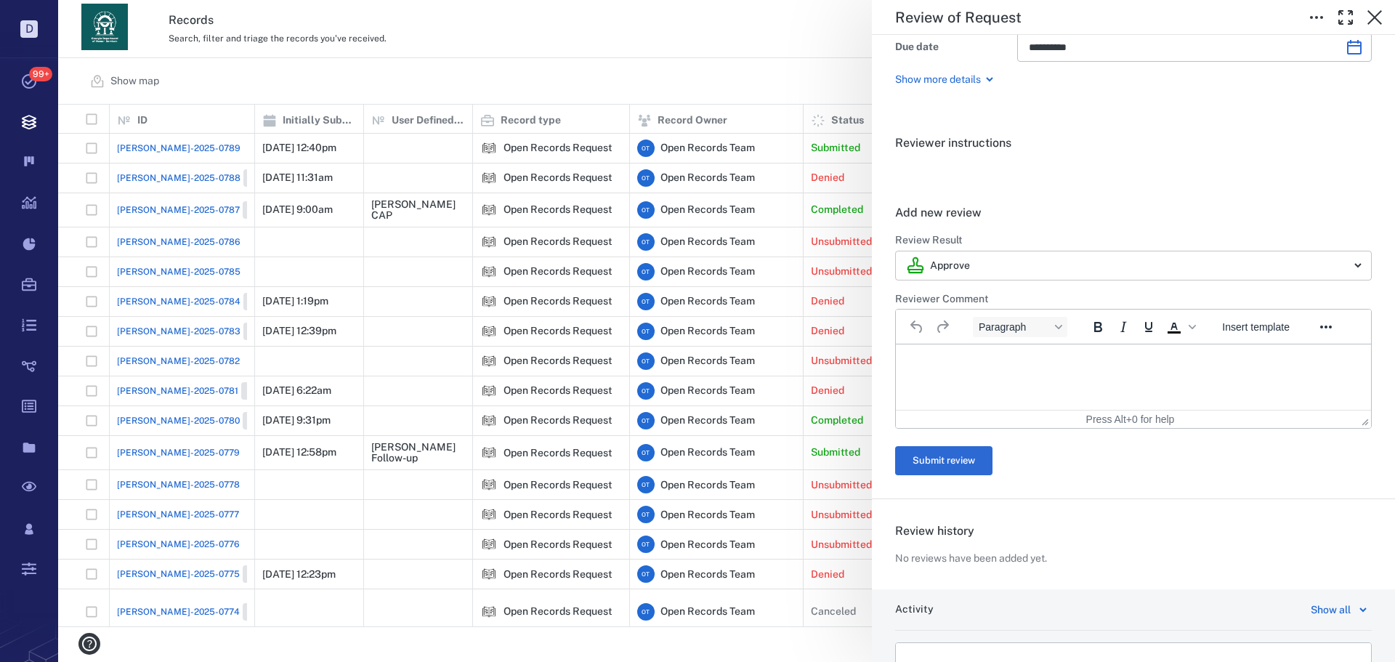
click at [1016, 265] on body "D Tasks 99+ Records Boards Dashboard Reports Record types Guide steps Rules For…" at bounding box center [697, 331] width 1395 height 662
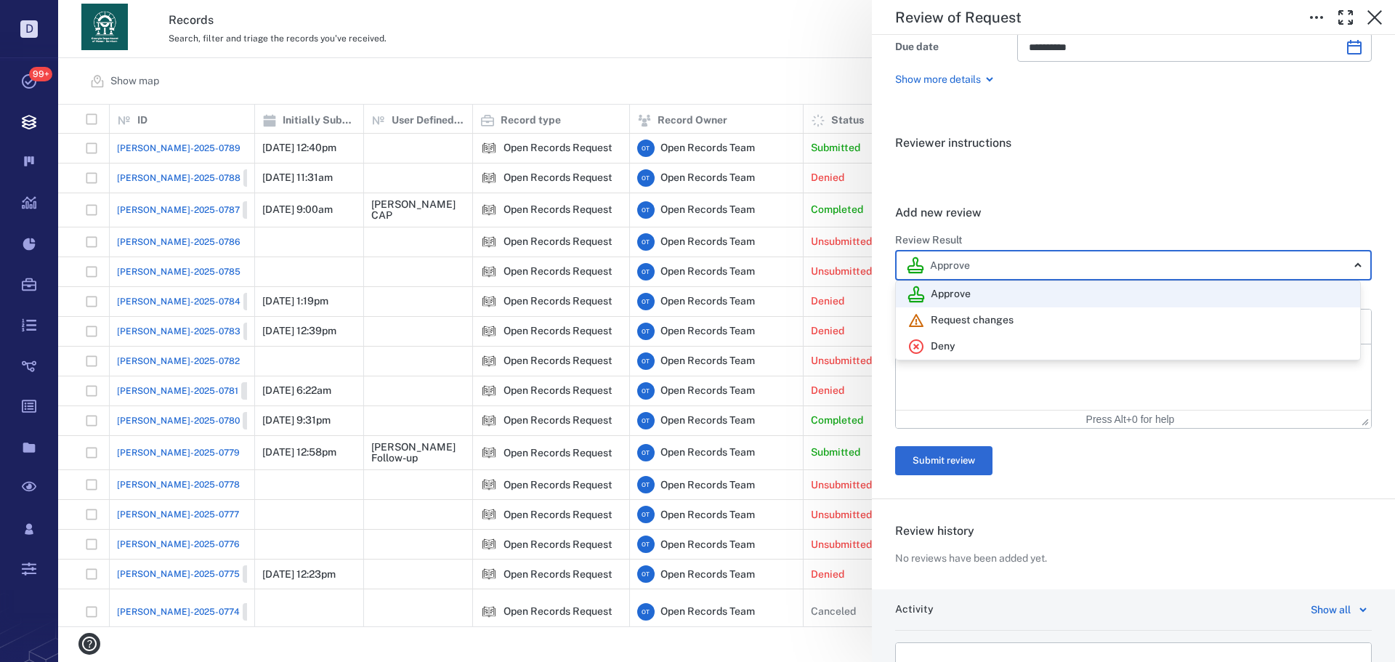
click at [977, 342] on div "Deny" at bounding box center [1128, 346] width 441 height 17
type input "******"
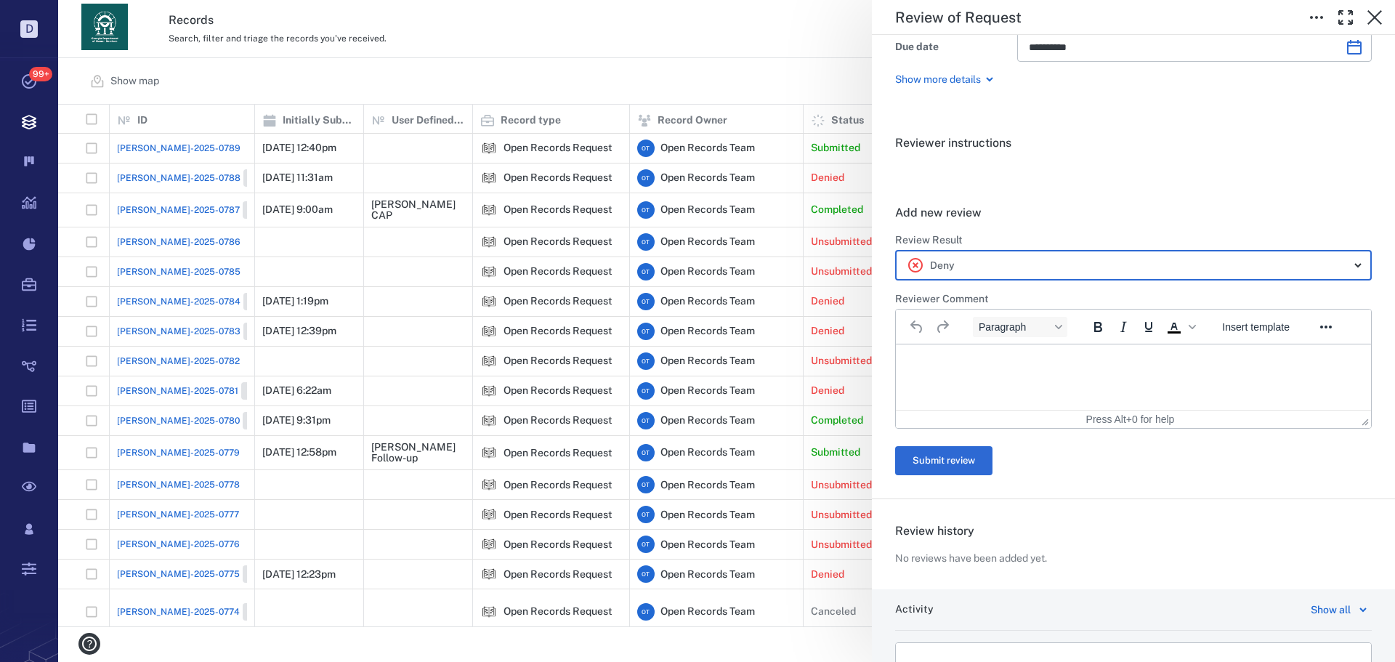
click at [966, 373] on html at bounding box center [1133, 362] width 475 height 36
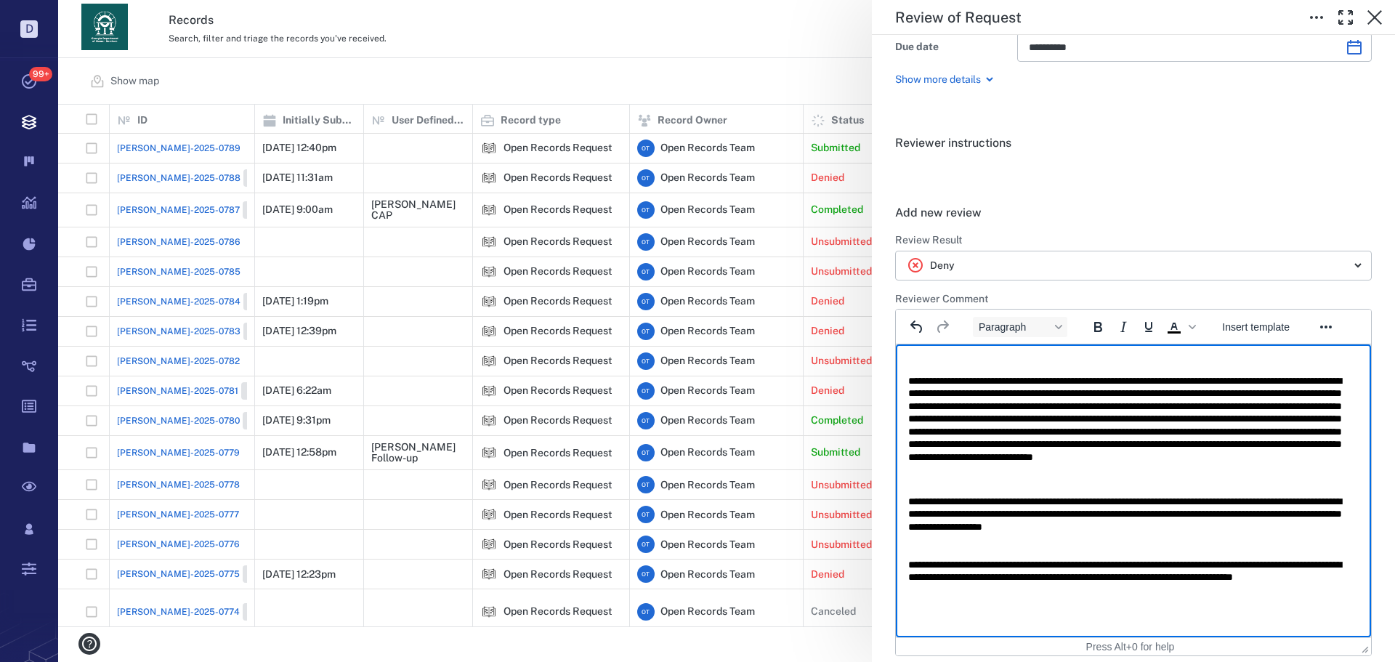
click at [1008, 363] on p "Rich Text Area. Press ALT-0 for help." at bounding box center [1133, 362] width 450 height 13
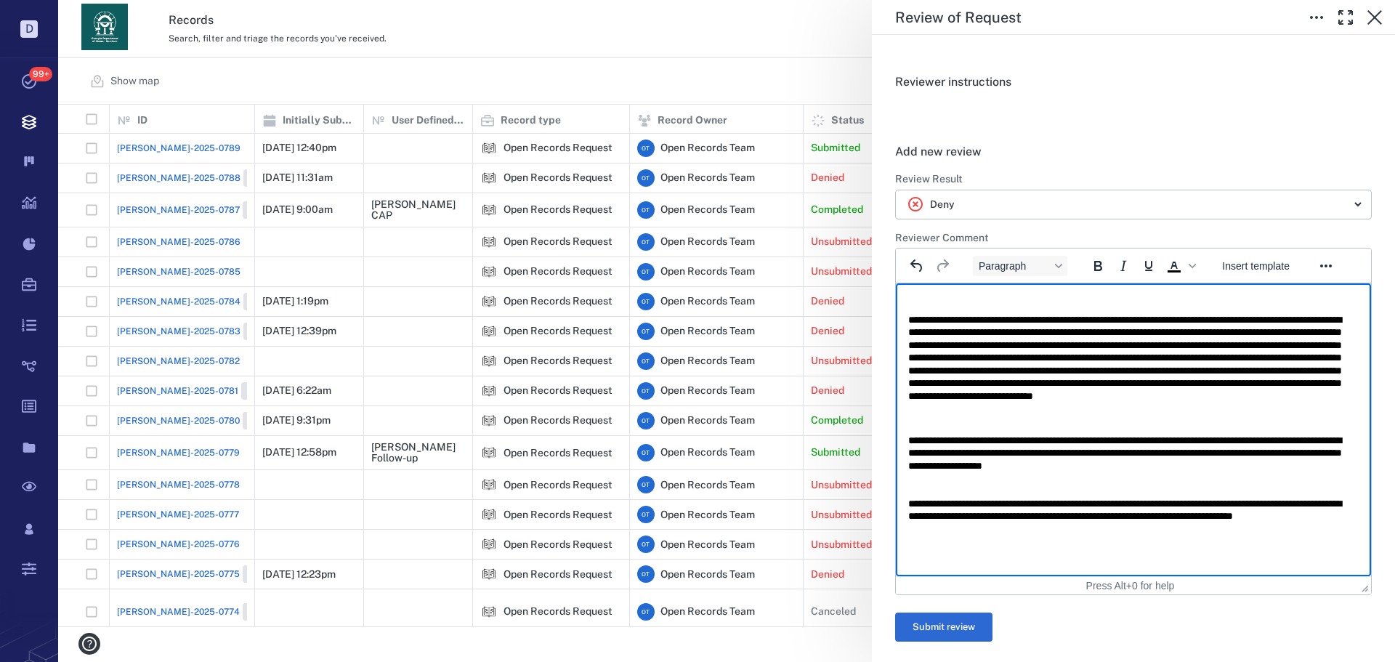
scroll to position [267, 0]
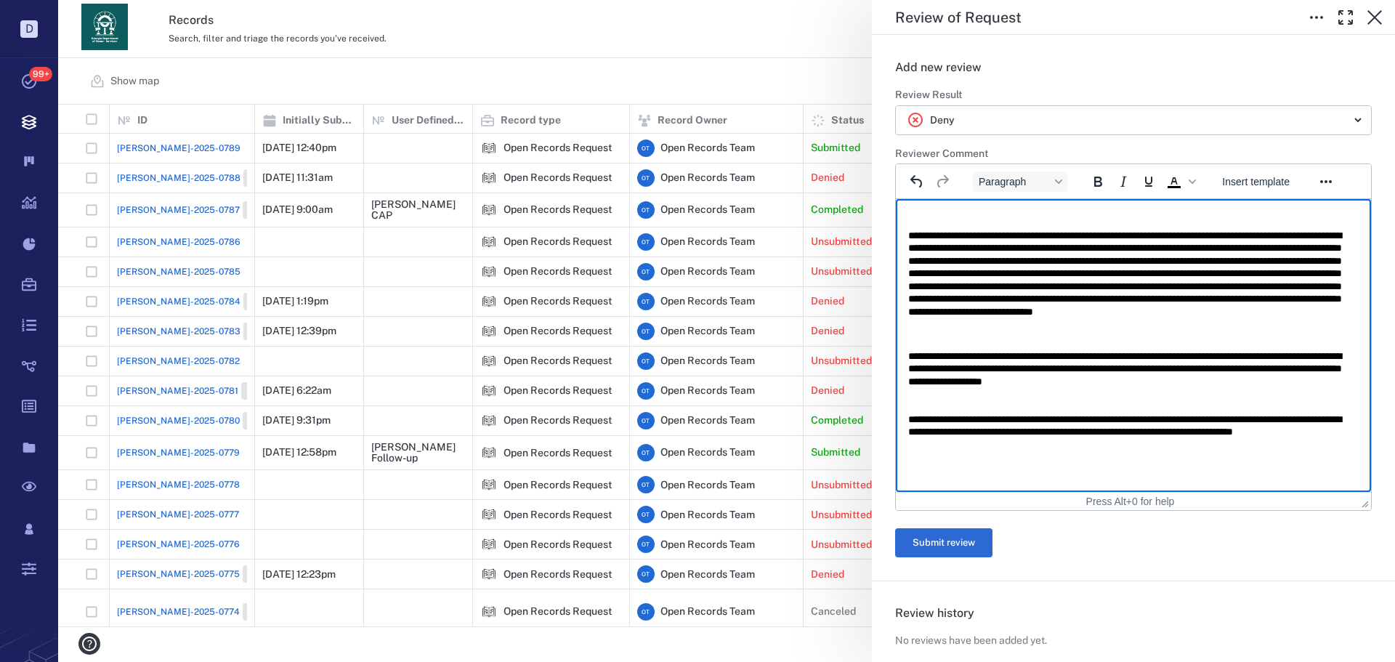
click at [1025, 134] on form "****** Review Result Deny ****** ​ Reviewer Comment Paragraph To open the popup…" at bounding box center [1133, 322] width 477 height 469
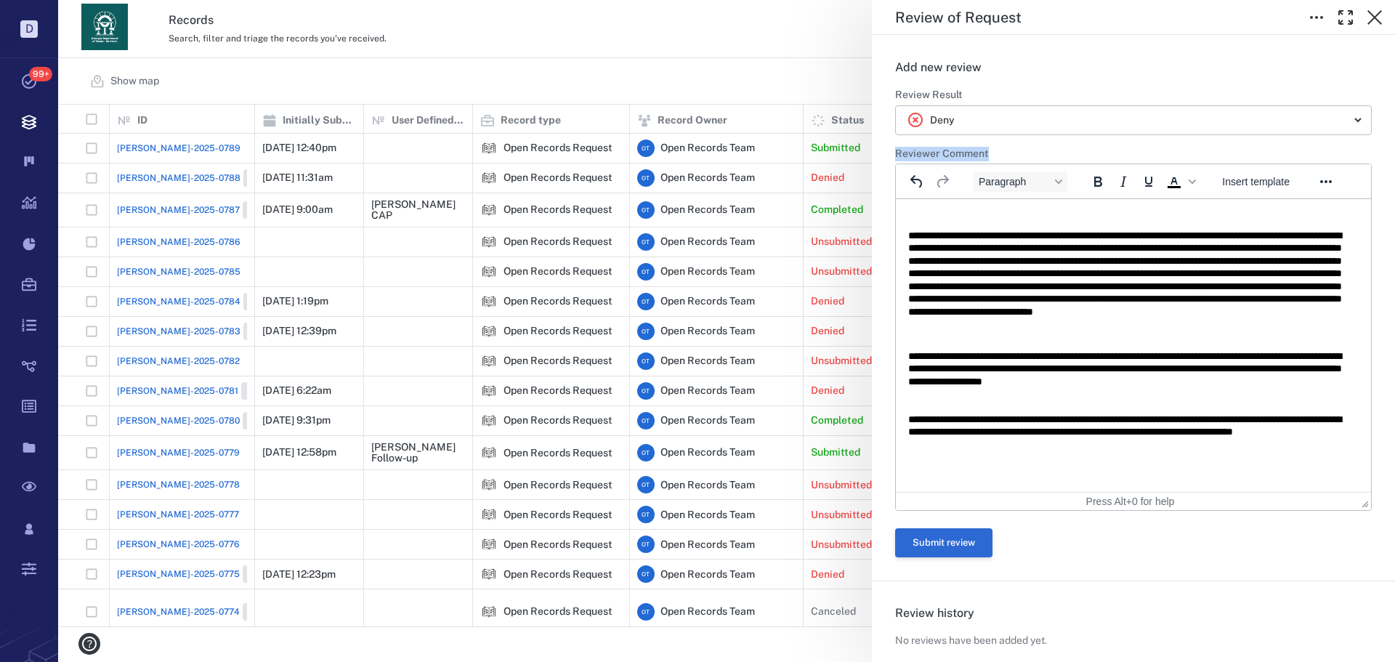
click at [948, 550] on button "Submit review" at bounding box center [943, 542] width 97 height 29
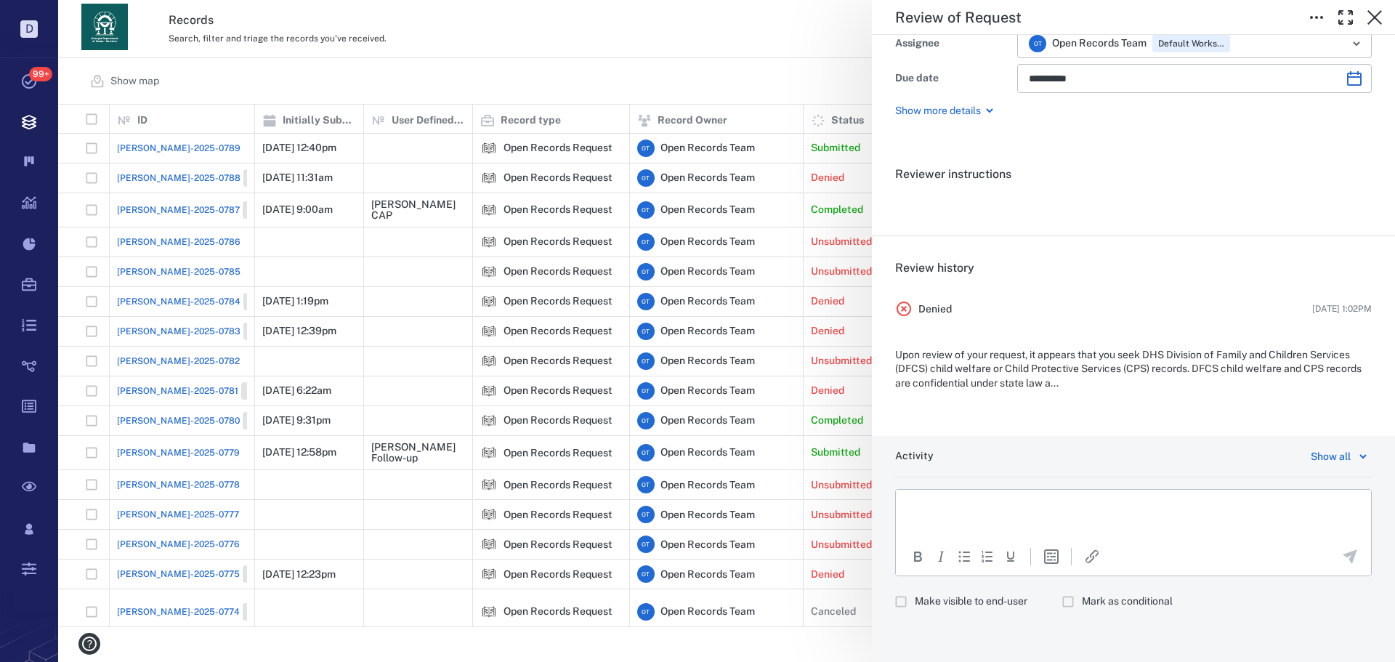
scroll to position [151, 0]
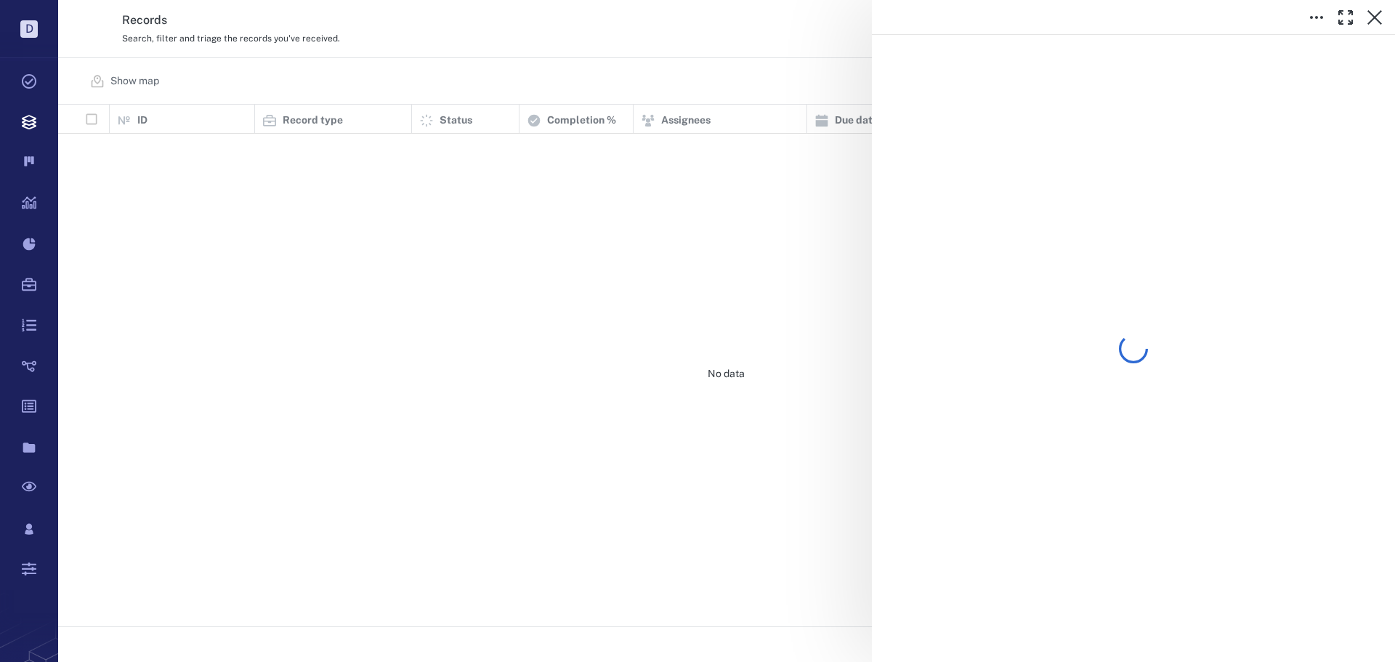
click at [693, 32] on div at bounding box center [726, 331] width 1337 height 662
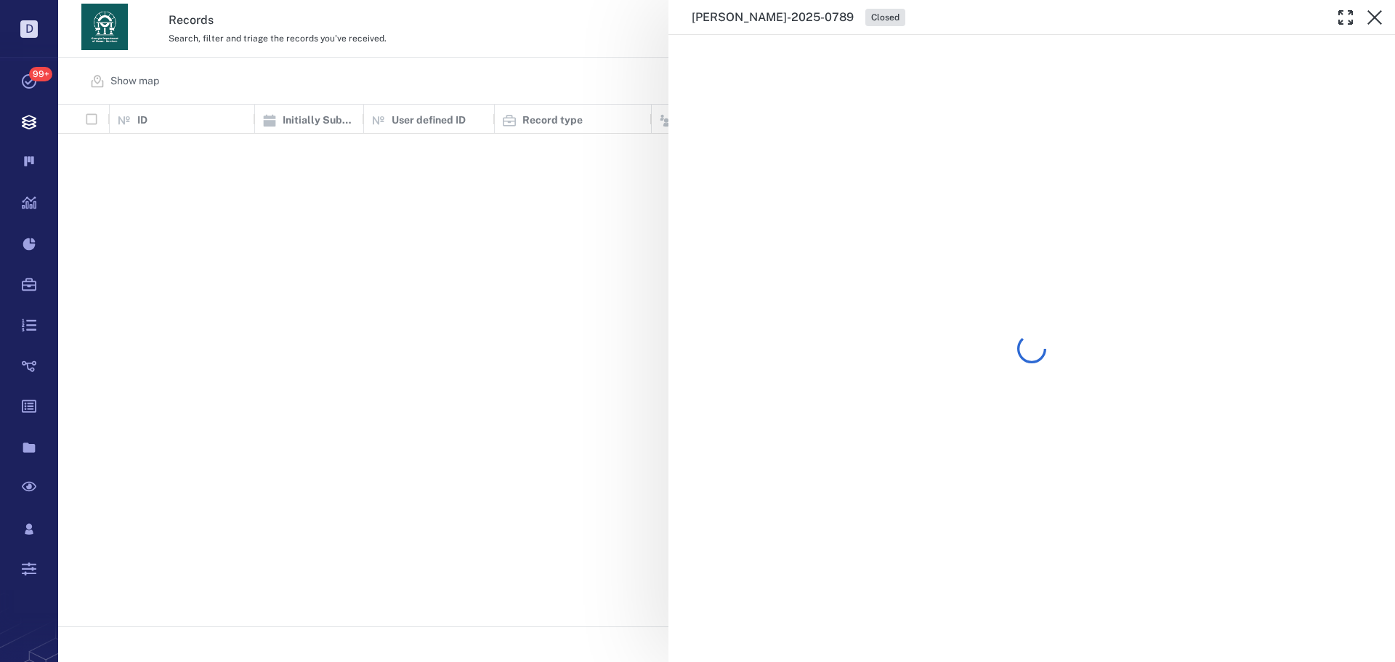
drag, startPoint x: 594, startPoint y: 79, endPoint x: 1140, endPoint y: 126, distance: 547.7
click at [594, 78] on div "[PERSON_NAME]-2025-0789 Closed" at bounding box center [726, 331] width 1337 height 662
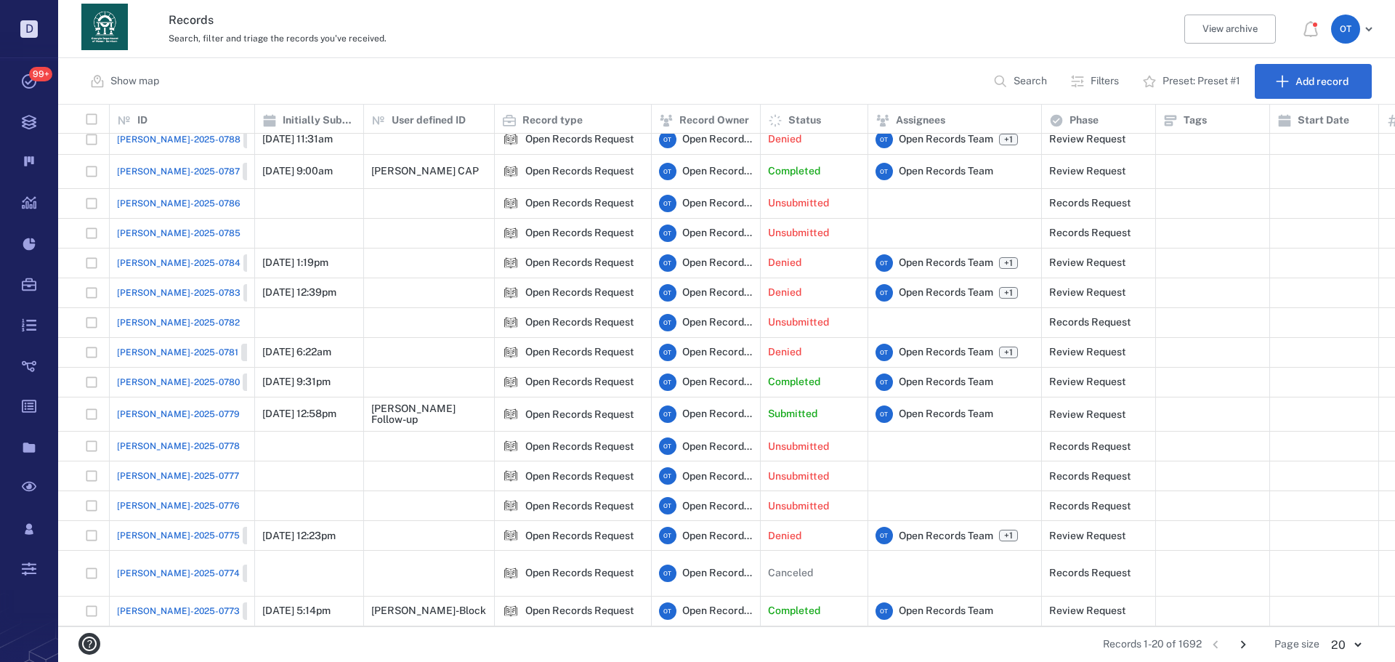
scroll to position [73, 0]
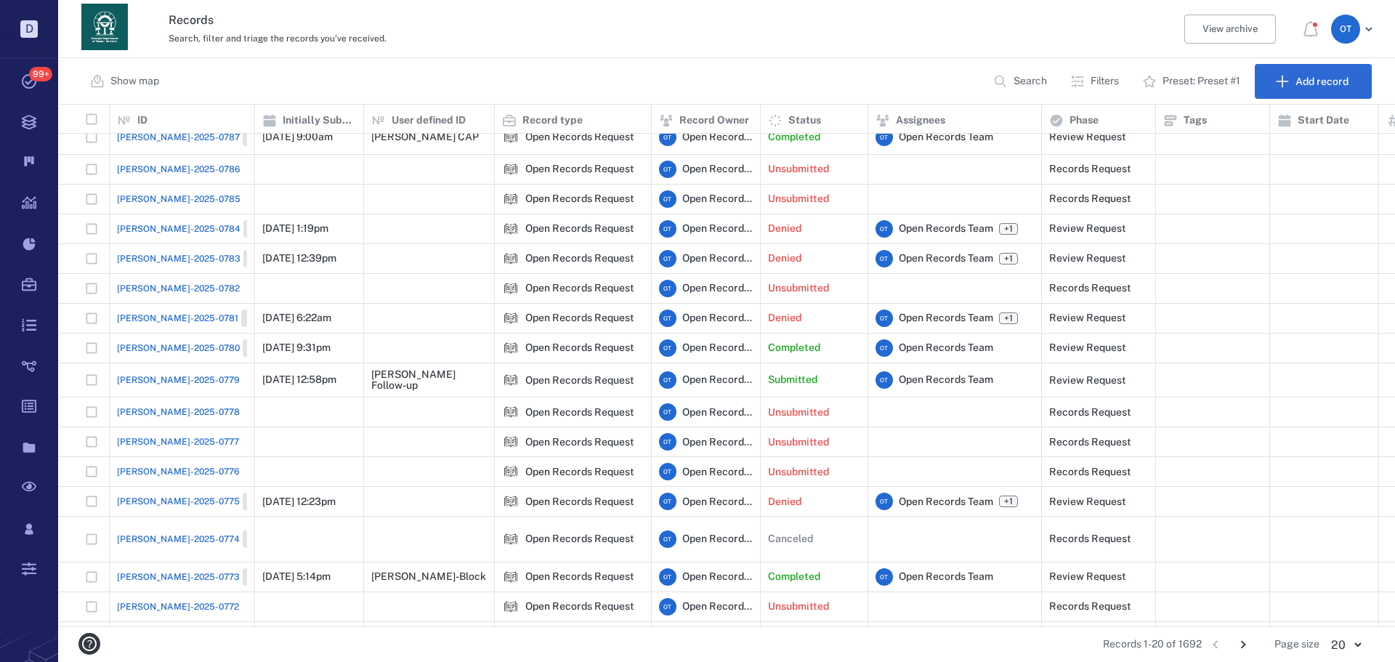
click at [907, 32] on div "Search, filter and triage the records you've received." at bounding box center [664, 37] width 990 height 17
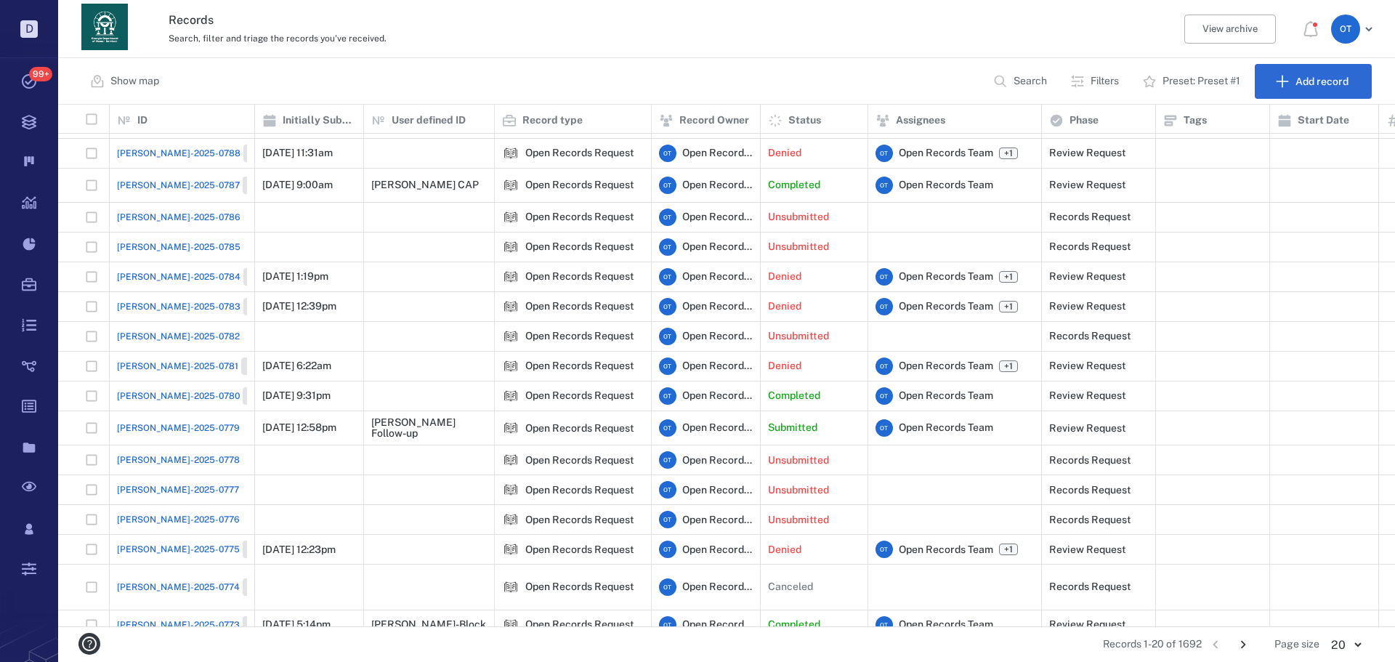
scroll to position [0, 0]
